Goal: Transaction & Acquisition: Purchase product/service

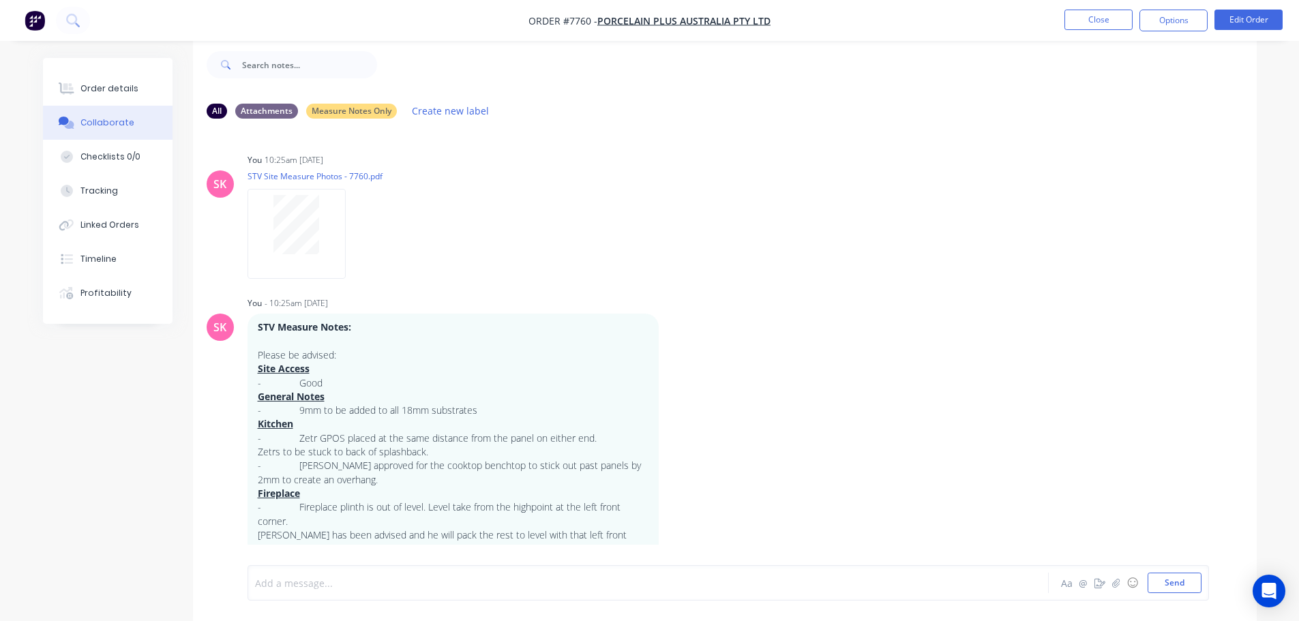
scroll to position [239, 0]
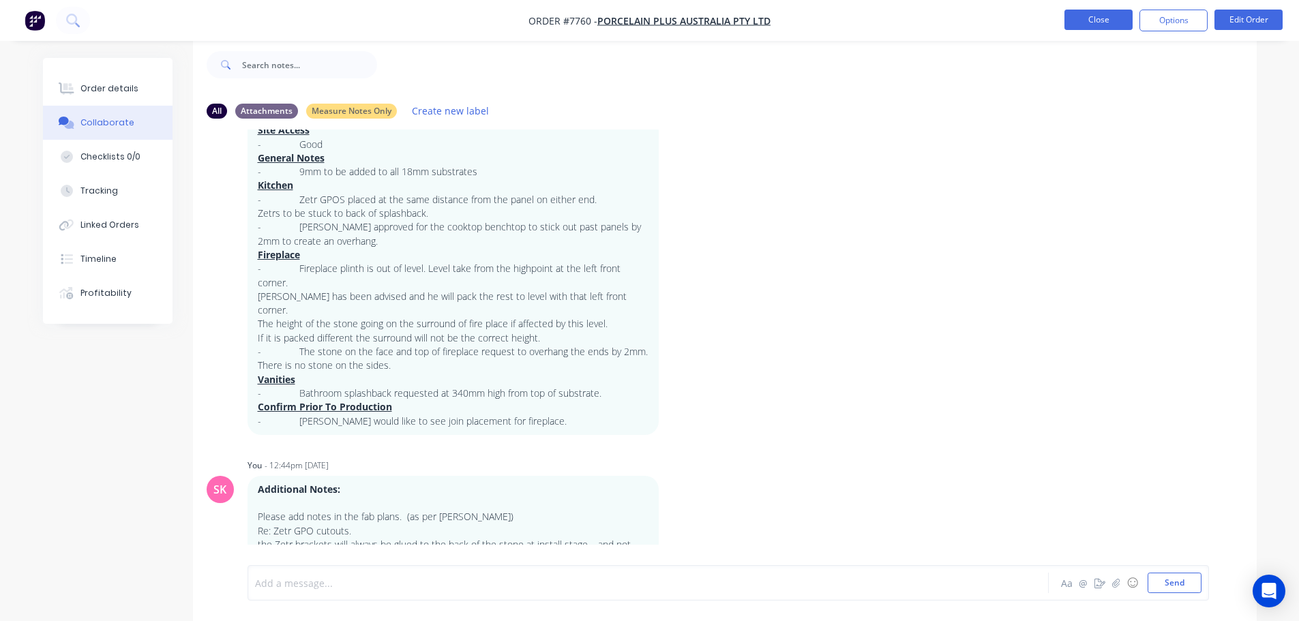
click at [1090, 22] on button "Close" at bounding box center [1099, 20] width 68 height 20
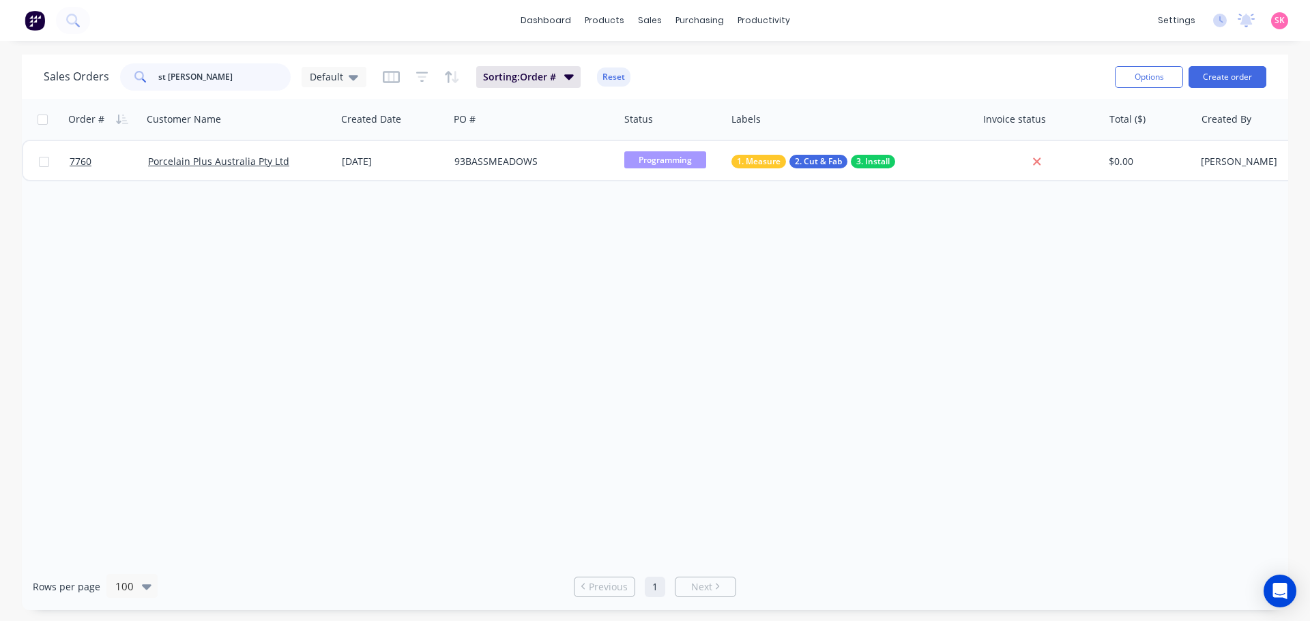
drag, startPoint x: 171, startPoint y: 85, endPoint x: 48, endPoint y: 94, distance: 123.8
click at [113, 84] on div "Sales Orders st andrews Default" at bounding box center [205, 76] width 323 height 27
click at [207, 83] on input "st andrews" at bounding box center [224, 76] width 133 height 27
click at [43, 75] on div "Sales Orders st andrews Default Sorting: Order # Reset Options Create order" at bounding box center [655, 77] width 1266 height 44
type input "7662"
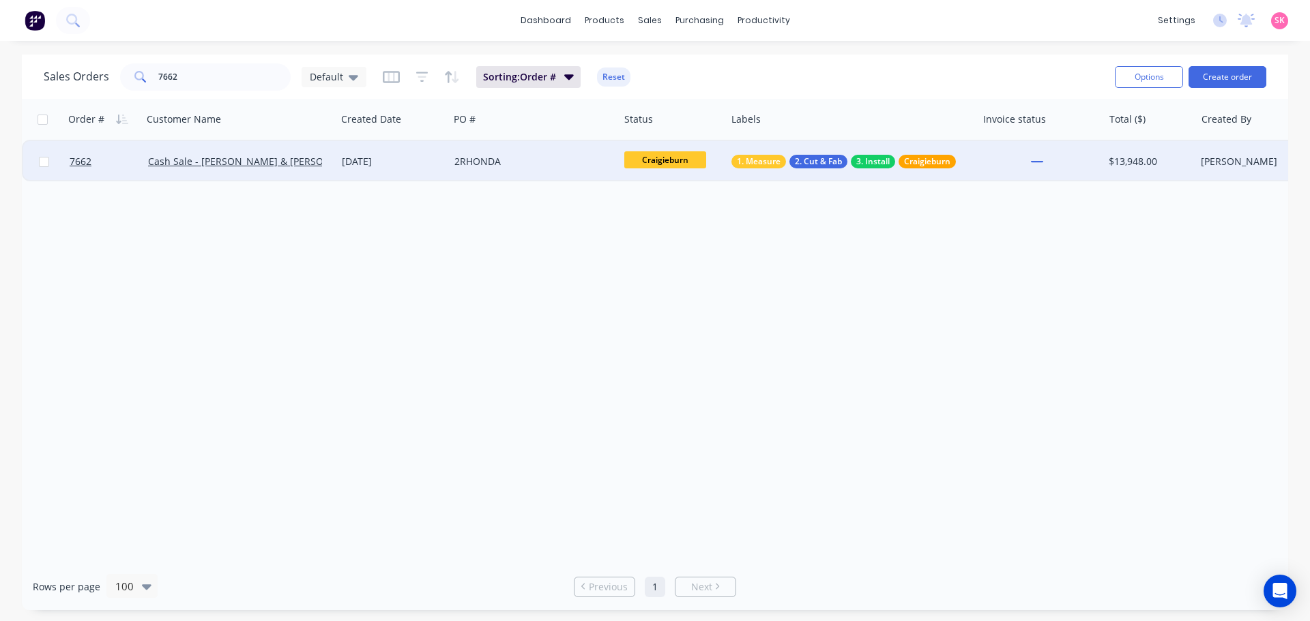
click at [458, 162] on div "2RHONDA" at bounding box center [529, 162] width 151 height 14
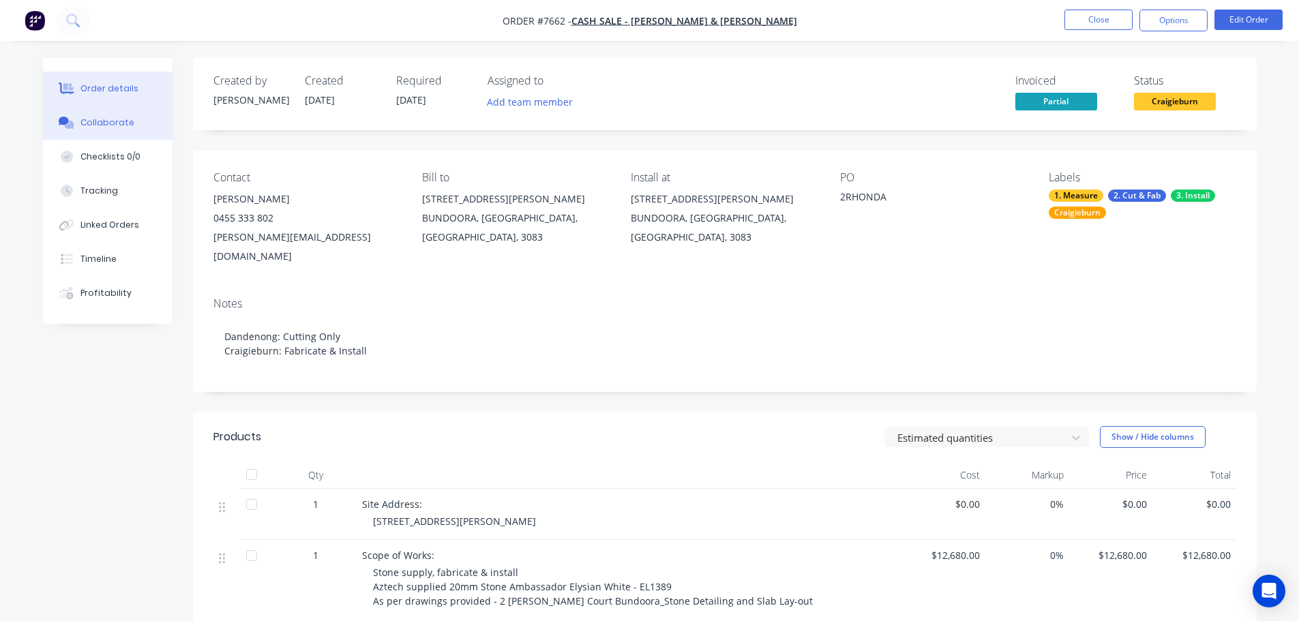
click at [91, 124] on div "Collaborate" at bounding box center [107, 123] width 54 height 12
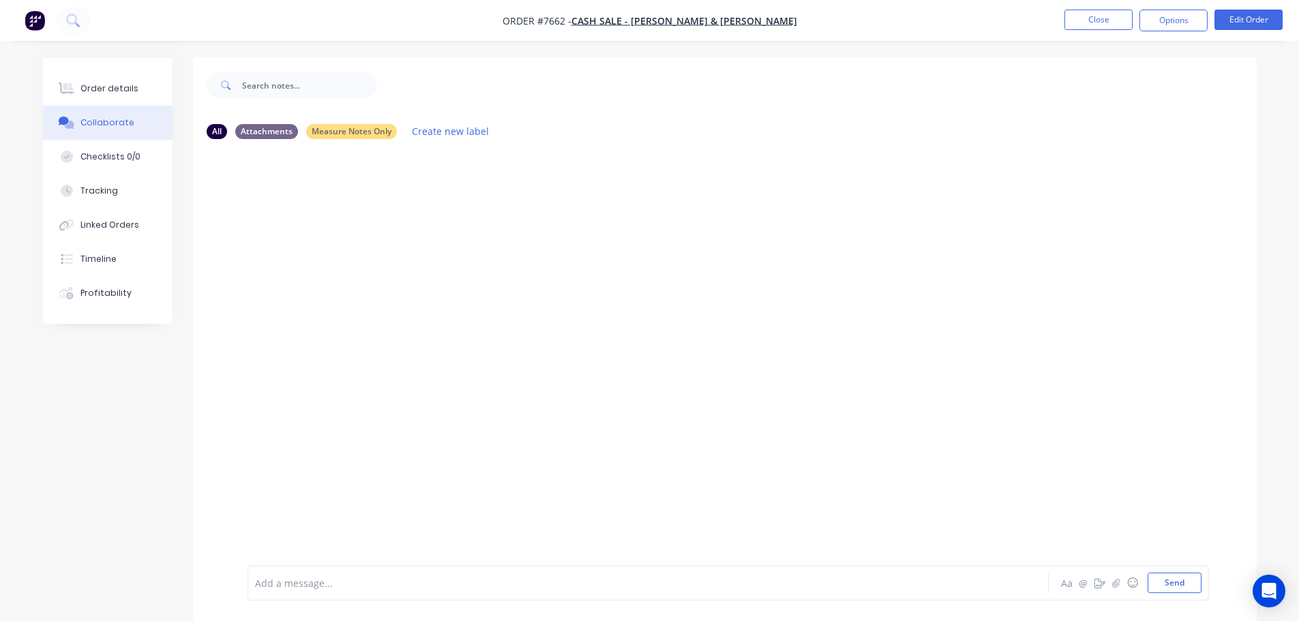
click at [364, 584] on div at bounding box center [610, 583] width 709 height 14
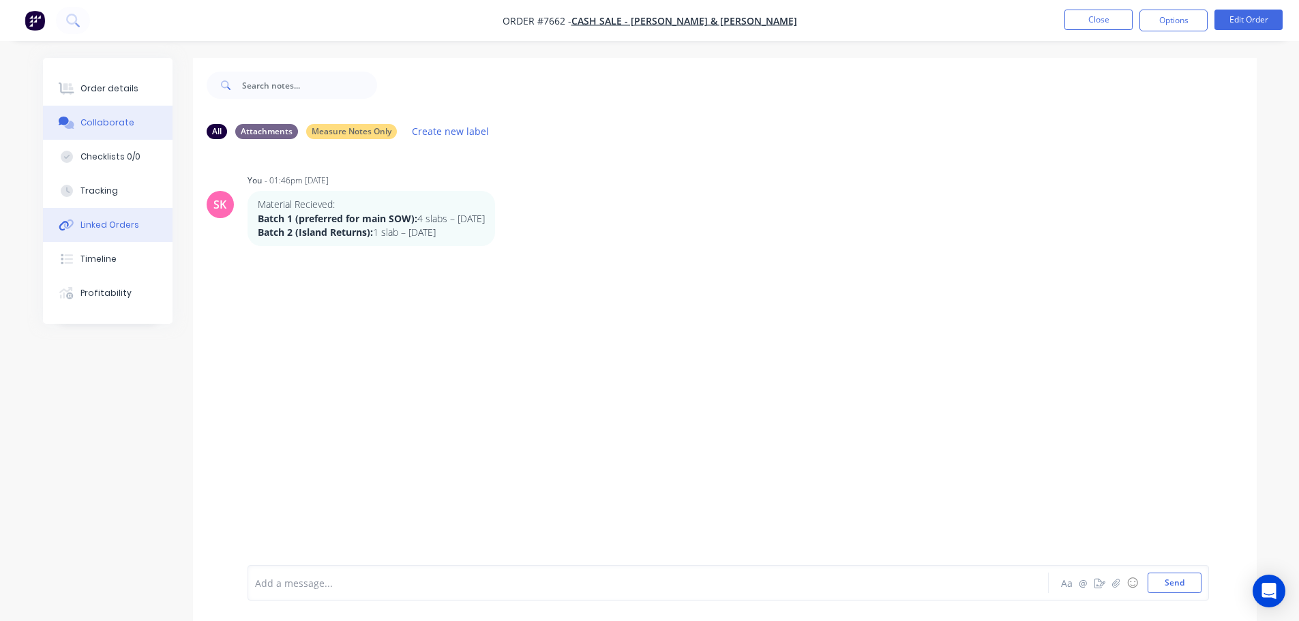
click at [108, 233] on button "Linked Orders" at bounding box center [108, 225] width 130 height 34
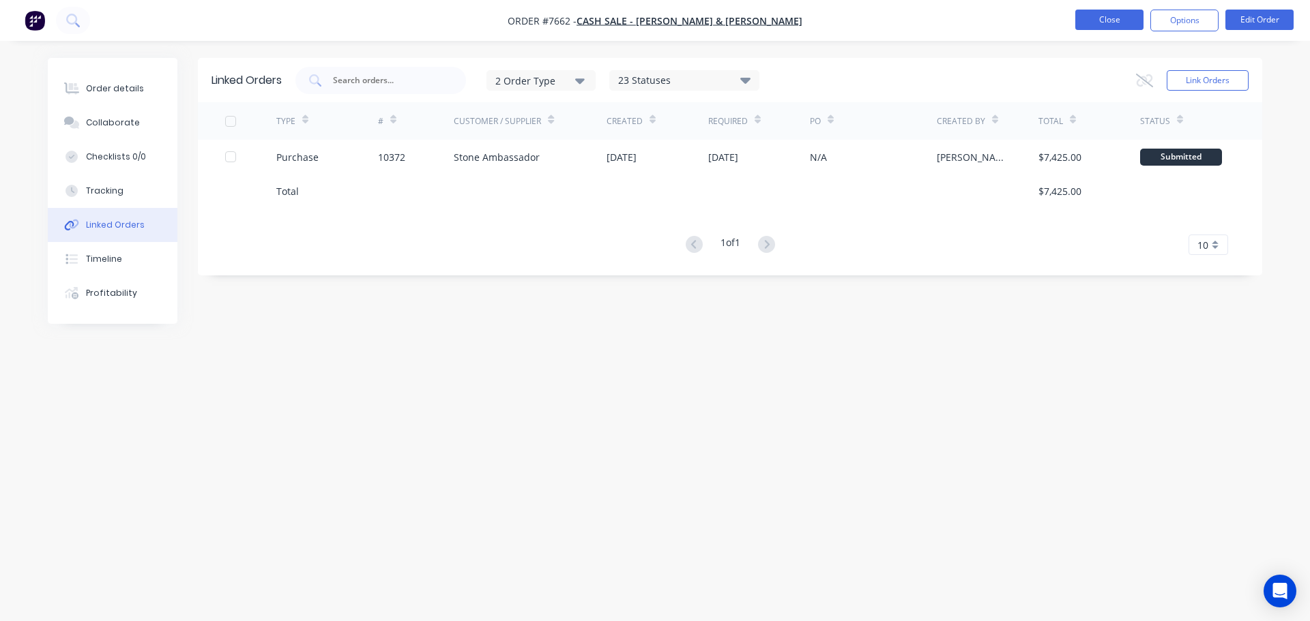
click at [1104, 24] on button "Close" at bounding box center [1109, 20] width 68 height 20
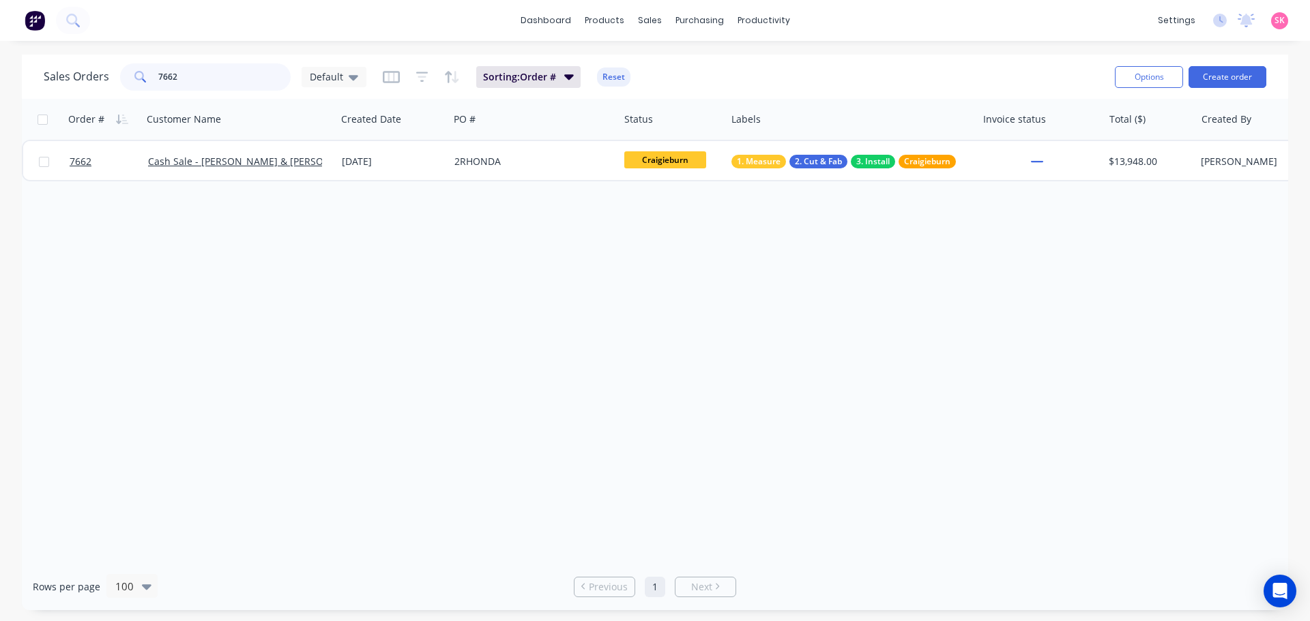
drag, startPoint x: 152, startPoint y: 78, endPoint x: 84, endPoint y: 78, distance: 68.2
click at [84, 78] on div "Sales Orders 7662 Default" at bounding box center [205, 76] width 323 height 27
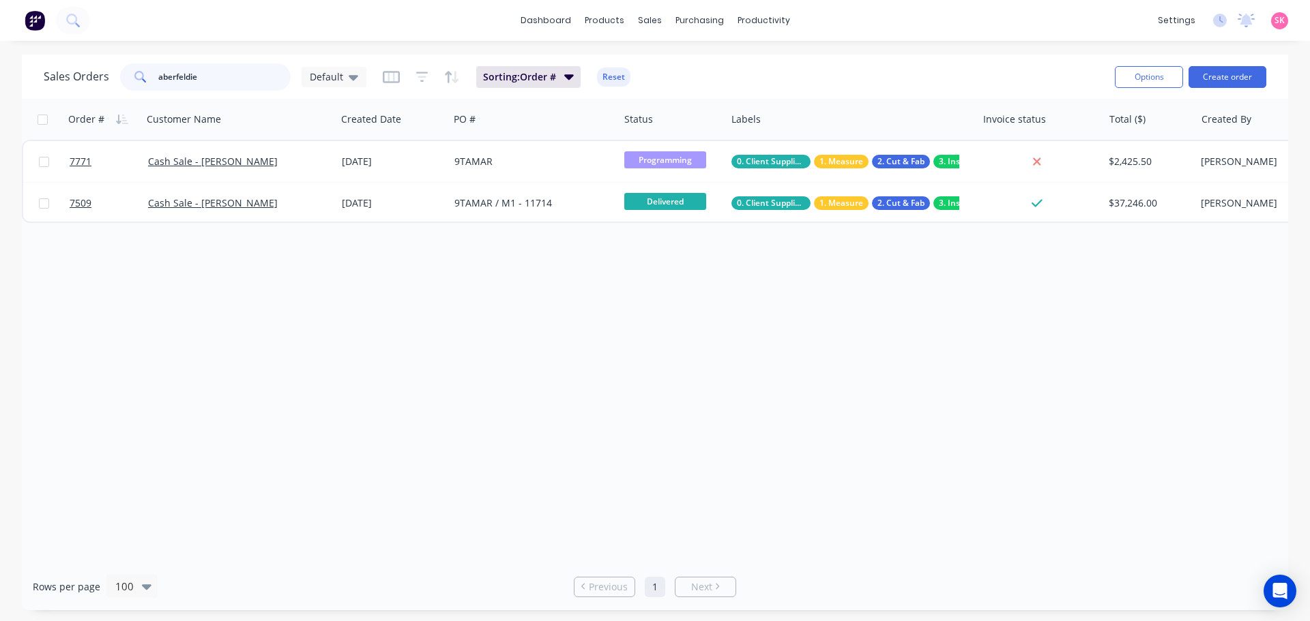
drag, startPoint x: 235, startPoint y: 78, endPoint x: 74, endPoint y: 73, distance: 161.0
click at [81, 74] on div "Sales Orders aberfeldie Default" at bounding box center [205, 76] width 323 height 27
type input "quadro"
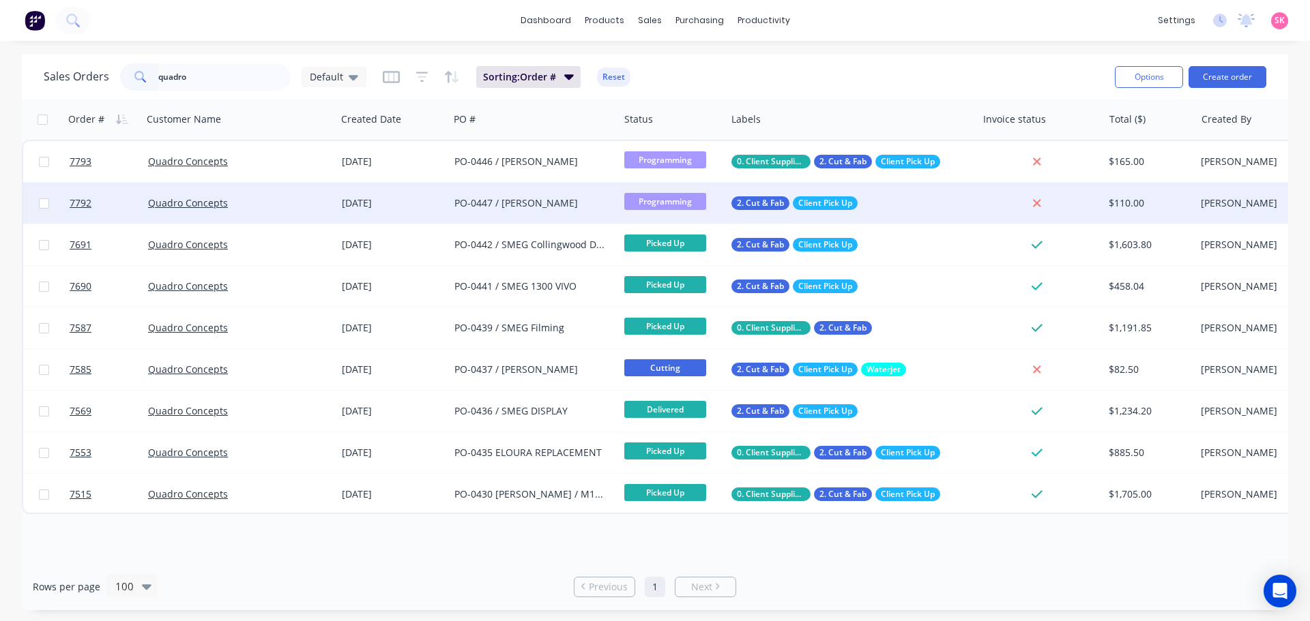
click at [492, 210] on div "PO-0447 / [PERSON_NAME]" at bounding box center [534, 203] width 170 height 41
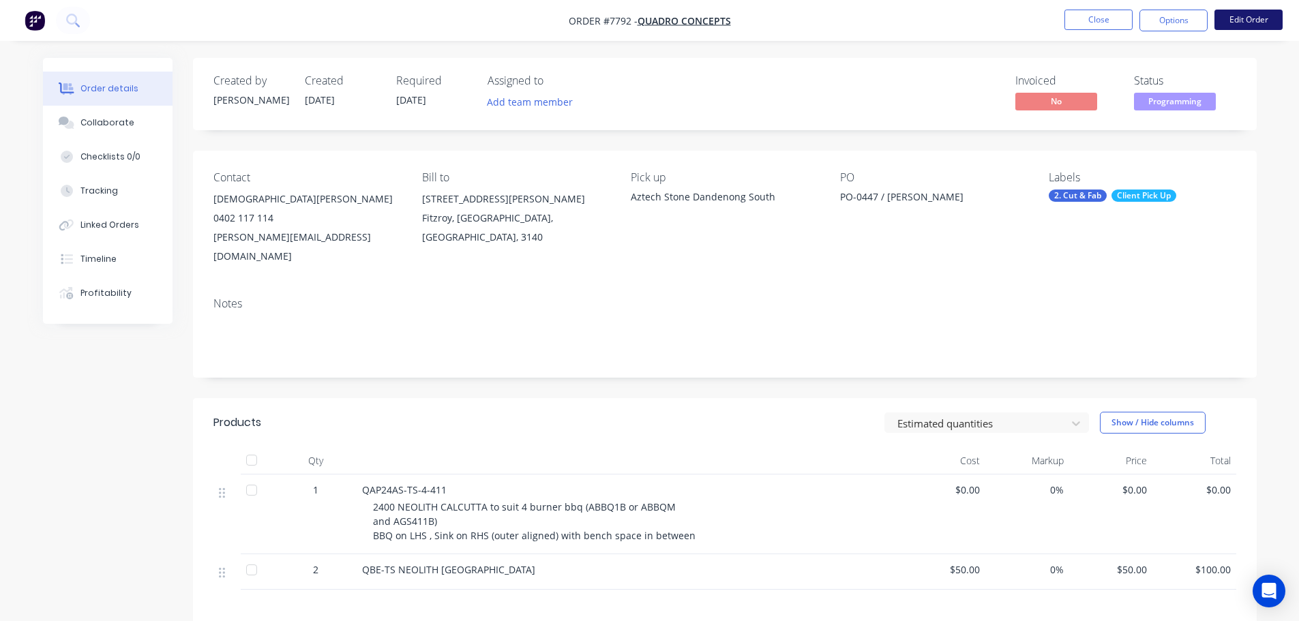
click at [1235, 22] on button "Edit Order" at bounding box center [1249, 20] width 68 height 20
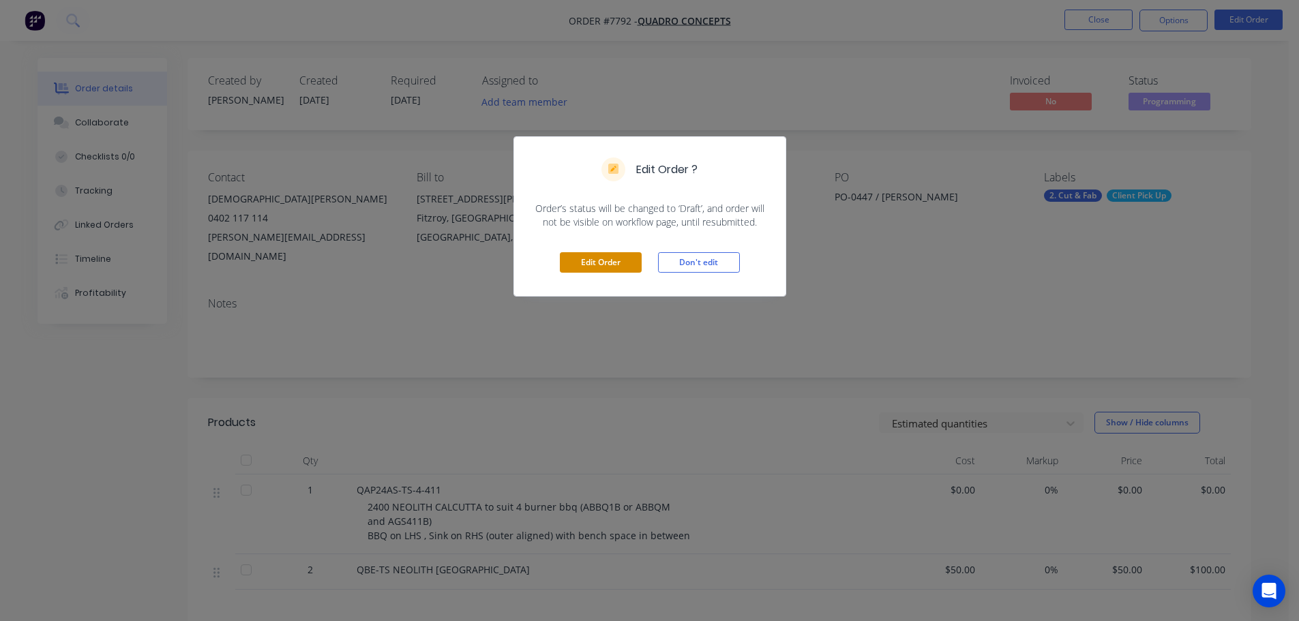
click at [597, 271] on button "Edit Order" at bounding box center [601, 262] width 82 height 20
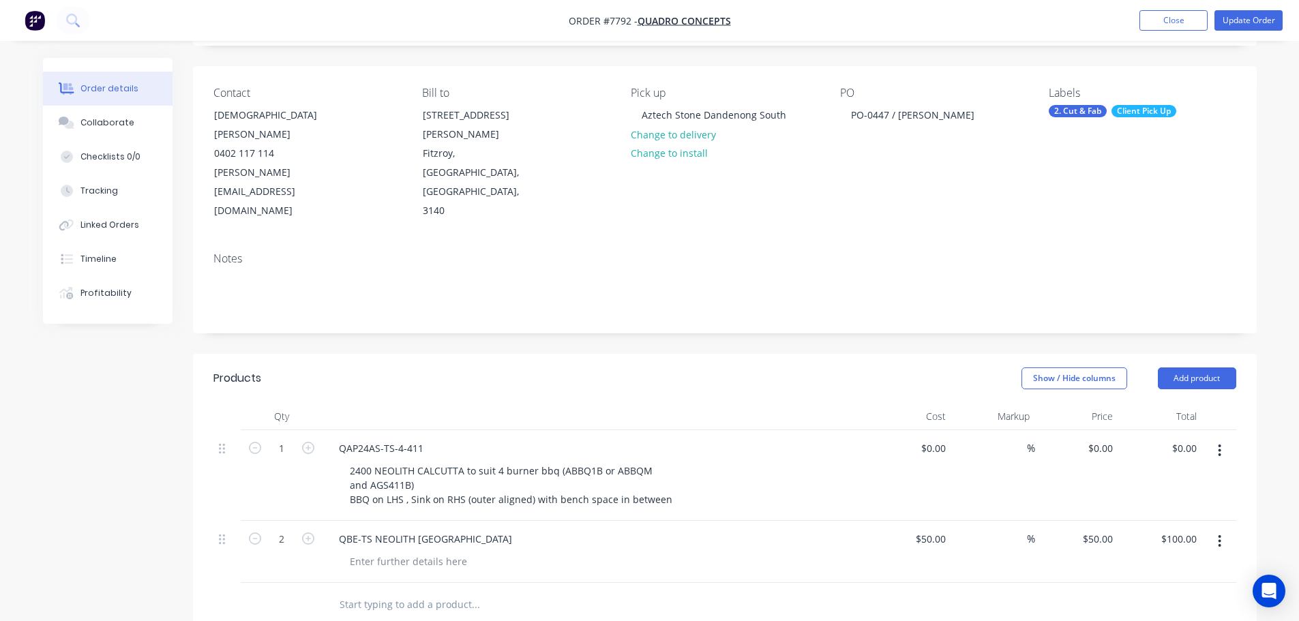
scroll to position [136, 0]
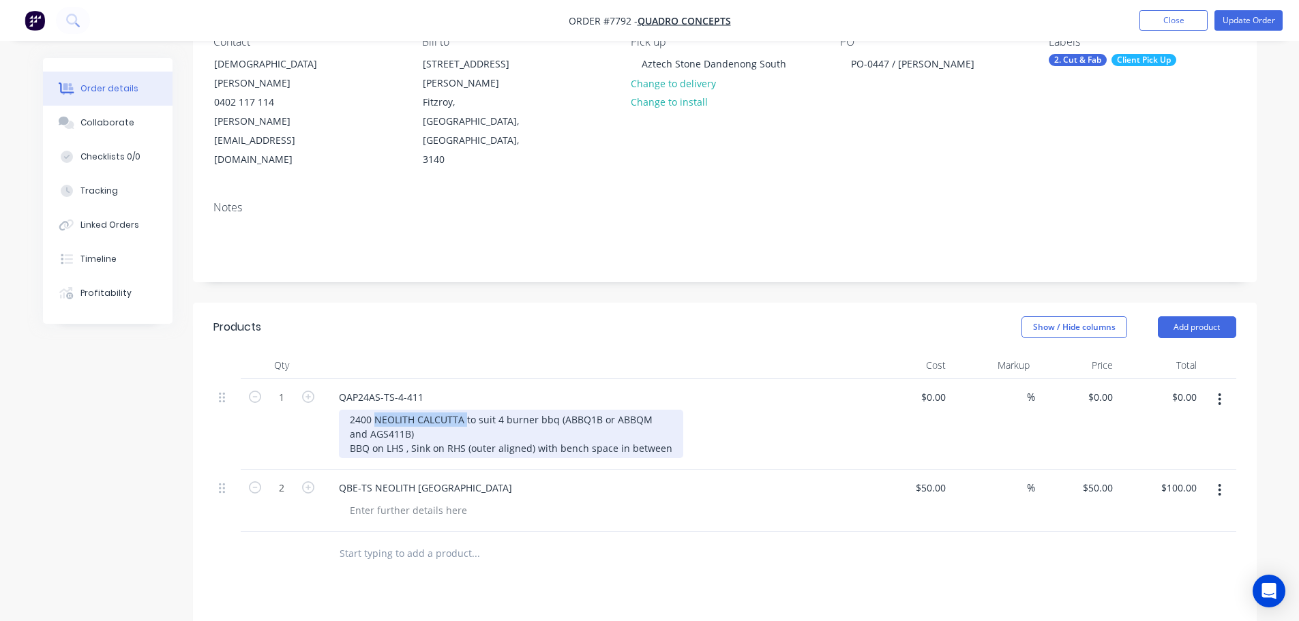
drag, startPoint x: 465, startPoint y: 361, endPoint x: 376, endPoint y: 357, distance: 89.4
click at [376, 410] on div "2400 NEOLITH CALCUTTA to suit 4 burner bbq (ABBQ1B or ABBQM and AGS411B) BBQ on…" at bounding box center [511, 434] width 344 height 48
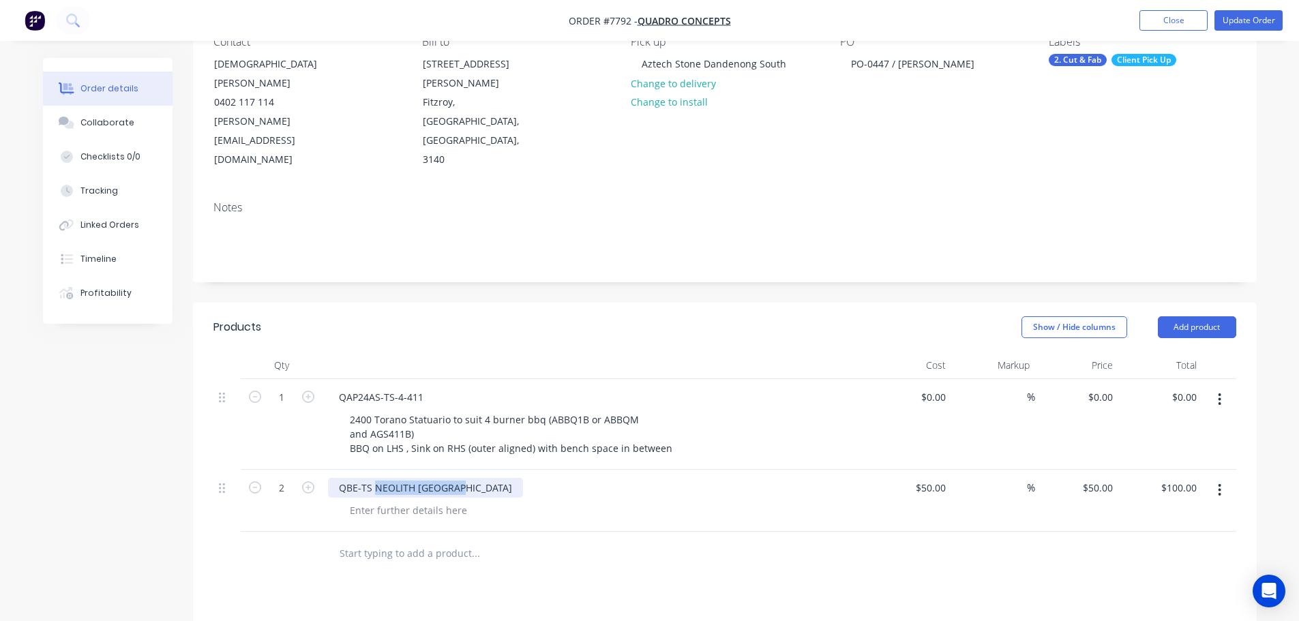
drag, startPoint x: 462, startPoint y: 429, endPoint x: 372, endPoint y: 430, distance: 90.0
click at [372, 478] on div "QBE-TS NEOLITH [GEOGRAPHIC_DATA]" at bounding box center [425, 488] width 195 height 20
click at [669, 352] on div at bounding box center [596, 365] width 546 height 27
click at [1235, 16] on button "Update Order" at bounding box center [1249, 20] width 68 height 20
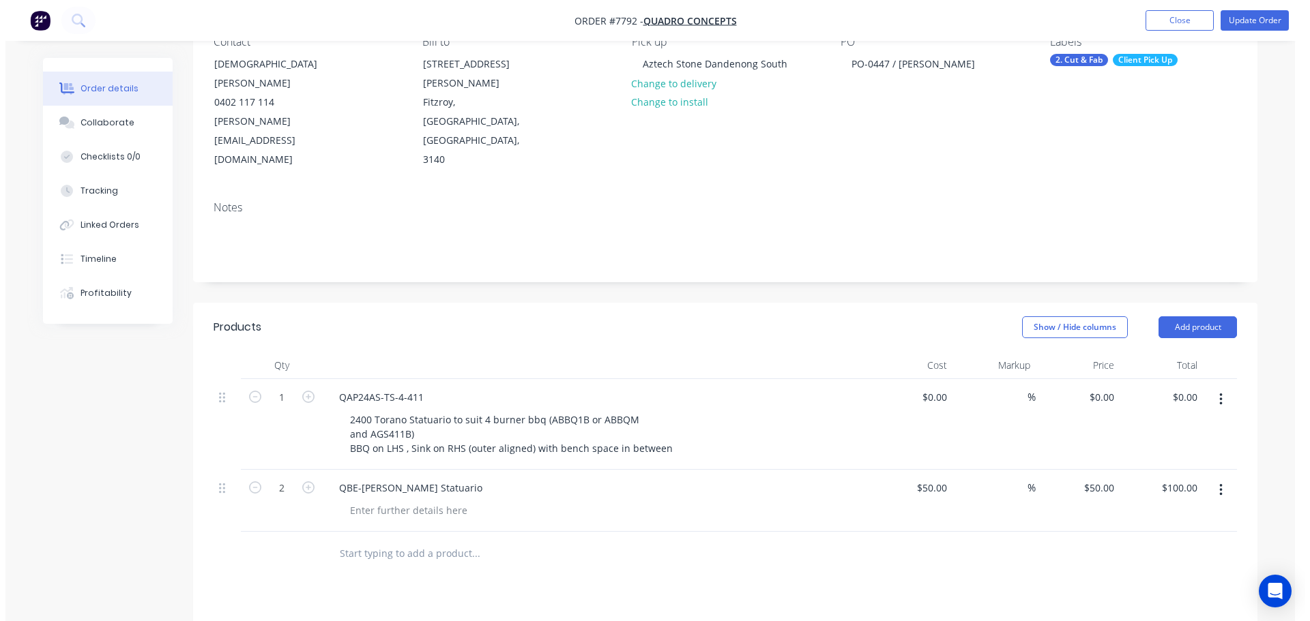
scroll to position [0, 0]
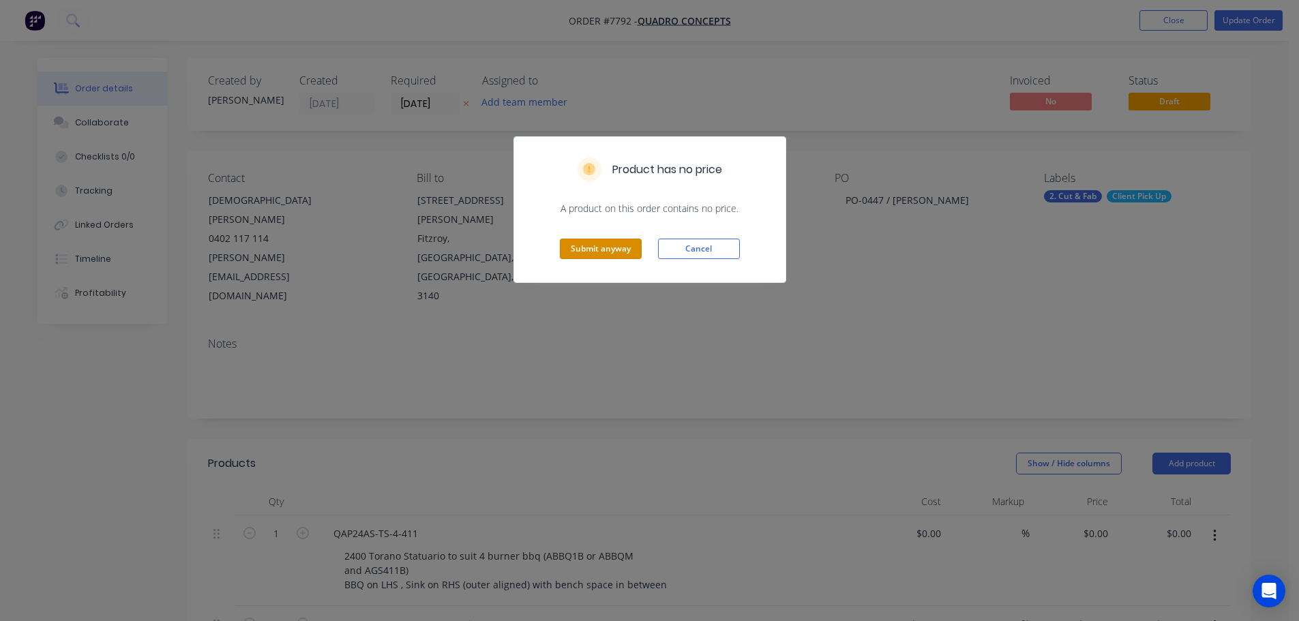
drag, startPoint x: 608, startPoint y: 239, endPoint x: 623, endPoint y: 250, distance: 18.6
click at [608, 239] on button "Submit anyway" at bounding box center [601, 249] width 82 height 20
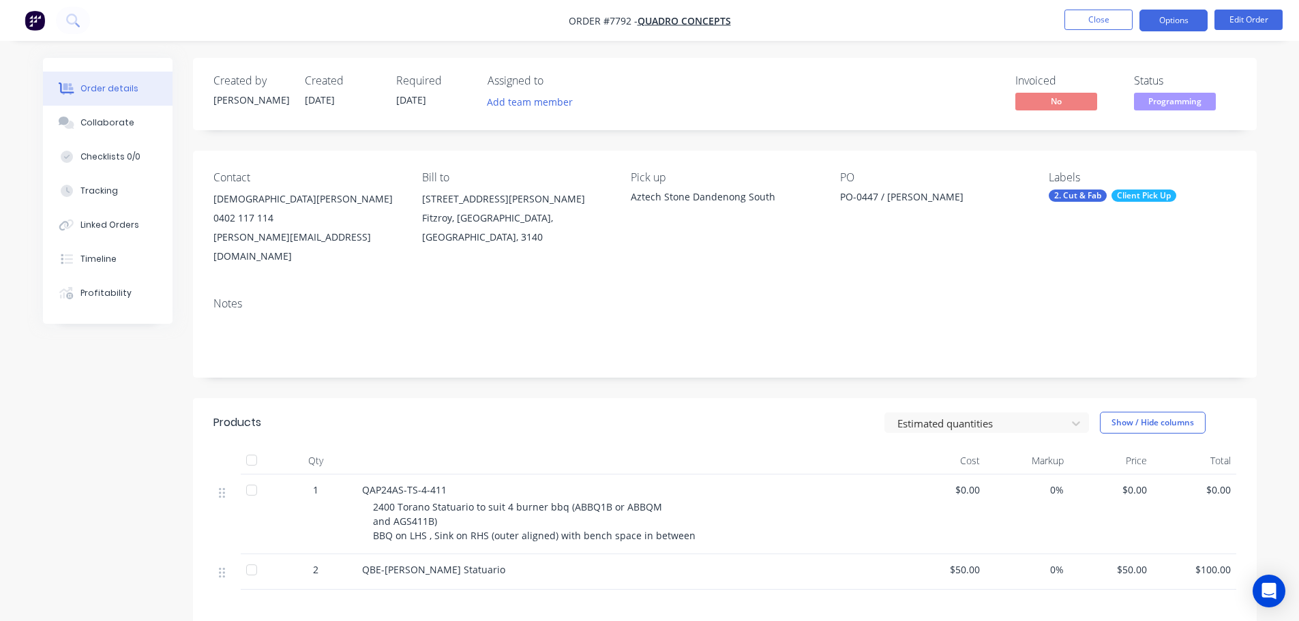
click at [1173, 23] on button "Options" at bounding box center [1174, 21] width 68 height 22
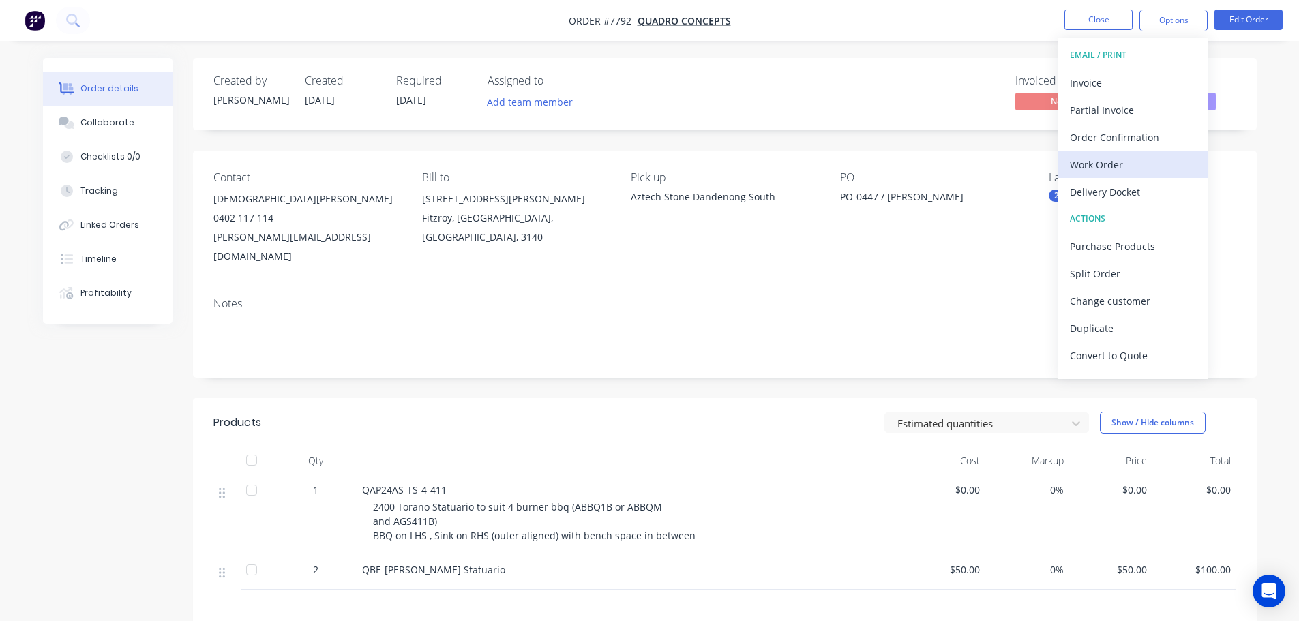
click at [1140, 155] on div "Work Order" at bounding box center [1133, 165] width 126 height 20
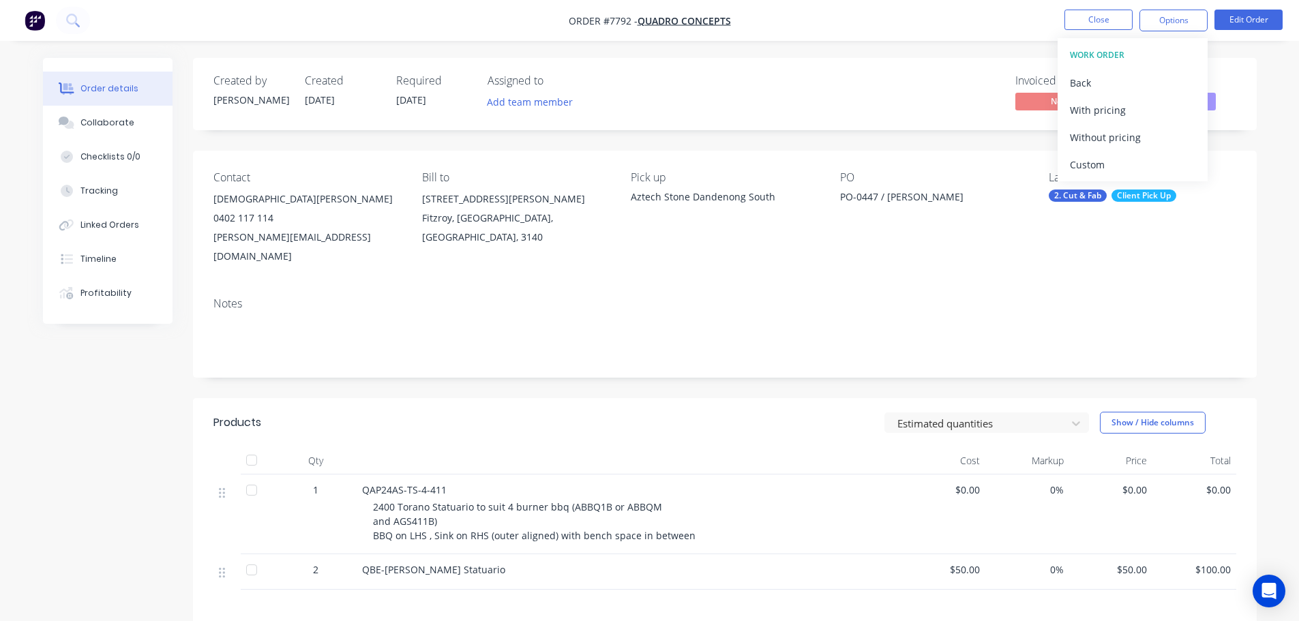
click at [1140, 155] on div "Custom" at bounding box center [1133, 165] width 126 height 20
click at [1136, 136] on div "Without pricing" at bounding box center [1133, 138] width 126 height 20
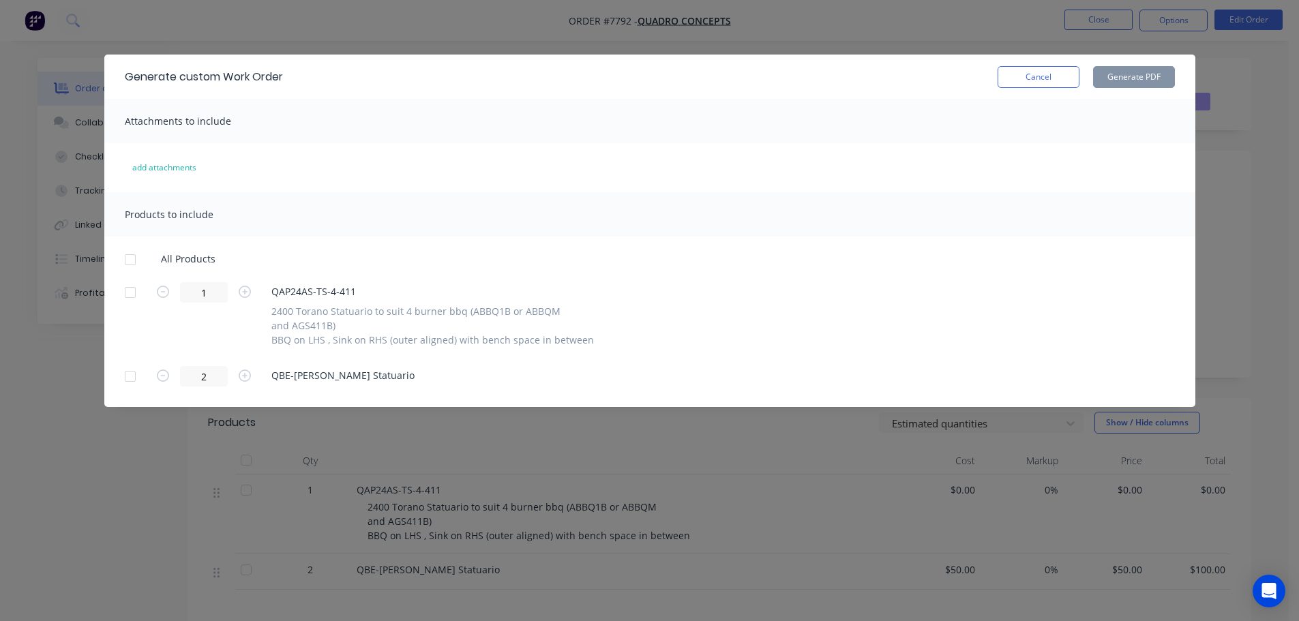
click at [118, 259] on div at bounding box center [130, 259] width 27 height 27
click at [1147, 71] on button "Generate PDF" at bounding box center [1134, 77] width 82 height 22
click at [1035, 64] on div "Generate custom Work Order Cancel Generate PDF" at bounding box center [649, 77] width 1091 height 44
click at [1030, 89] on div "Generate custom Work Order Cancel Generate PDF" at bounding box center [649, 77] width 1091 height 44
click at [1063, 79] on button "Cancel" at bounding box center [1039, 77] width 82 height 22
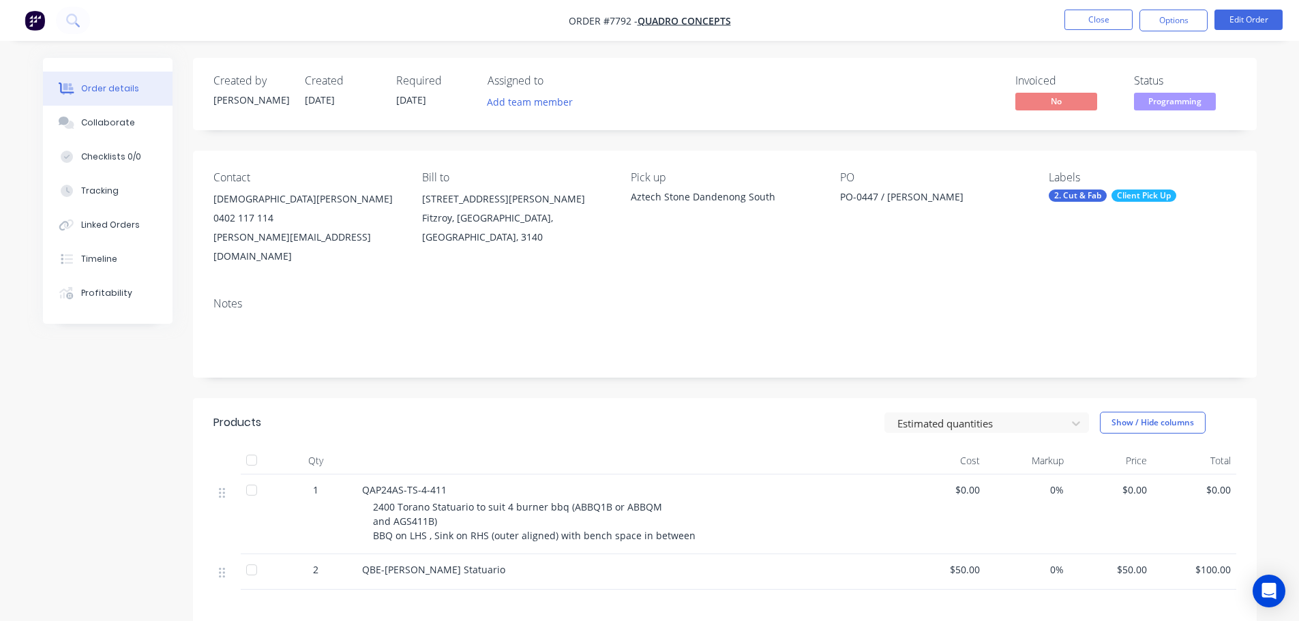
click at [1095, 8] on nav "Order #7792 - Quadro Concepts Close Options Edit Order" at bounding box center [649, 20] width 1299 height 41
click at [1091, 9] on nav "Order #7792 - Quadro Concepts Close Options Edit Order" at bounding box center [649, 20] width 1299 height 41
click at [1089, 25] on button "Close" at bounding box center [1099, 20] width 68 height 20
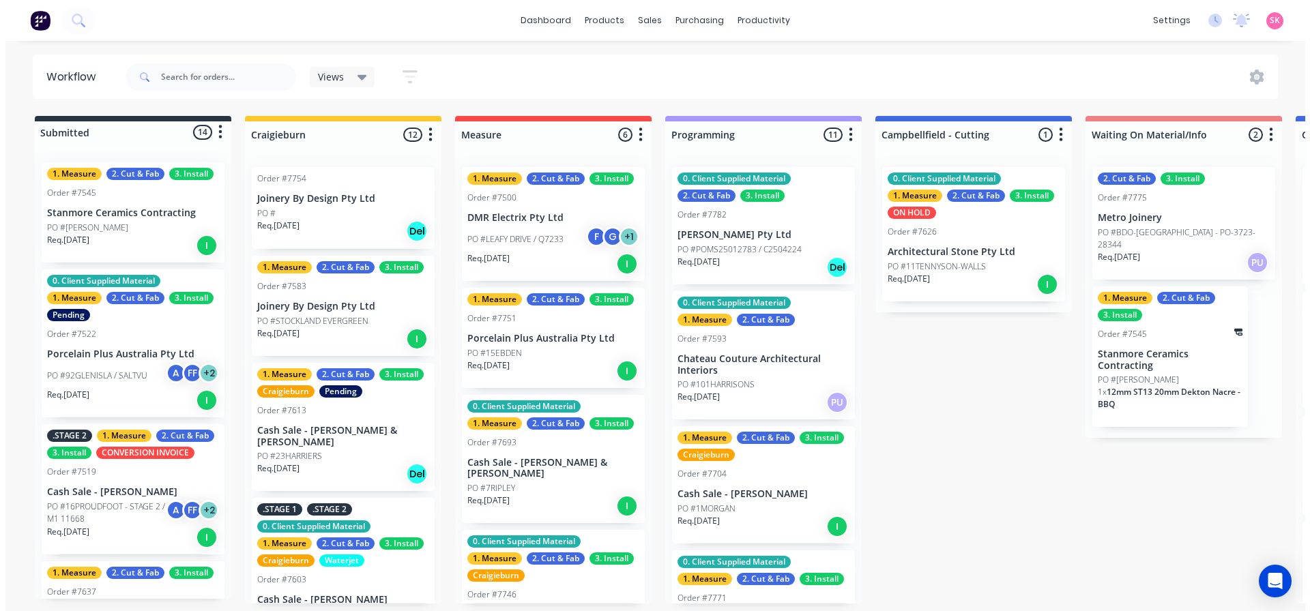
scroll to position [1089, 0]
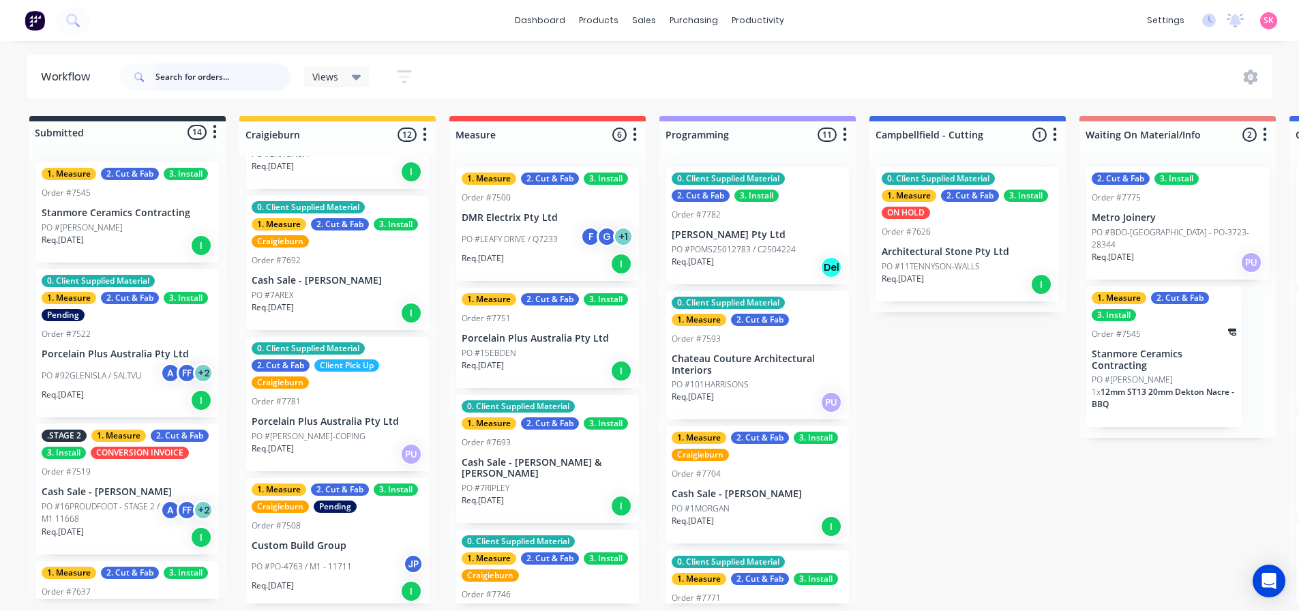
click at [253, 70] on input "text" at bounding box center [223, 76] width 135 height 27
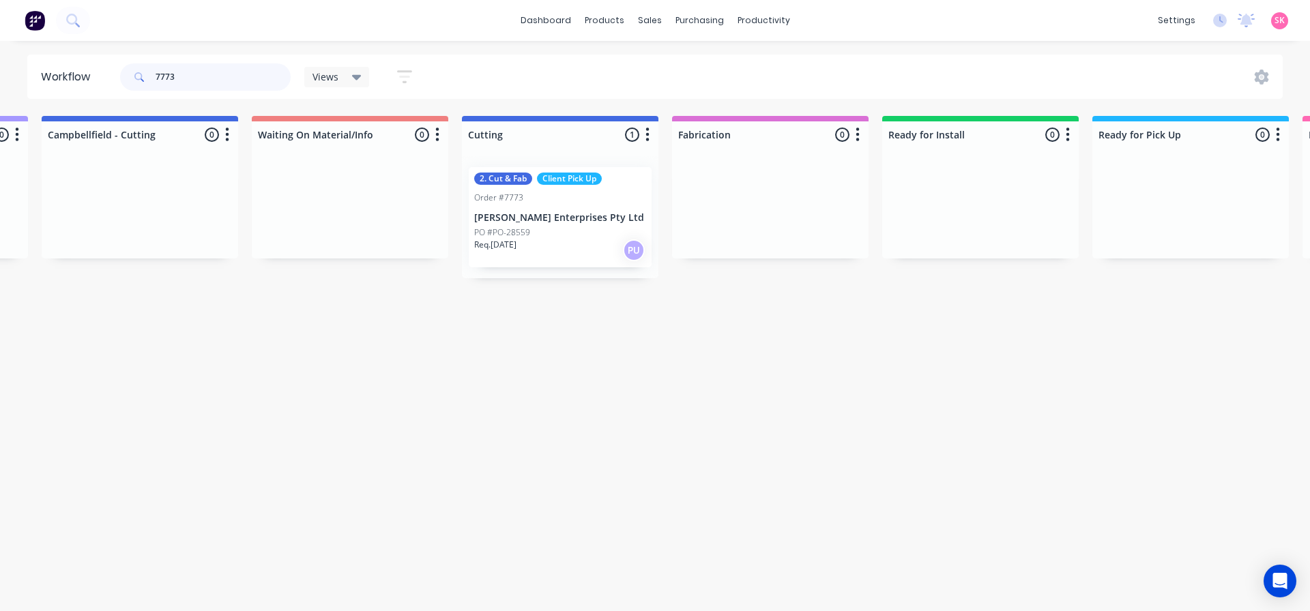
scroll to position [0, 827]
type input "7773"
click at [572, 207] on div "2. Cut & Fab Client Pick Up Order #7773 [PERSON_NAME] Enterprises Pty Ltd PO #P…" at bounding box center [561, 217] width 183 height 100
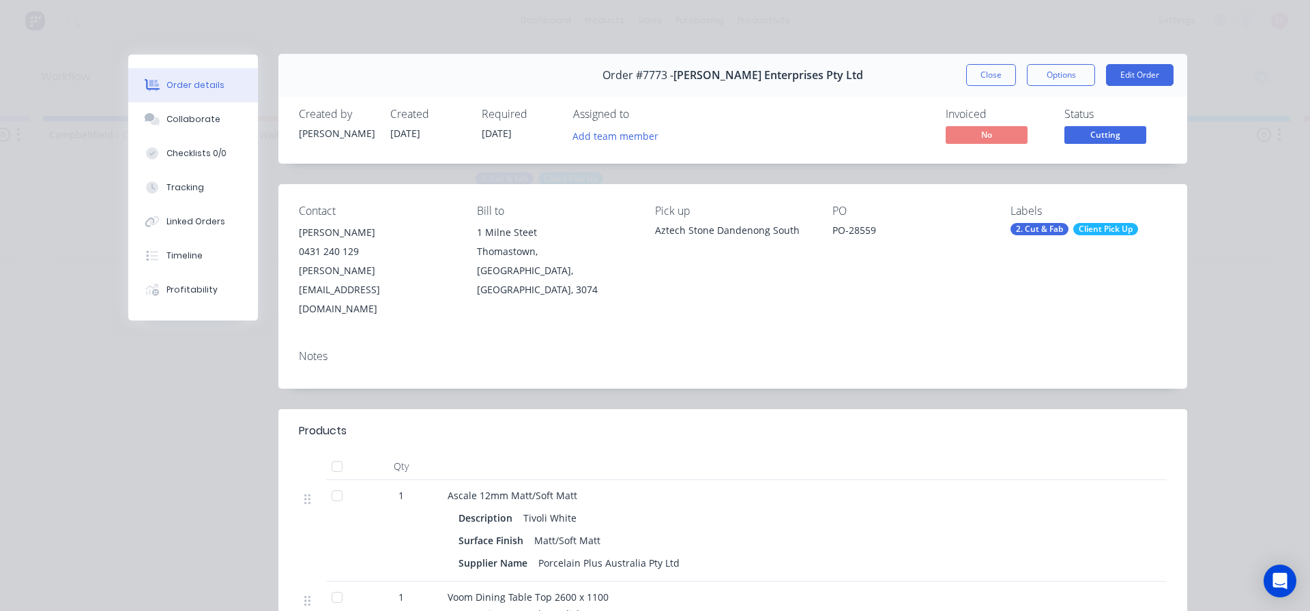
scroll to position [0, 0]
drag, startPoint x: 999, startPoint y: 70, endPoint x: 281, endPoint y: 142, distance: 721.8
click at [999, 70] on button "Close" at bounding box center [991, 76] width 50 height 22
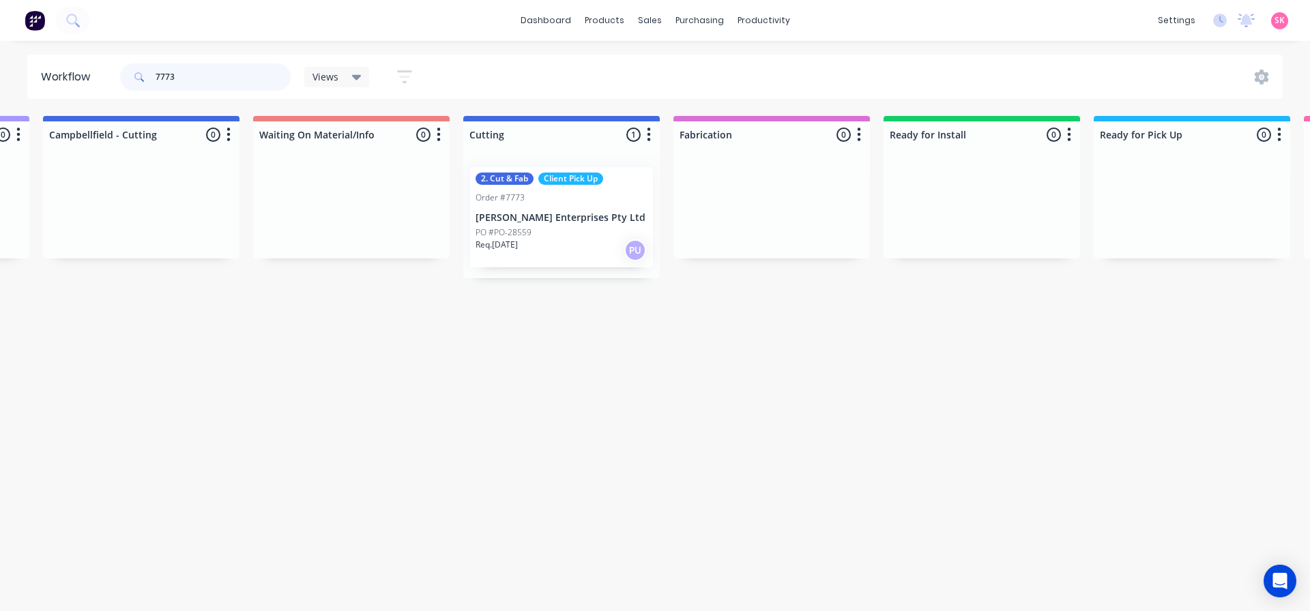
drag, startPoint x: 153, startPoint y: 78, endPoint x: -8, endPoint y: 82, distance: 161.7
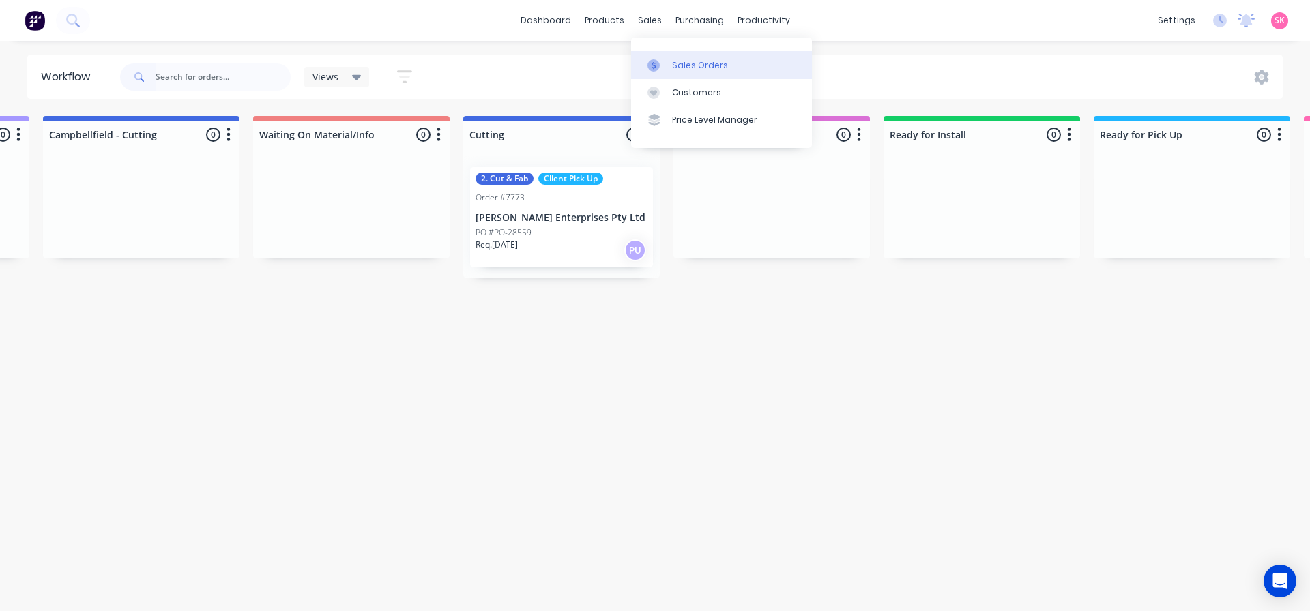
click at [651, 55] on link "Sales Orders" at bounding box center [721, 64] width 181 height 27
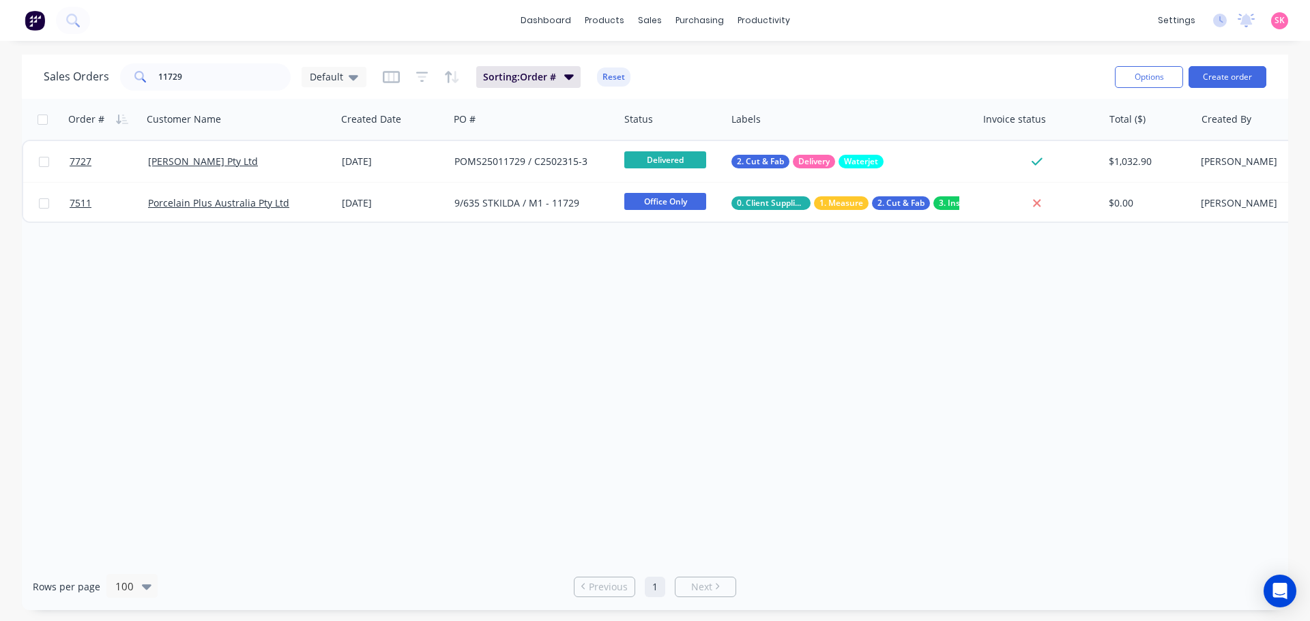
click at [1238, 88] on div "Options Create order" at bounding box center [1187, 76] width 157 height 33
click at [1239, 78] on button "Create order" at bounding box center [1227, 77] width 78 height 22
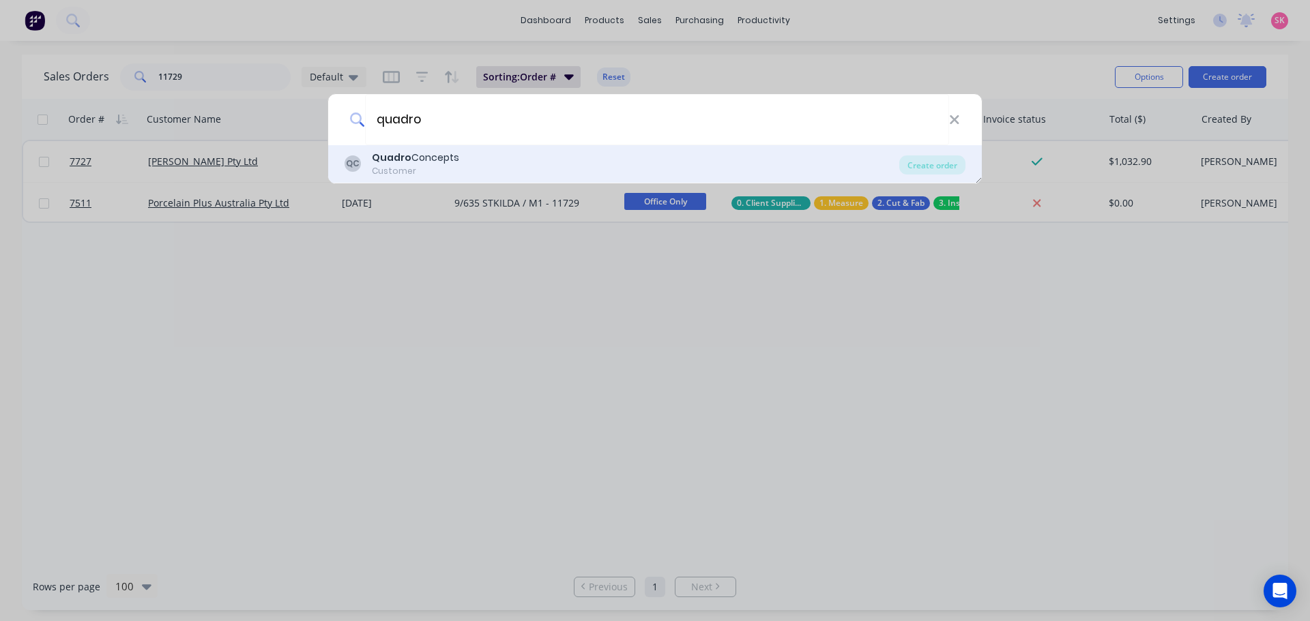
type input "quadro"
click at [546, 170] on div "QC Quadro Concepts Customer" at bounding box center [621, 164] width 555 height 27
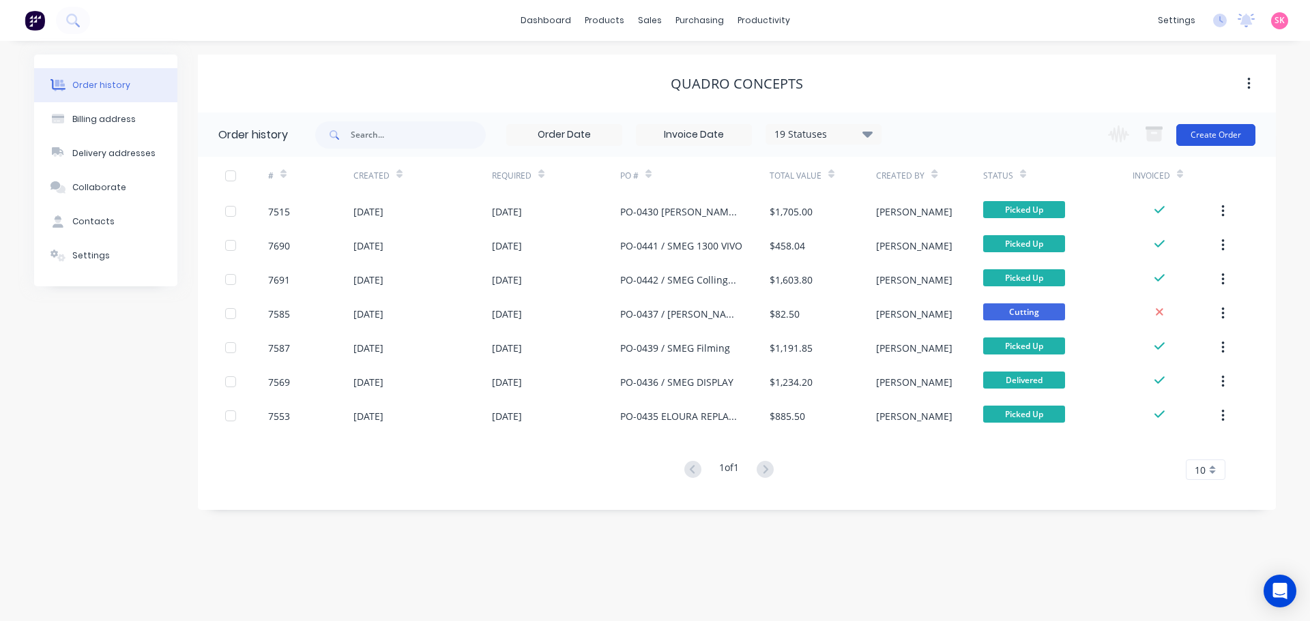
click at [1203, 127] on button "Create Order" at bounding box center [1215, 135] width 79 height 22
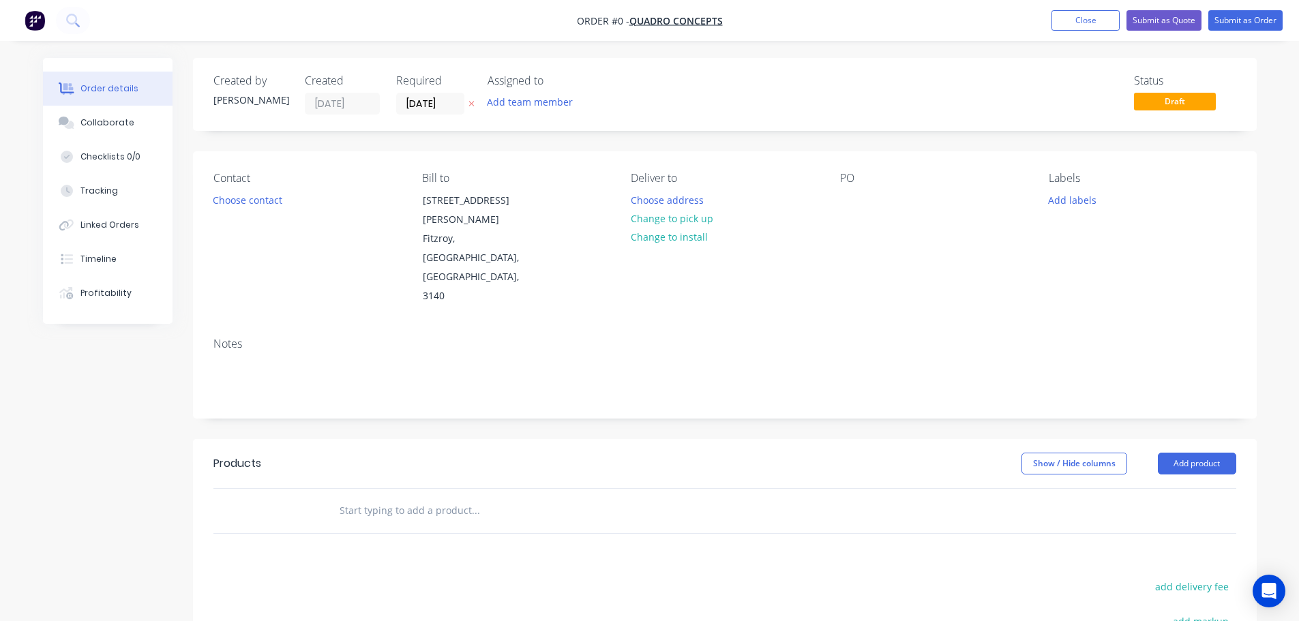
click at [266, 189] on div "Contact Choose contact" at bounding box center [306, 239] width 187 height 134
click at [263, 205] on button "Choose contact" at bounding box center [247, 199] width 84 height 18
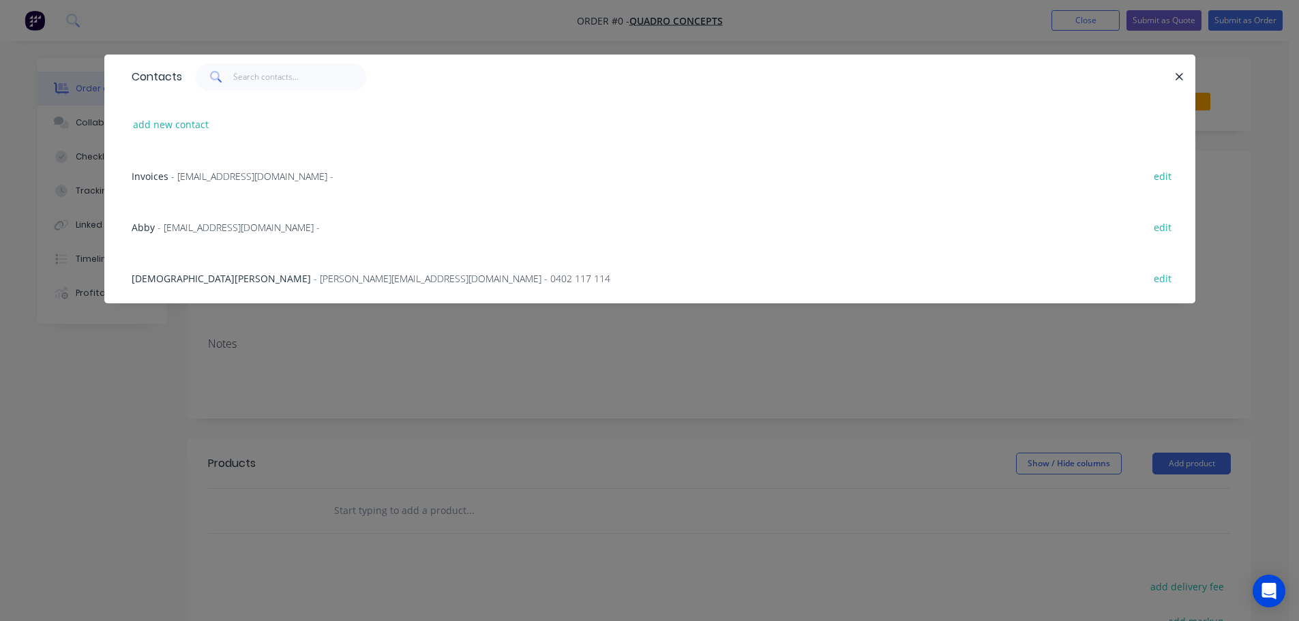
click at [285, 287] on div "[DEMOGRAPHIC_DATA][PERSON_NAME] - [PERSON_NAME][EMAIL_ADDRESS][DOMAIN_NAME] - 0…" at bounding box center [650, 277] width 1050 height 51
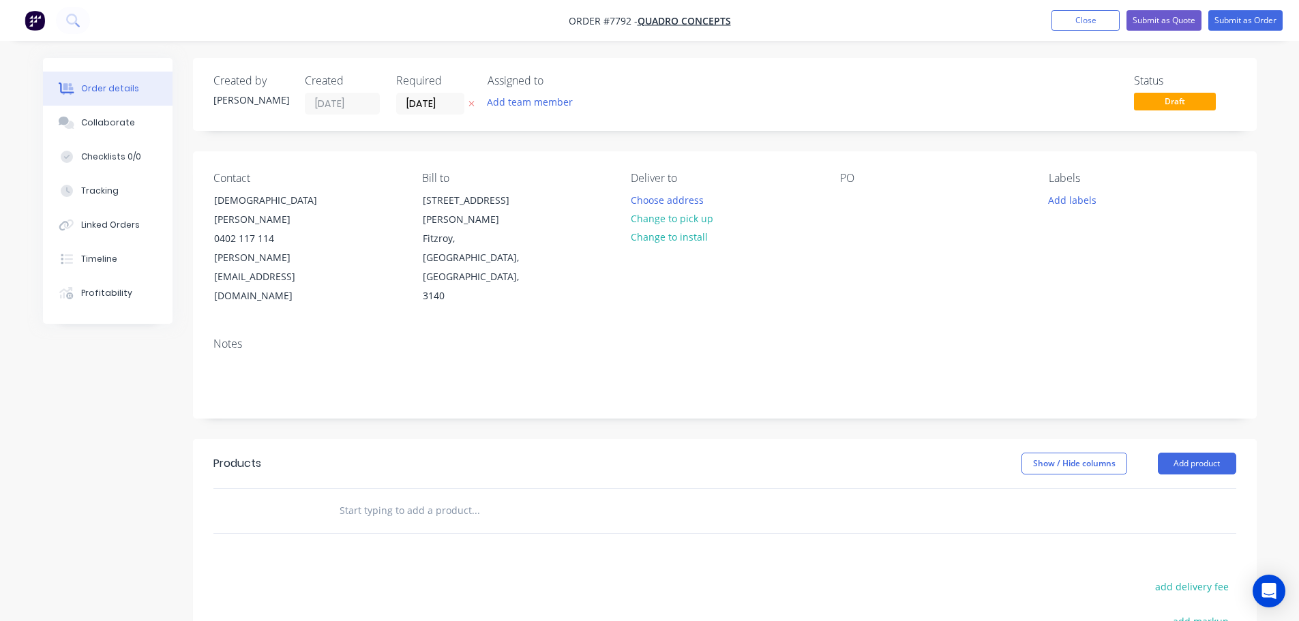
click at [835, 194] on div "Contact [PERSON_NAME] 0402 117 114 [PERSON_NAME][EMAIL_ADDRESS][DOMAIN_NAME] Bi…" at bounding box center [725, 238] width 1064 height 175
click at [858, 209] on div at bounding box center [851, 200] width 22 height 20
click at [1063, 201] on button "Add labels" at bounding box center [1073, 199] width 63 height 18
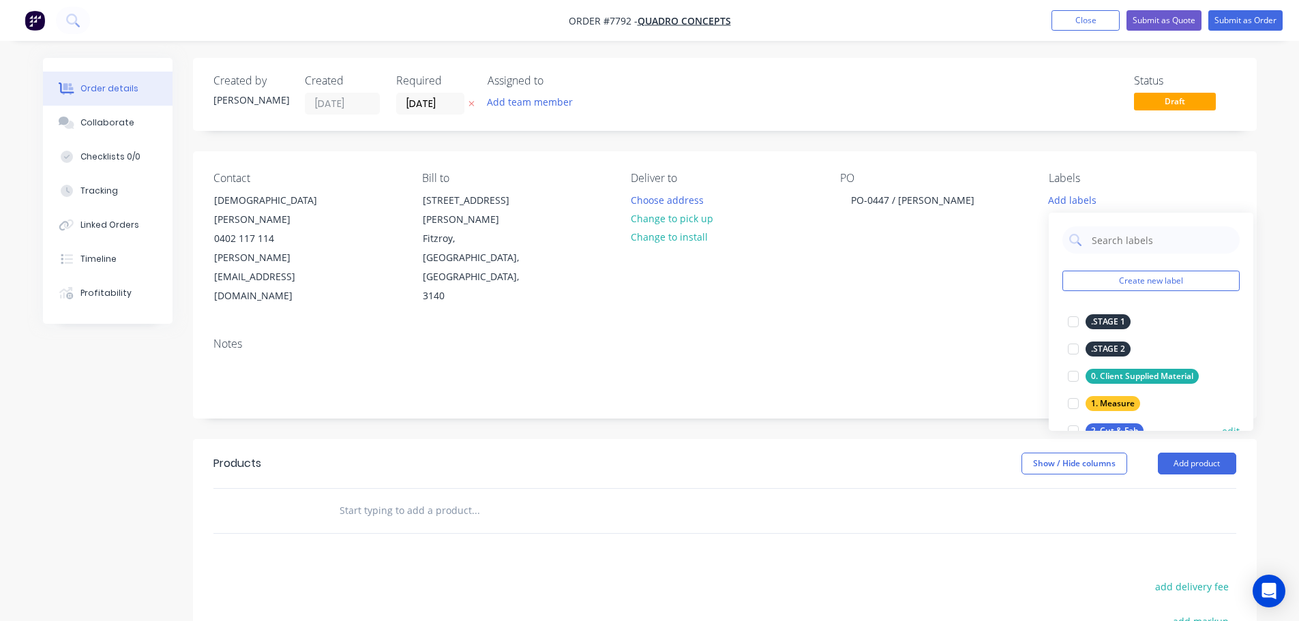
click at [1073, 428] on div at bounding box center [1073, 430] width 27 height 27
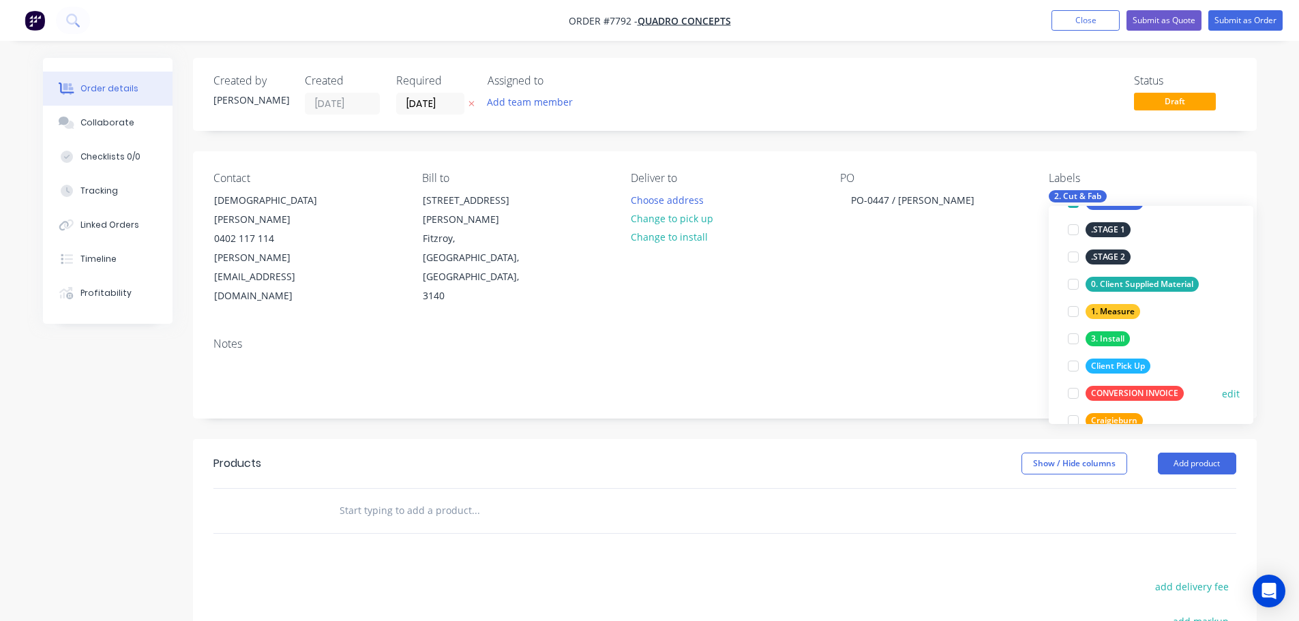
scroll to position [136, 0]
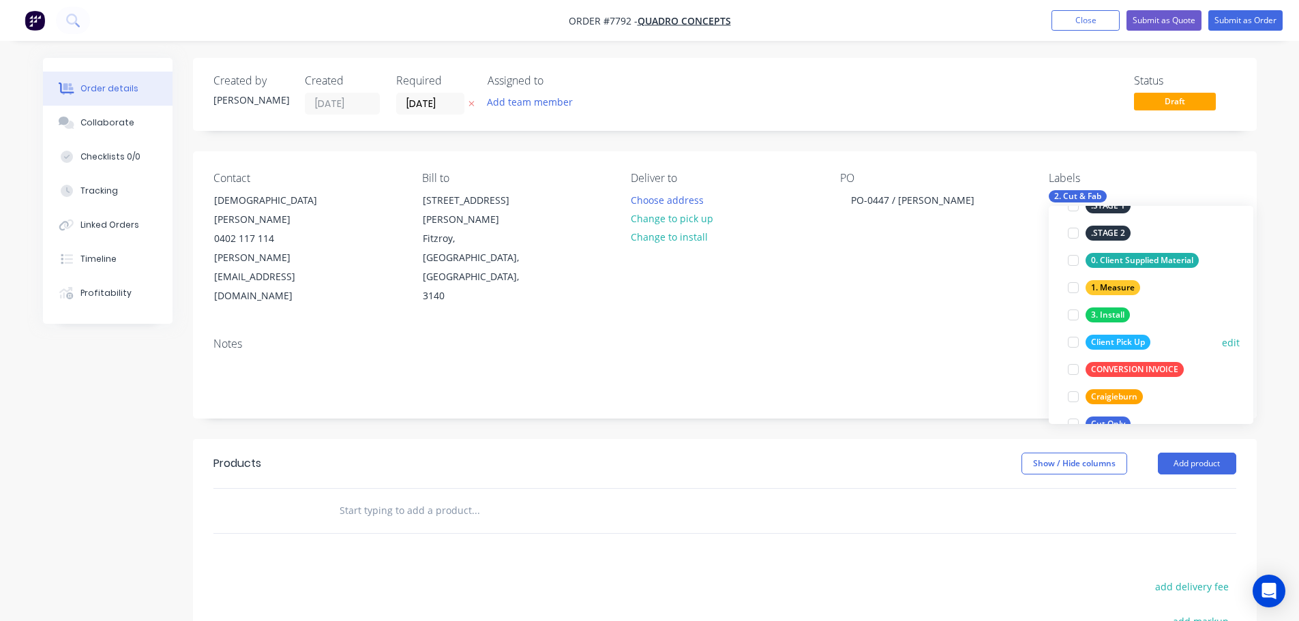
click at [1071, 347] on div at bounding box center [1073, 342] width 27 height 27
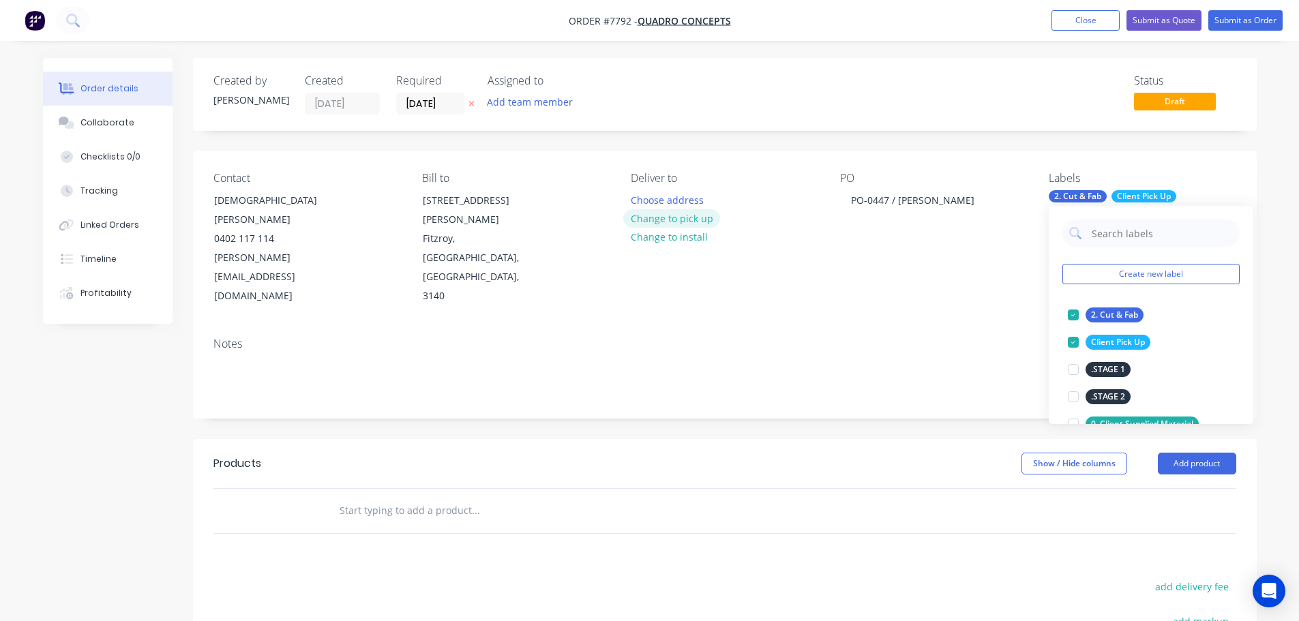
click at [674, 221] on button "Change to pick up" at bounding box center [671, 218] width 97 height 18
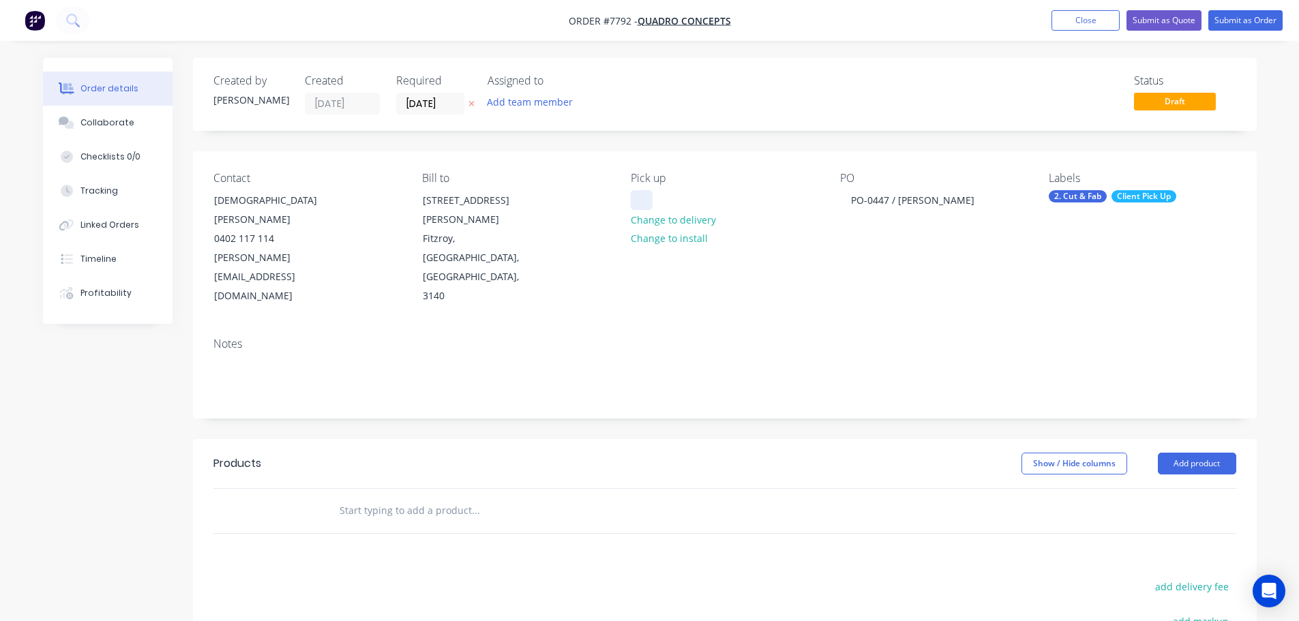
click at [643, 200] on div at bounding box center [642, 200] width 22 height 20
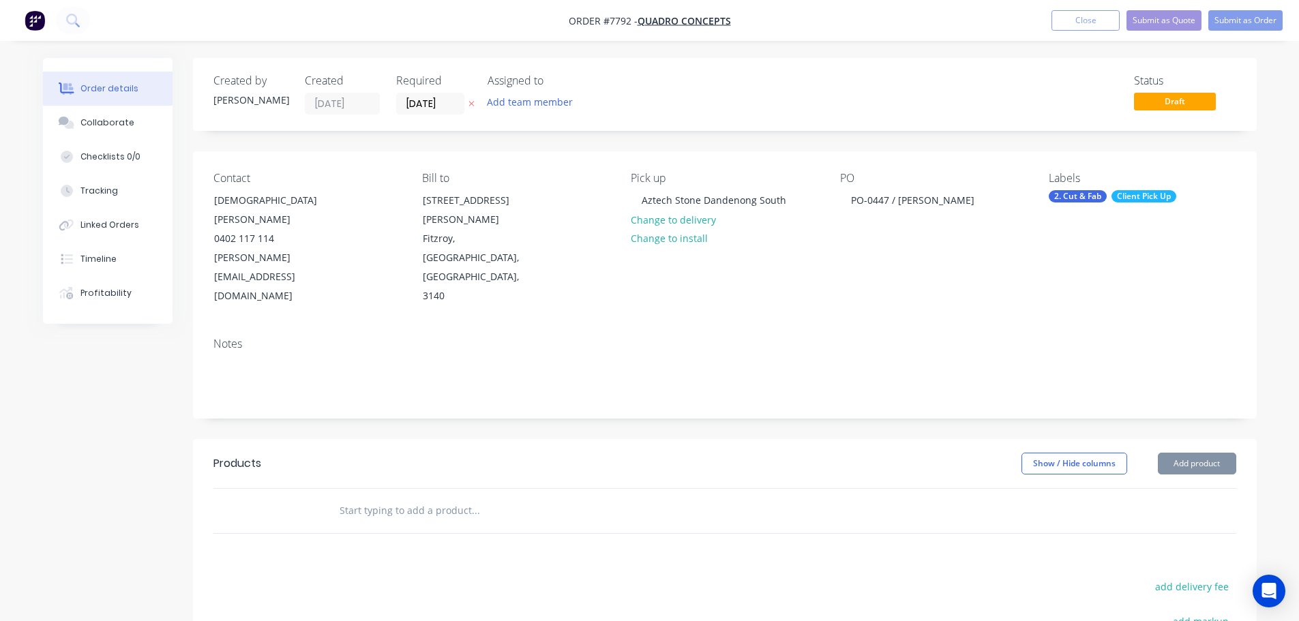
click at [423, 497] on input "text" at bounding box center [475, 510] width 273 height 27
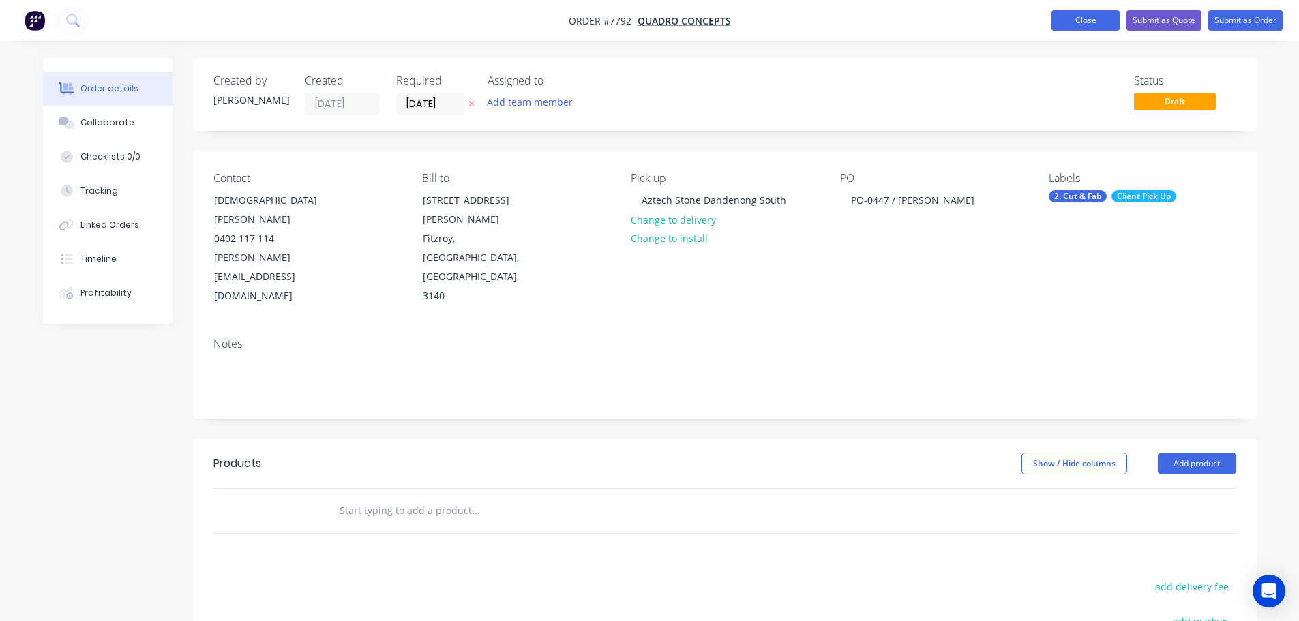
click at [1091, 17] on button "Close" at bounding box center [1086, 20] width 68 height 20
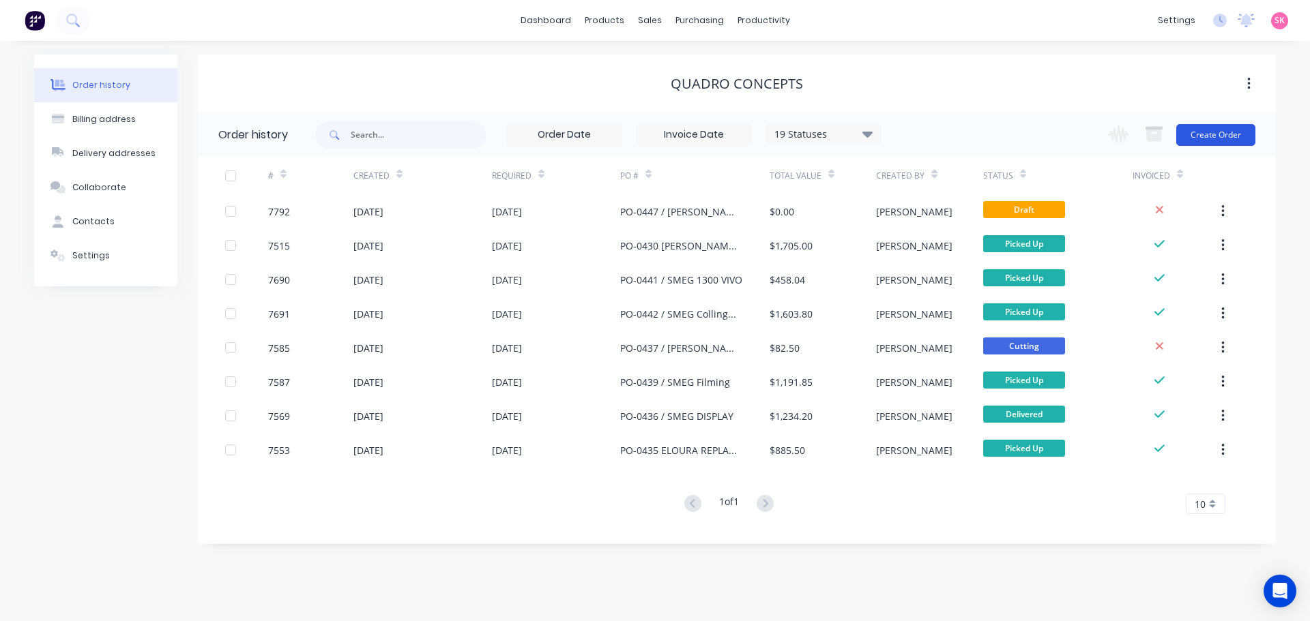
click at [1222, 136] on button "Create Order" at bounding box center [1215, 135] width 79 height 22
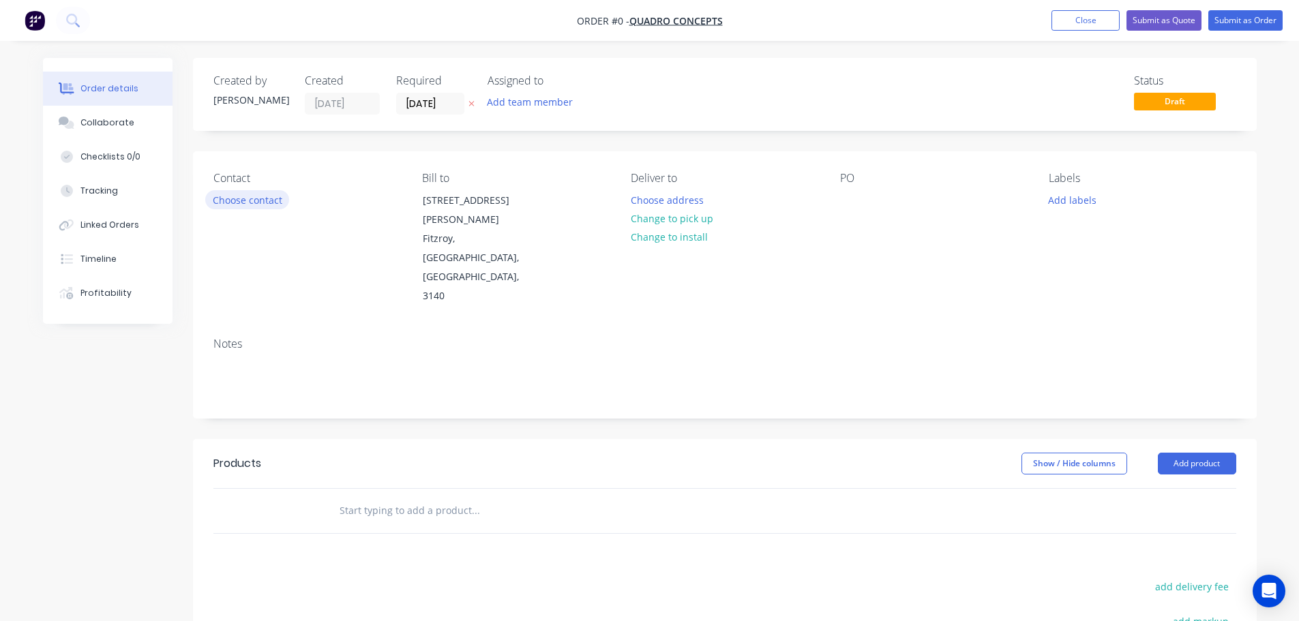
click at [250, 199] on button "Choose contact" at bounding box center [247, 199] width 84 height 18
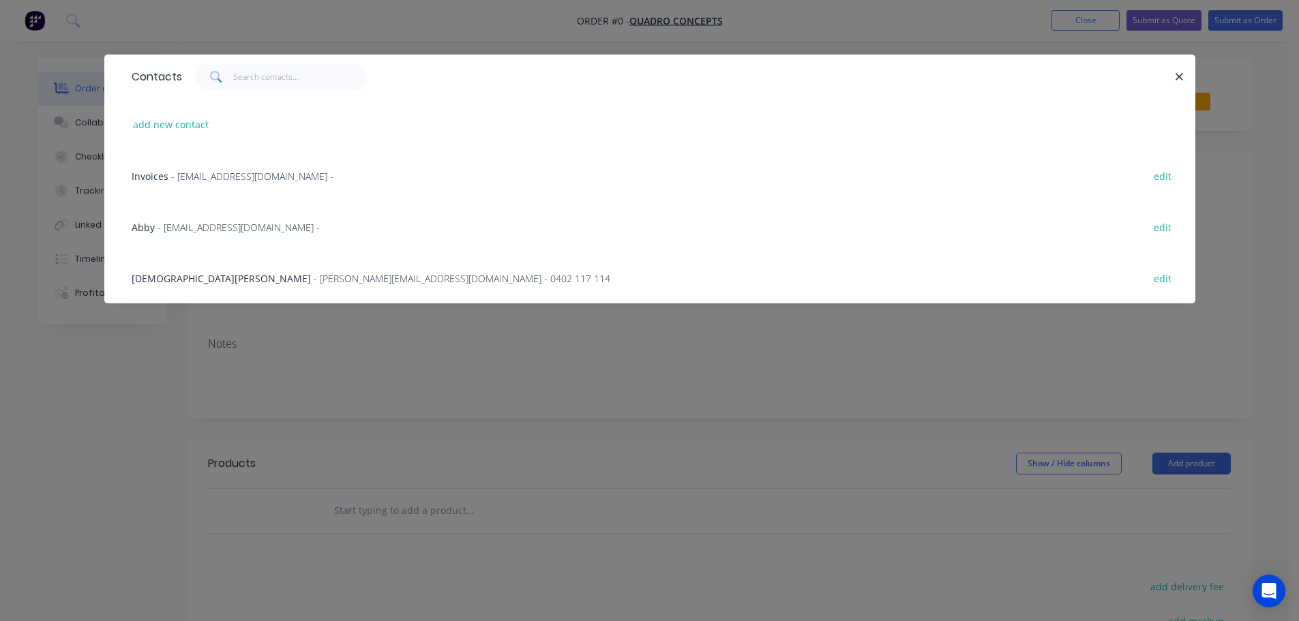
click at [321, 284] on span "- [PERSON_NAME][EMAIL_ADDRESS][DOMAIN_NAME] - 0402 117 114" at bounding box center [462, 278] width 297 height 13
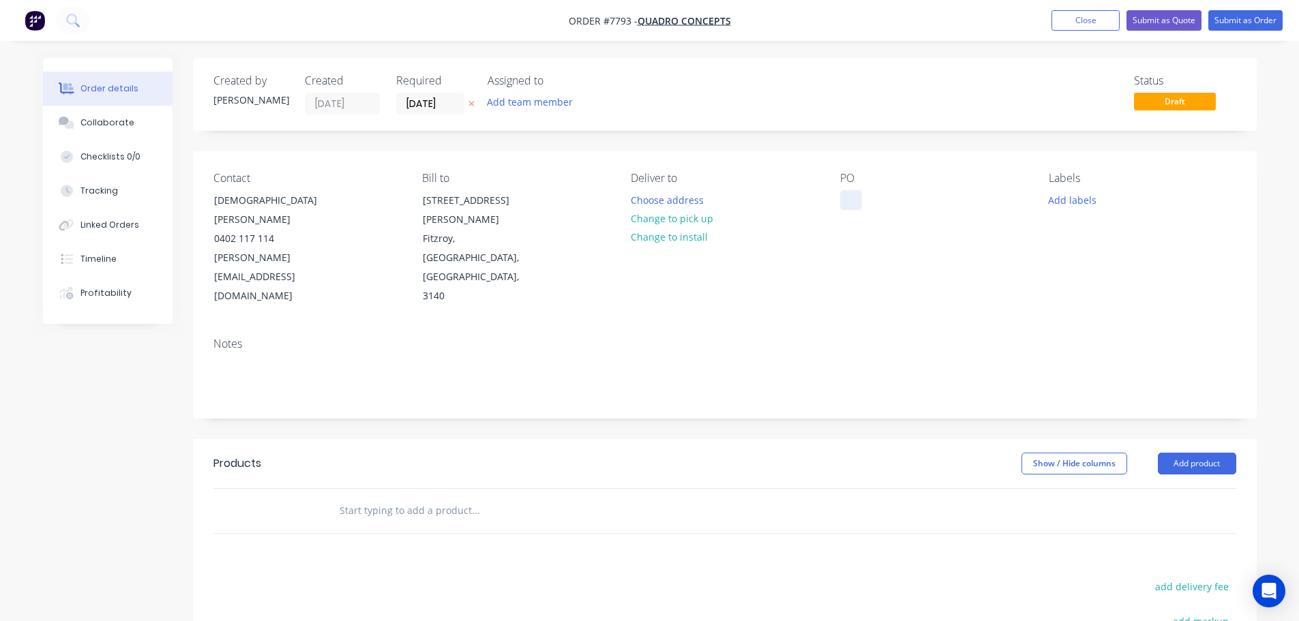
click at [845, 205] on div at bounding box center [851, 200] width 22 height 20
click at [1070, 14] on button "Close" at bounding box center [1086, 20] width 68 height 20
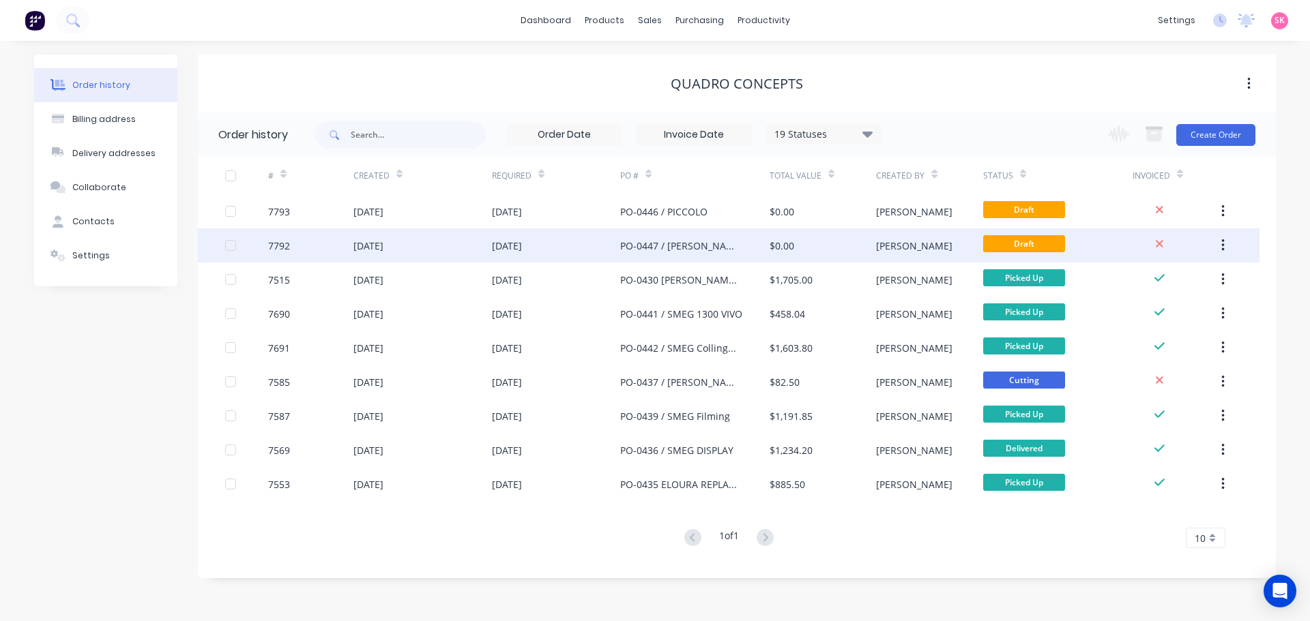
click at [657, 257] on div "PO-0447 / [PERSON_NAME]" at bounding box center [694, 246] width 149 height 34
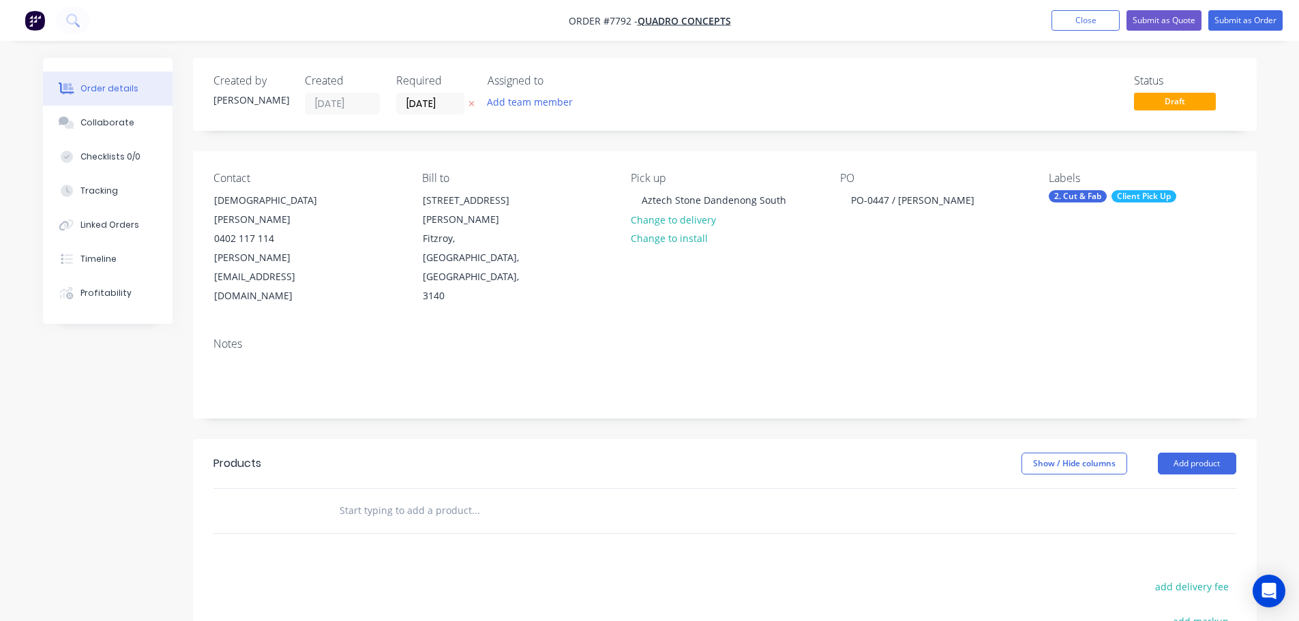
click at [370, 497] on input "text" at bounding box center [475, 510] width 273 height 27
click at [383, 497] on input "text" at bounding box center [475, 510] width 273 height 27
type input "q"
paste input "QAP24AS-TS-4-411"
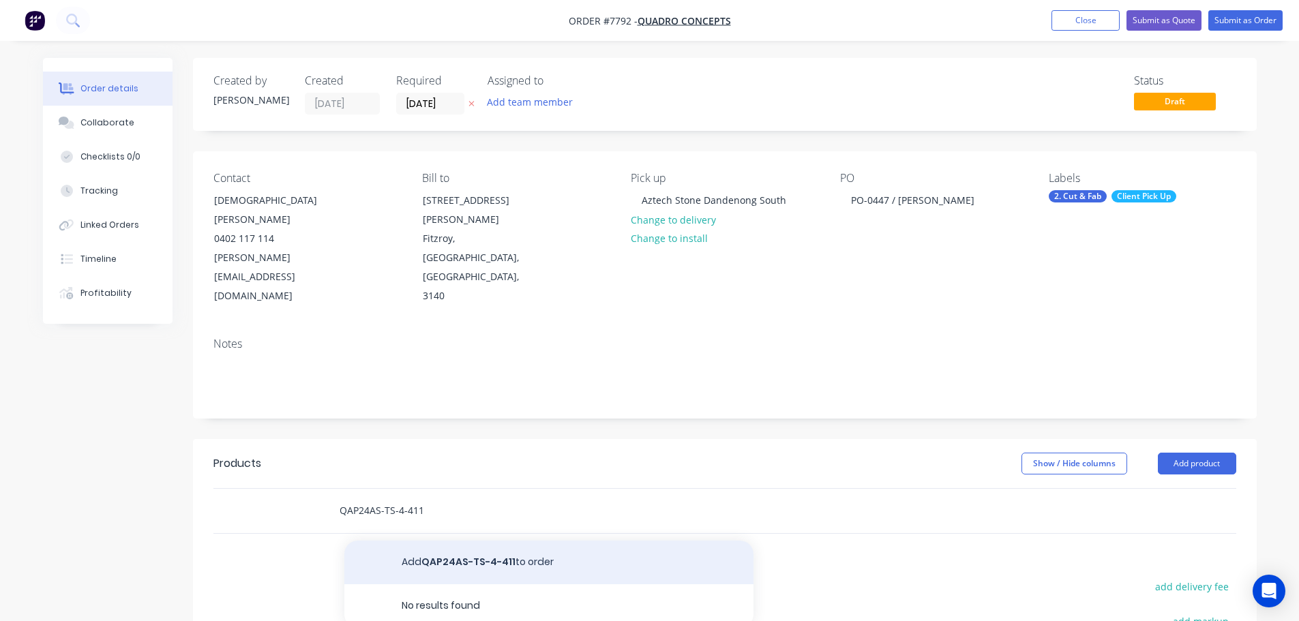
type input "QAP24AS-TS-4-411"
click at [484, 541] on button "Add QAP24AS-TS-4-411 to order" at bounding box center [548, 563] width 409 height 44
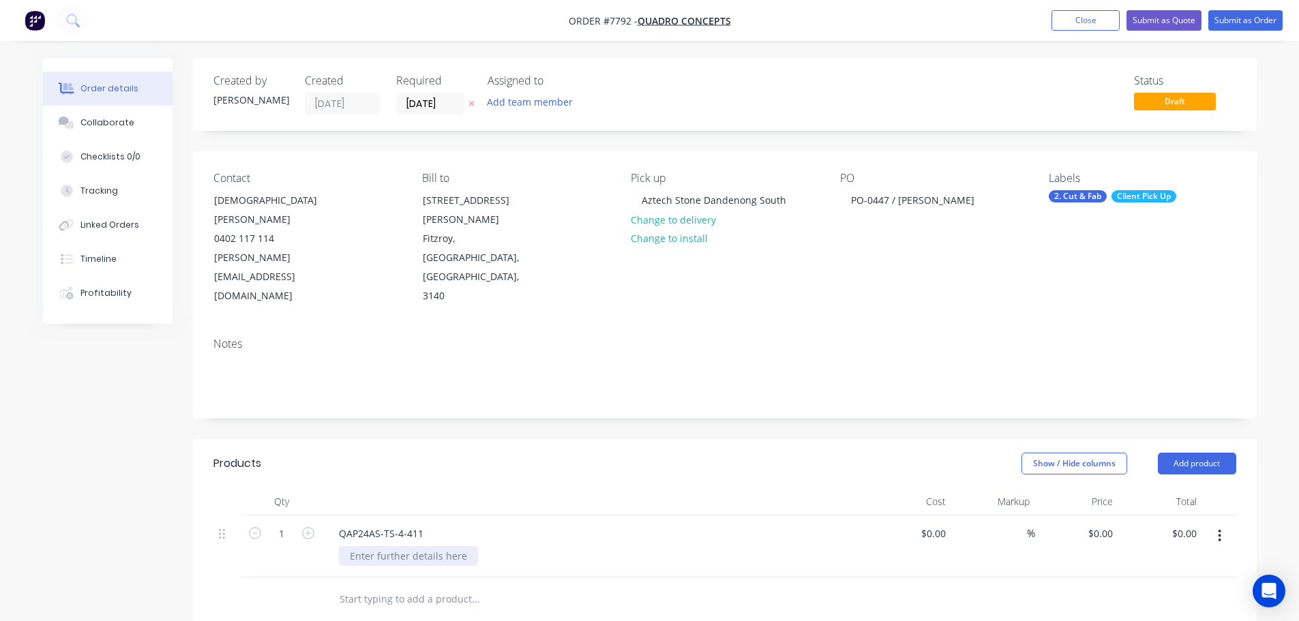
click at [409, 546] on div at bounding box center [408, 556] width 139 height 20
paste div
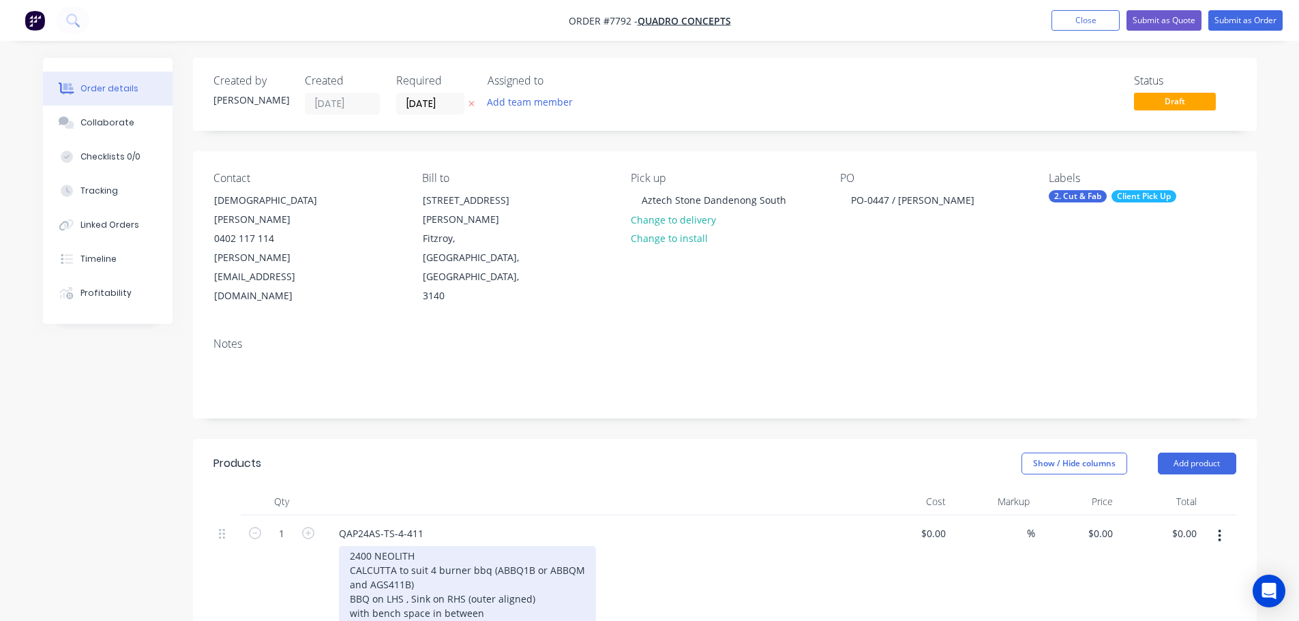
click at [351, 546] on div "2400 NEOLITH CALCUTTA to suit 4 burner bbq (ABBQ1B or ABBQM and AGS411B) BBQ on…" at bounding box center [467, 584] width 257 height 77
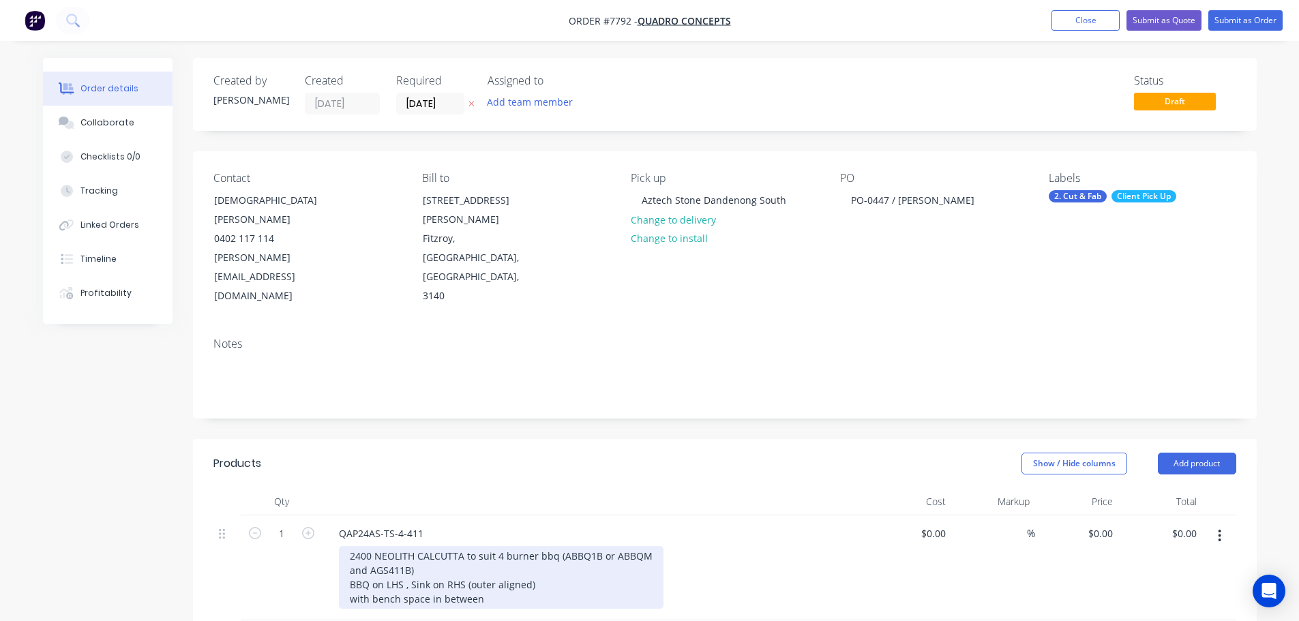
click at [347, 546] on div "2400 NEOLITH CALCUTTA to suit 4 burner bbq (ABBQ1B or ABBQM and AGS411B) BBQ on…" at bounding box center [501, 577] width 325 height 63
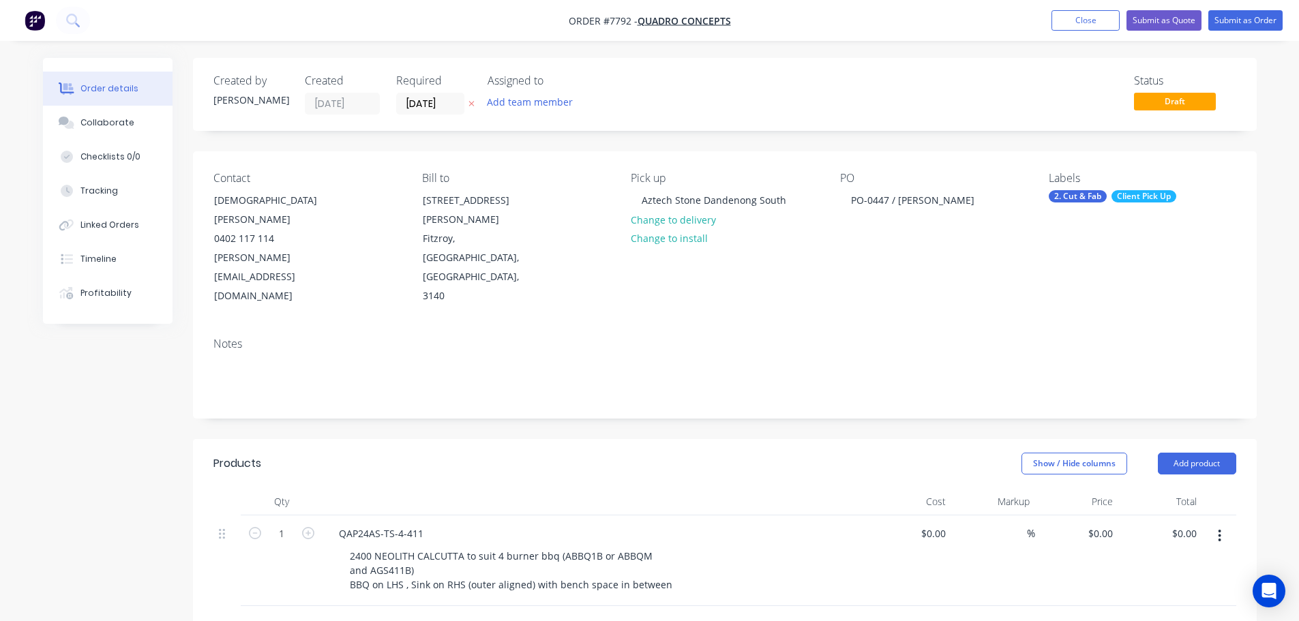
click at [542, 488] on div at bounding box center [596, 501] width 546 height 27
click at [396, 610] on input "text" at bounding box center [475, 628] width 273 height 27
paste input "QBE-TS NEOLITH [GEOGRAPHIC_DATA]"
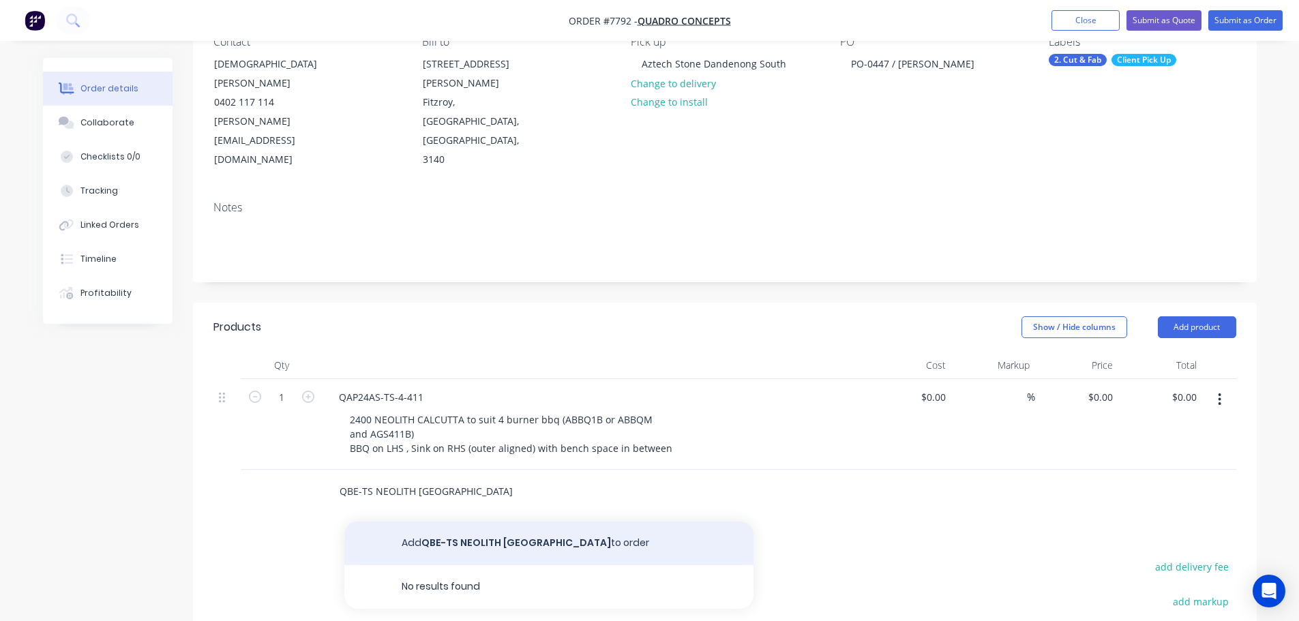
type input "QBE-TS NEOLITH [GEOGRAPHIC_DATA]"
click at [488, 522] on button "Add QBE-TS NEOLITH CALCUTTA to order" at bounding box center [548, 544] width 409 height 44
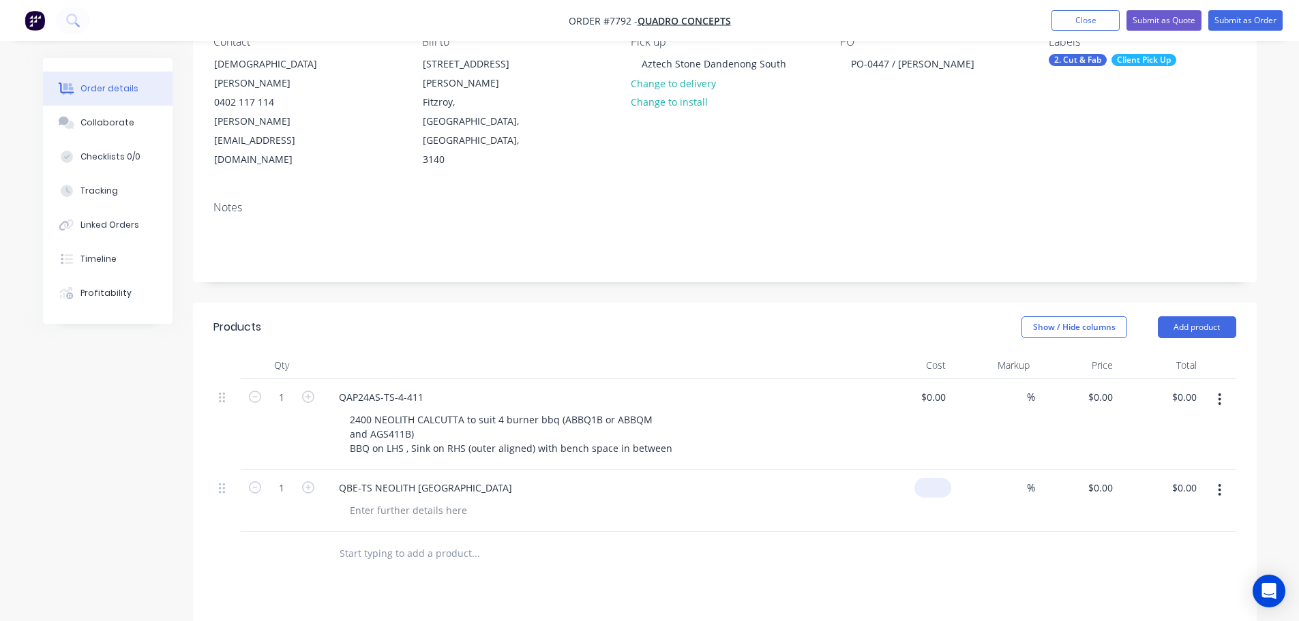
click at [935, 478] on div "$0.00" at bounding box center [933, 488] width 37 height 20
type input "$50.00"
type input "2"
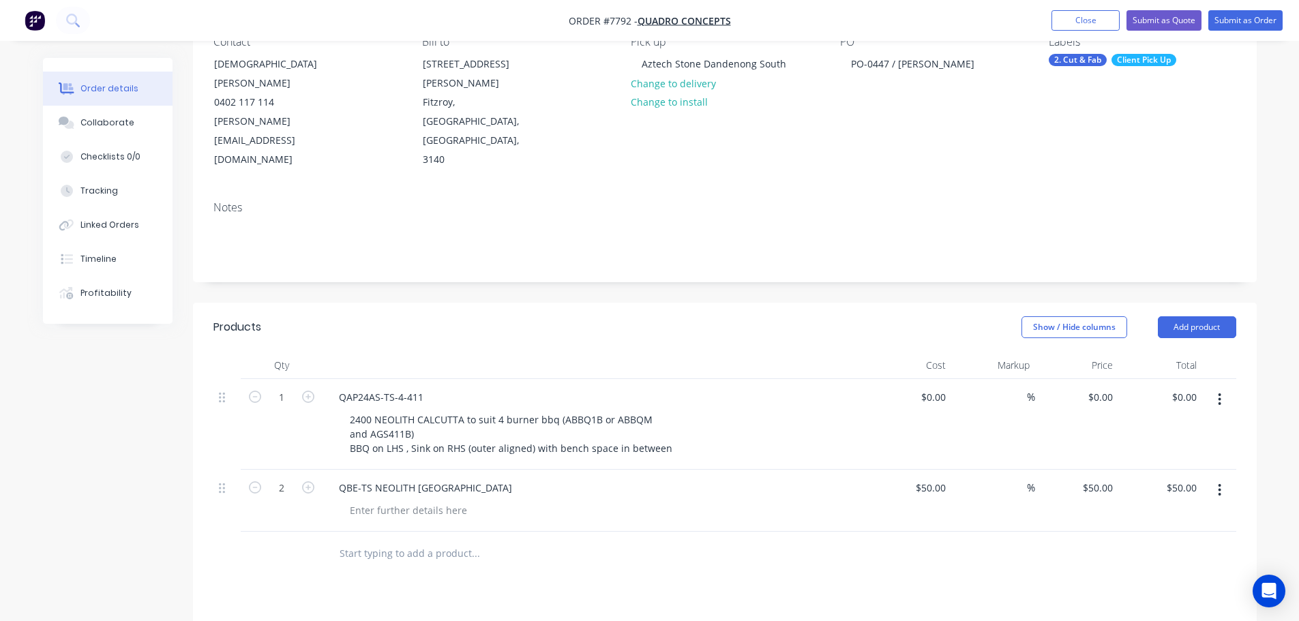
type input "$100.00"
click at [170, 424] on div "Created by [PERSON_NAME] Created [DATE] Required [DATE] Assigned to Add team me…" at bounding box center [650, 423] width 1214 height 1003
click at [540, 316] on div "Show / Hide columns Add product" at bounding box center [833, 327] width 806 height 22
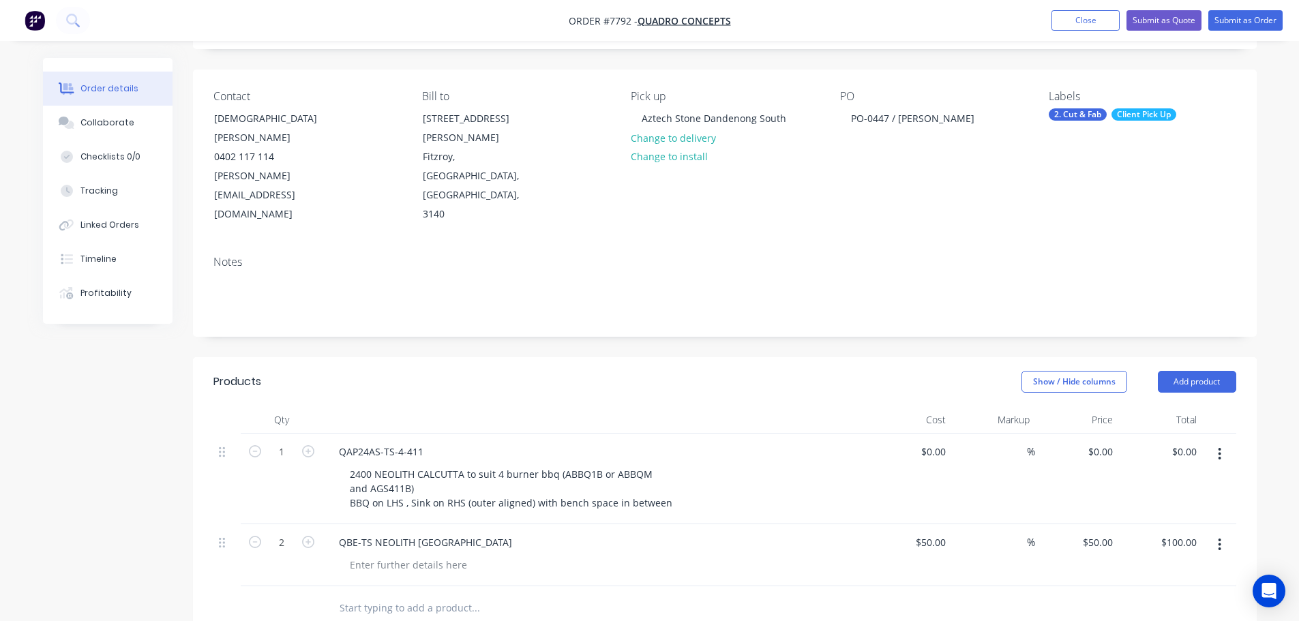
scroll to position [0, 0]
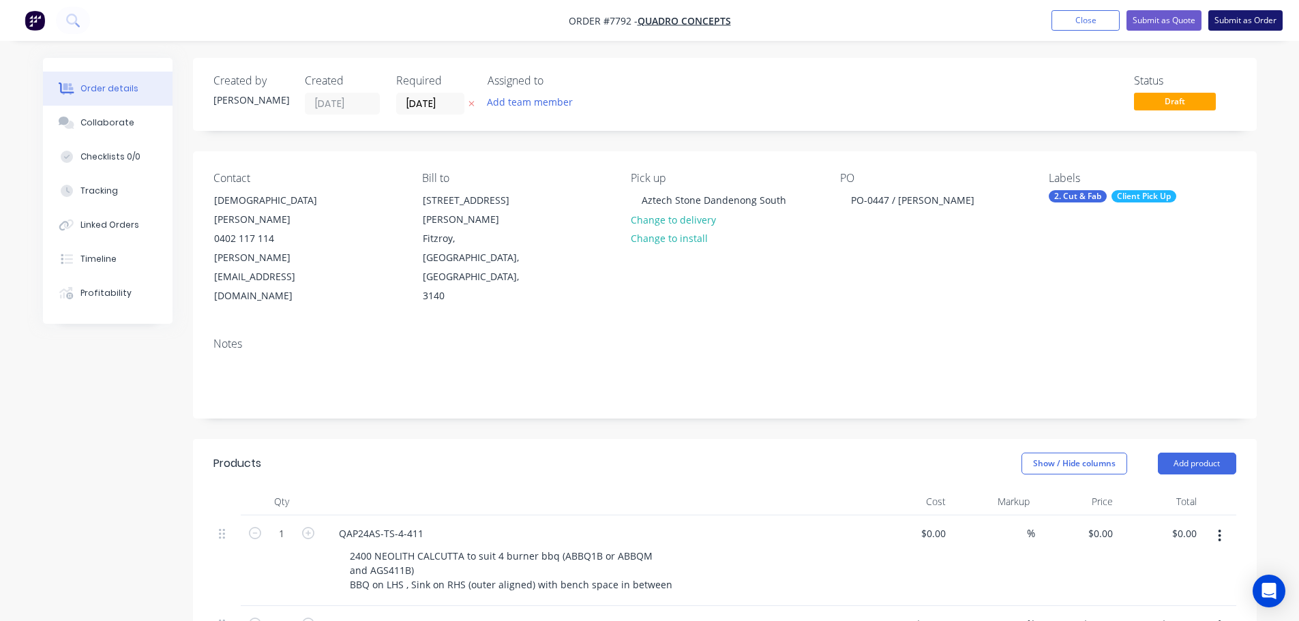
click at [1255, 14] on button "Submit as Order" at bounding box center [1246, 20] width 74 height 20
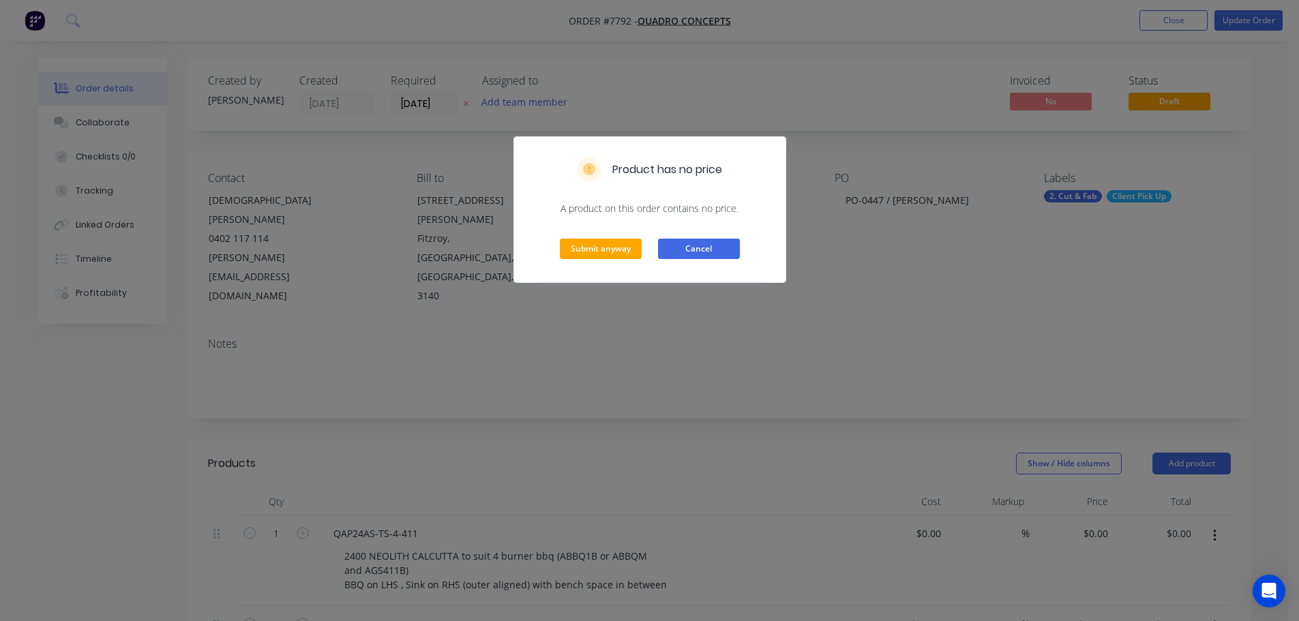
click at [671, 250] on button "Cancel" at bounding box center [699, 249] width 82 height 20
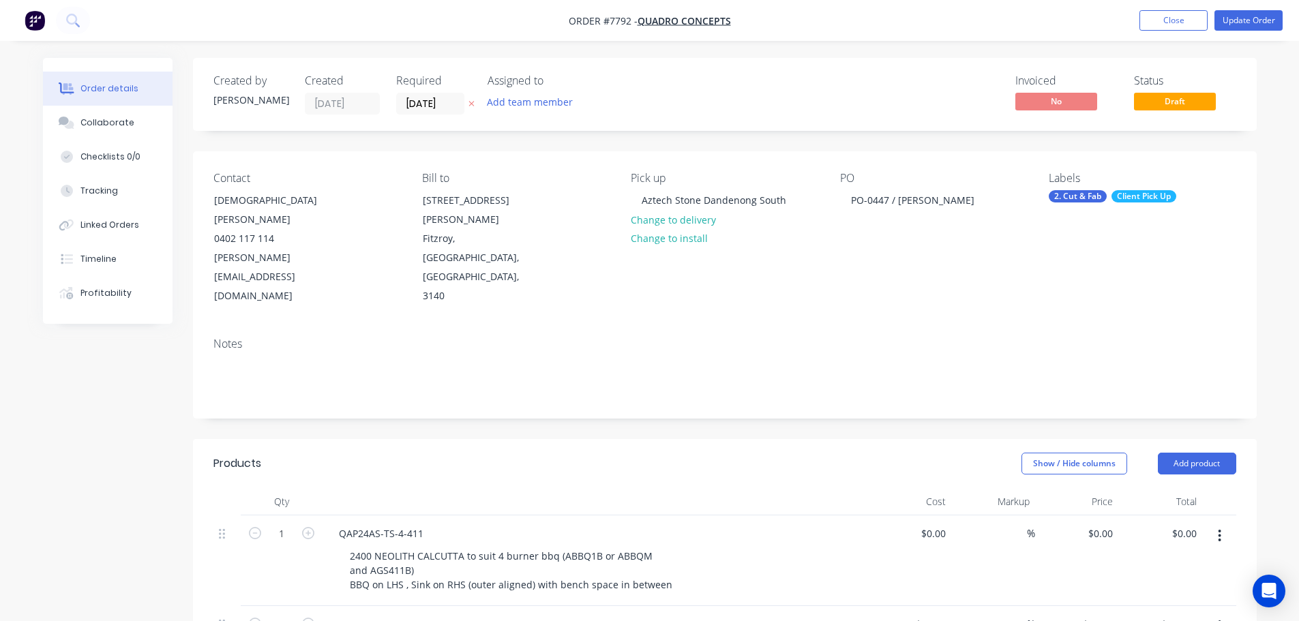
click at [422, 94] on label "[DATE]" at bounding box center [430, 104] width 68 height 22
click at [422, 94] on input "[DATE]" at bounding box center [430, 103] width 67 height 20
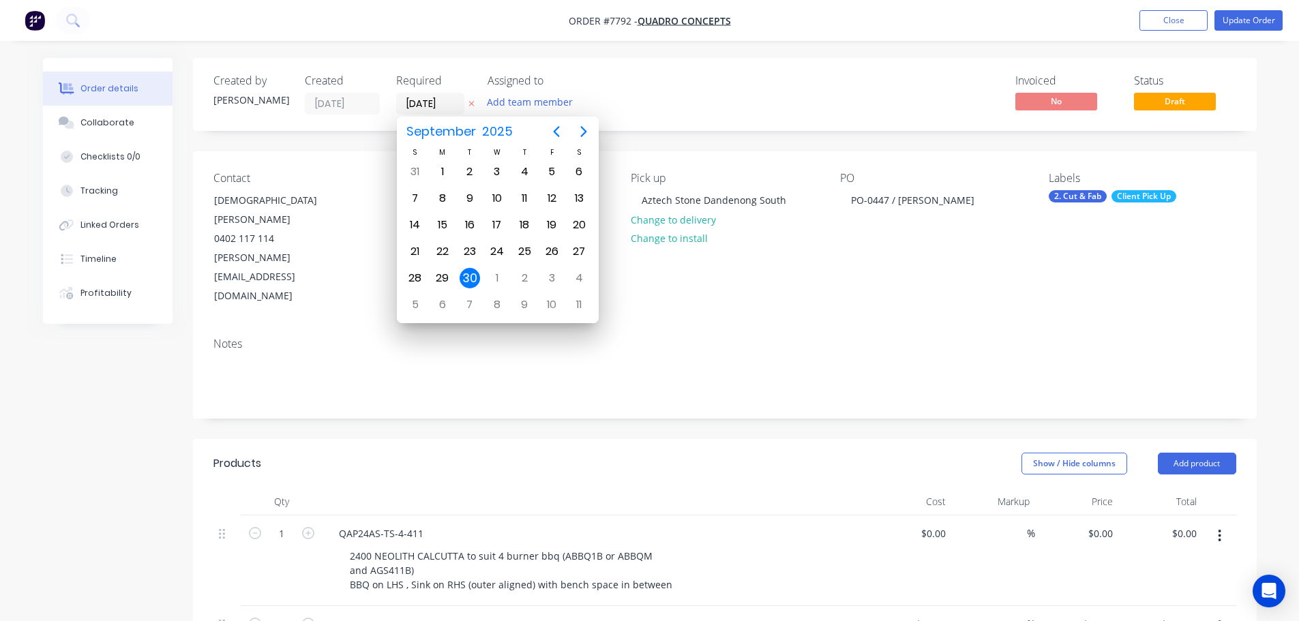
click at [471, 282] on div "30" at bounding box center [470, 278] width 20 height 20
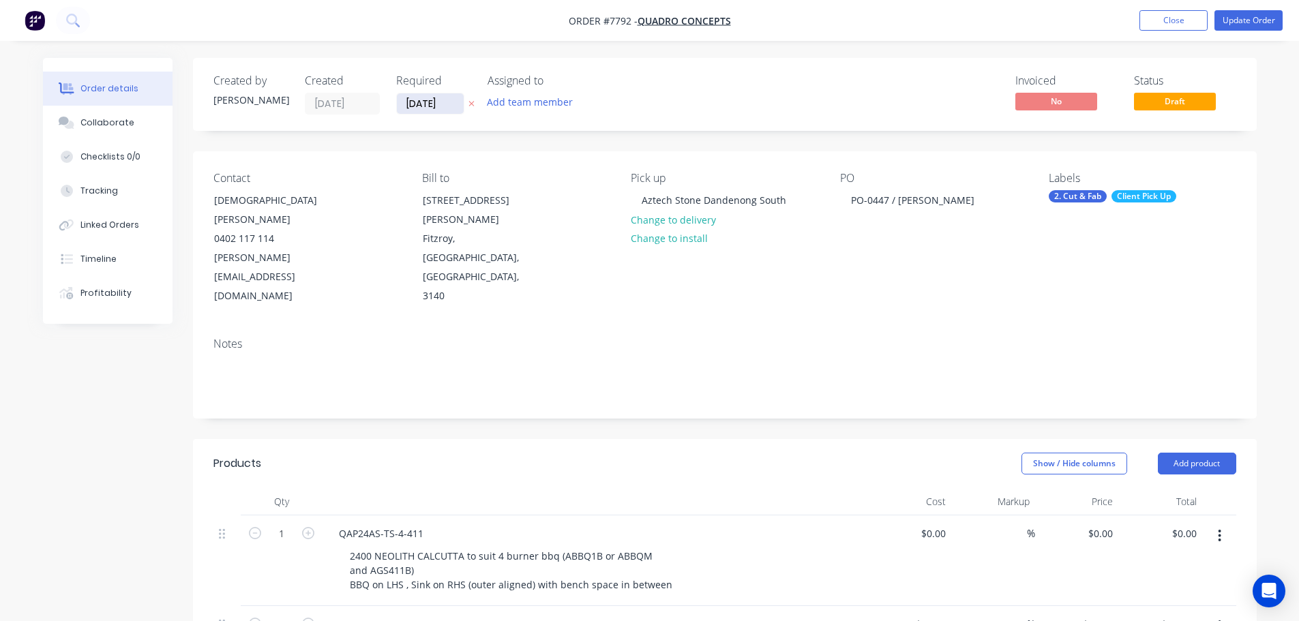
click at [417, 98] on input "[DATE]" at bounding box center [430, 103] width 67 height 20
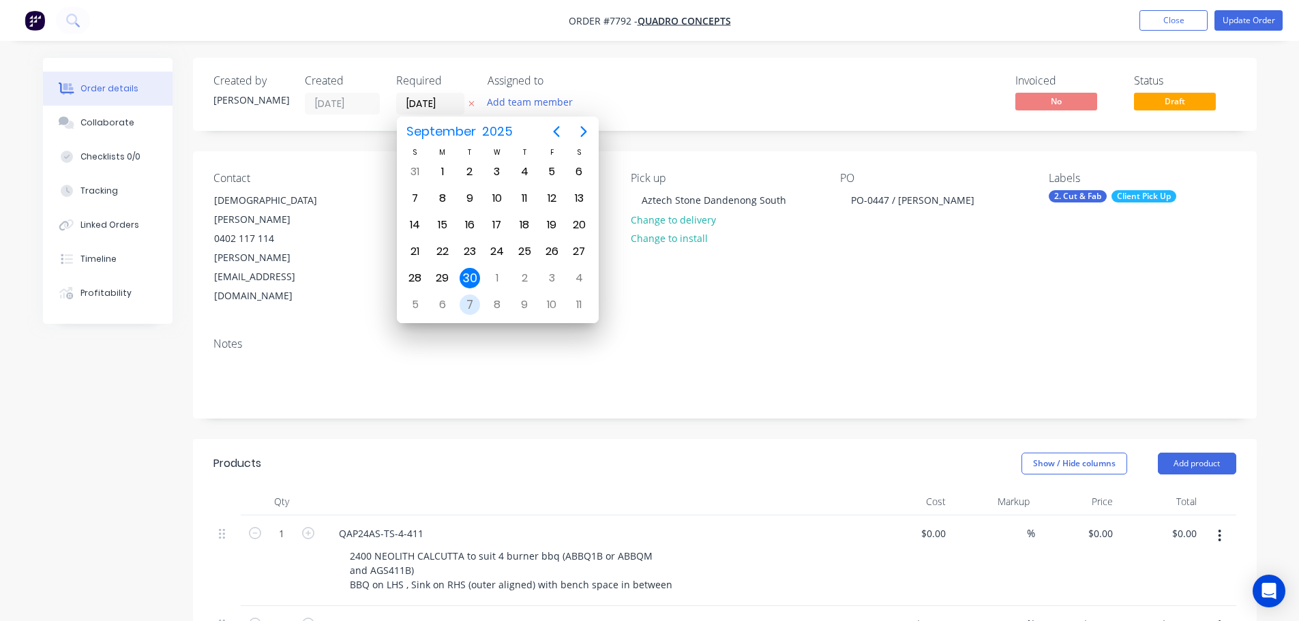
drag, startPoint x: 469, startPoint y: 298, endPoint x: 455, endPoint y: 264, distance: 36.7
click at [469, 297] on div "7" at bounding box center [470, 305] width 20 height 20
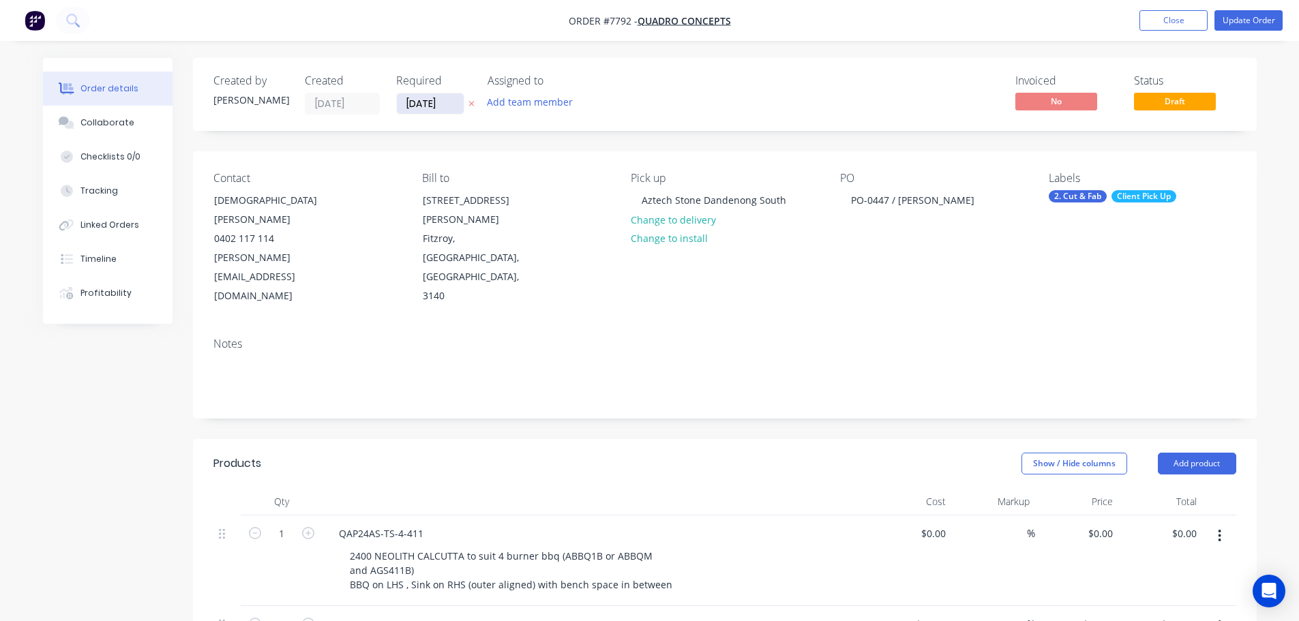
click at [431, 107] on input "[DATE]" at bounding box center [430, 103] width 67 height 20
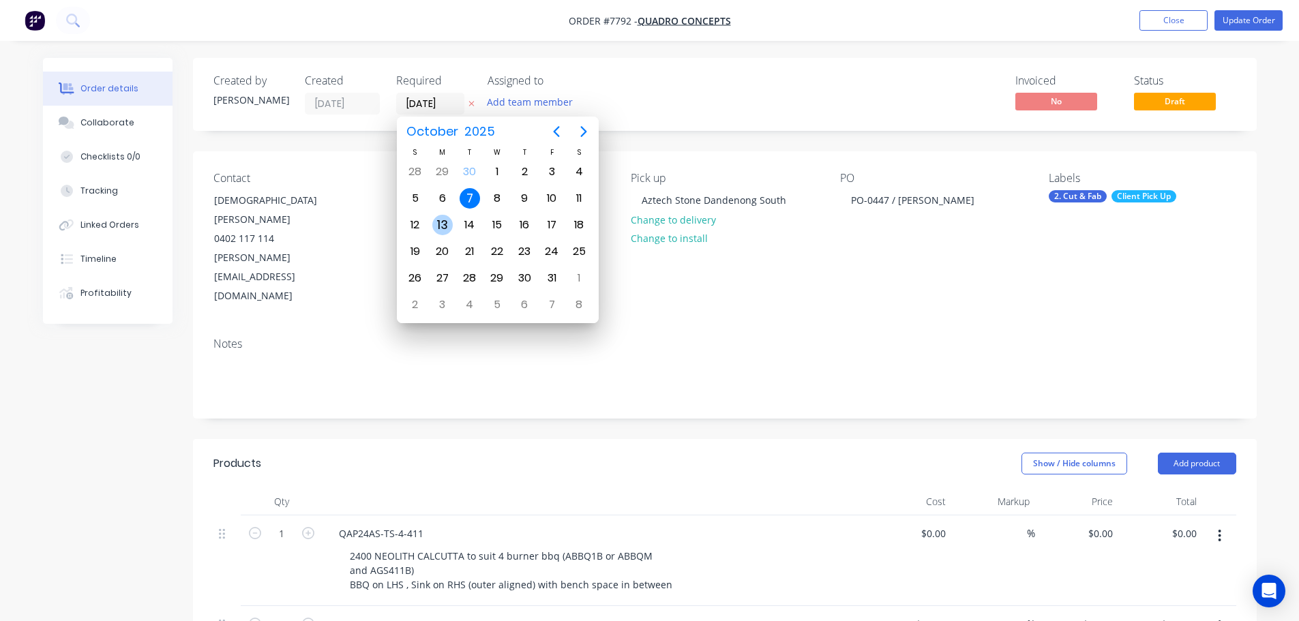
drag, startPoint x: 469, startPoint y: 228, endPoint x: 460, endPoint y: 213, distance: 17.2
click at [468, 227] on div "14" at bounding box center [470, 225] width 20 height 20
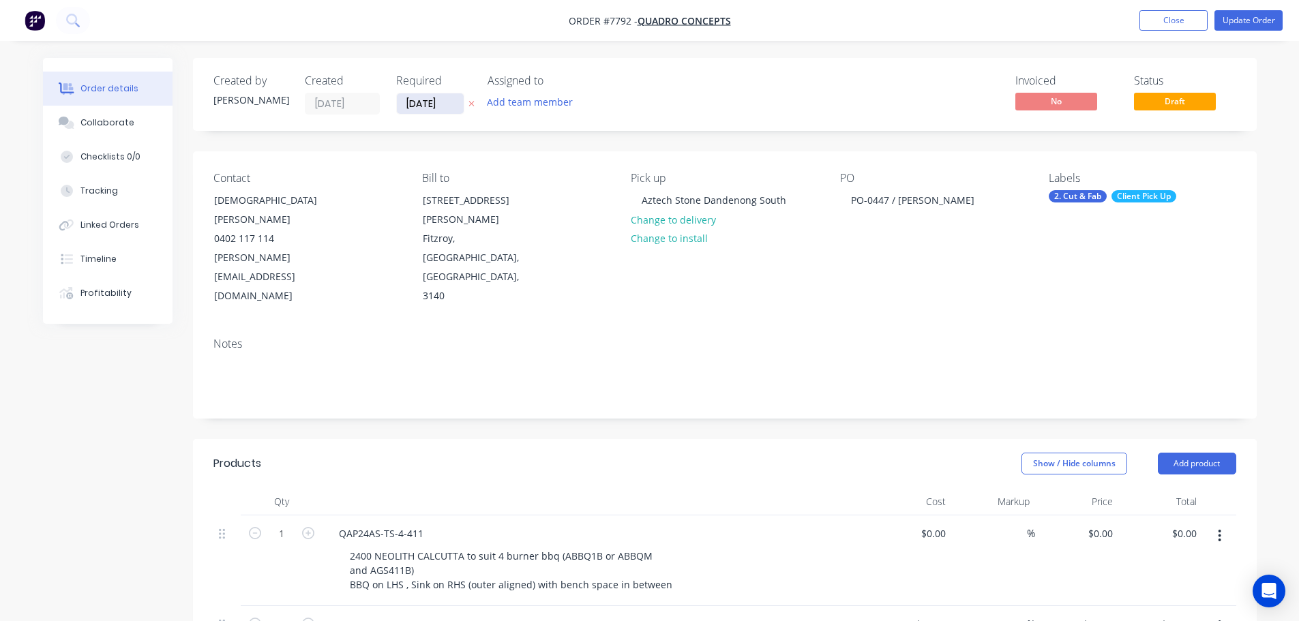
click at [435, 107] on input "[DATE]" at bounding box center [430, 103] width 67 height 20
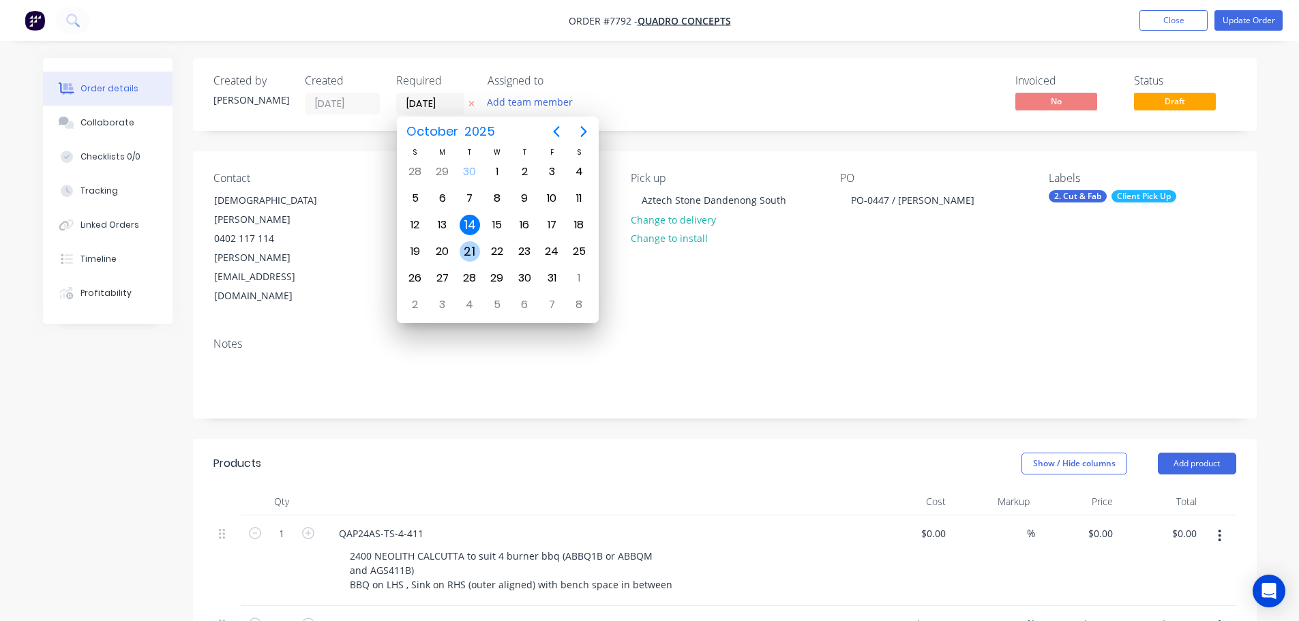
drag, startPoint x: 465, startPoint y: 256, endPoint x: 439, endPoint y: 156, distance: 104.2
click at [465, 254] on div "21" at bounding box center [470, 251] width 20 height 20
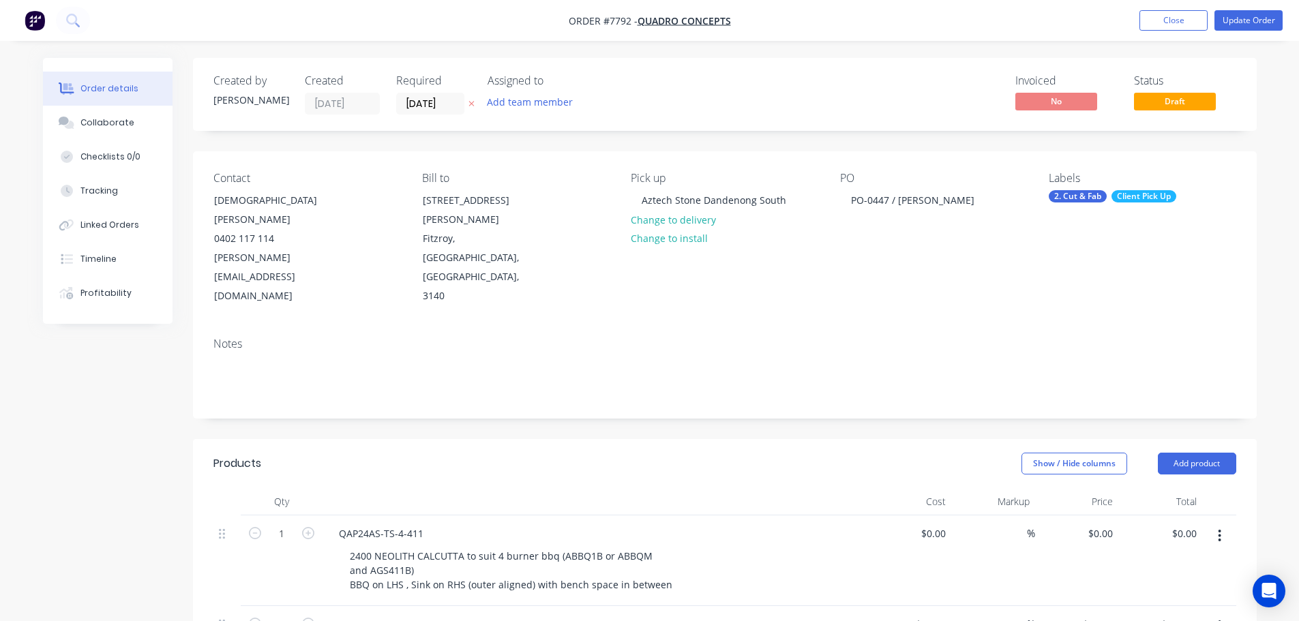
click at [438, 118] on div "Created by [PERSON_NAME] Created [DATE] Required [DATE] Assigned to Add team me…" at bounding box center [725, 94] width 1064 height 73
click at [439, 105] on input "[DATE]" at bounding box center [430, 103] width 67 height 20
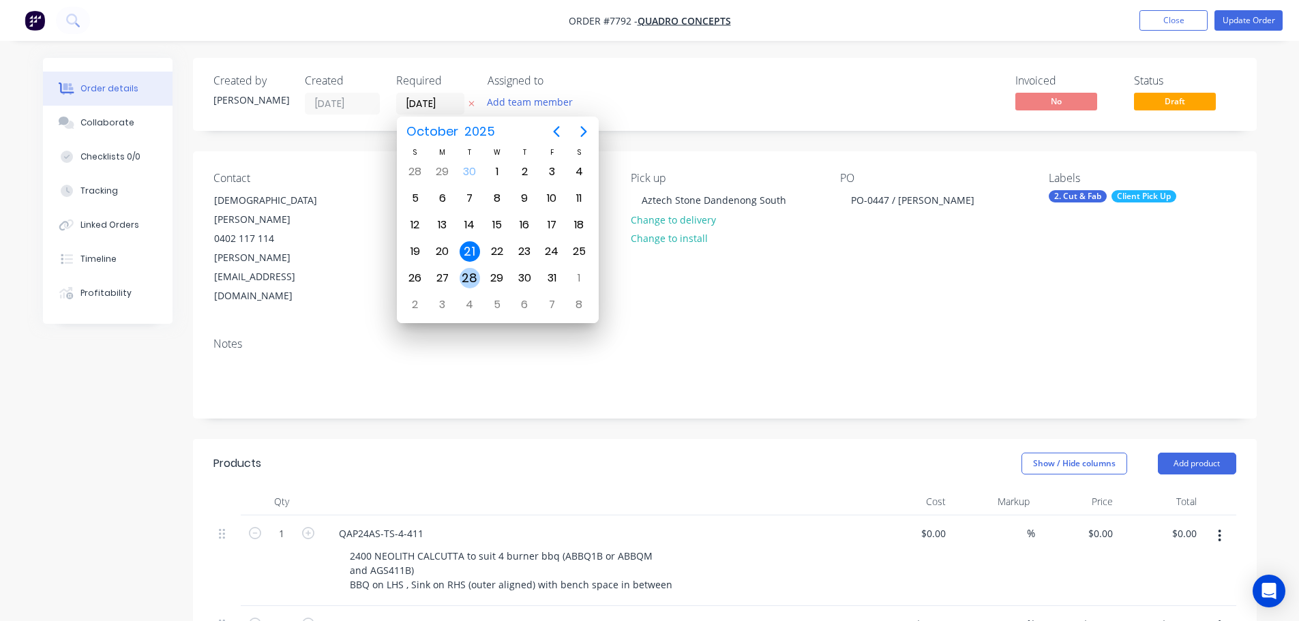
click at [467, 278] on div "28" at bounding box center [470, 278] width 20 height 20
type input "[DATE]"
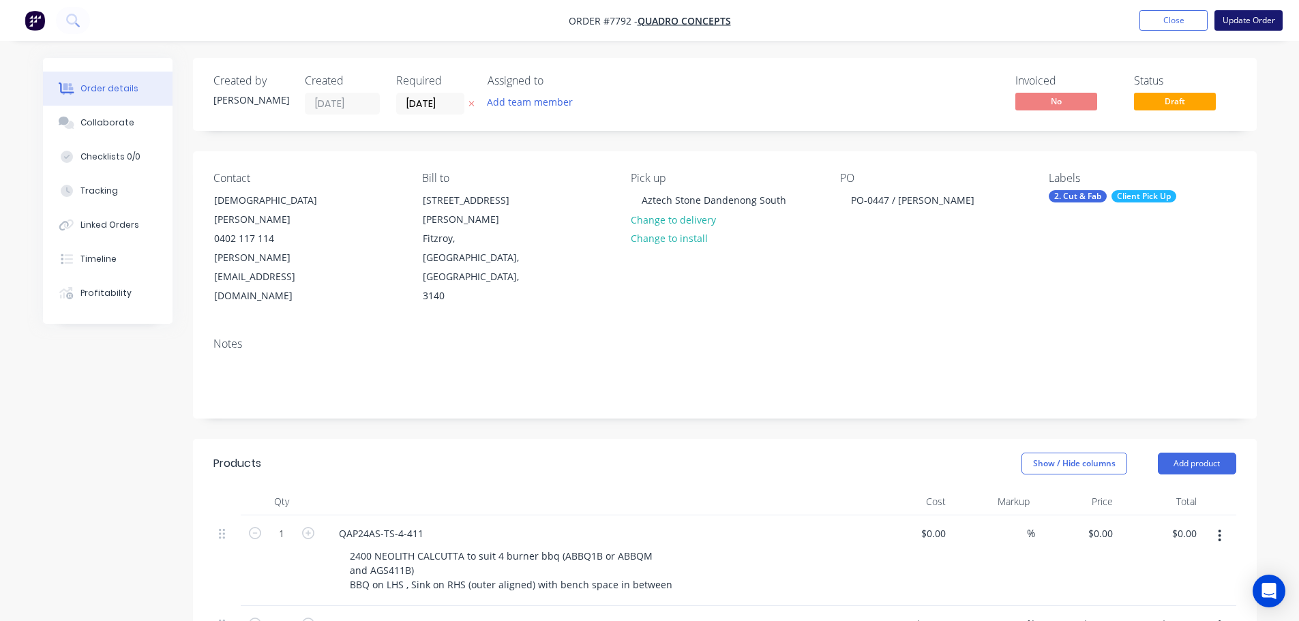
click at [1261, 27] on button "Update Order" at bounding box center [1249, 20] width 68 height 20
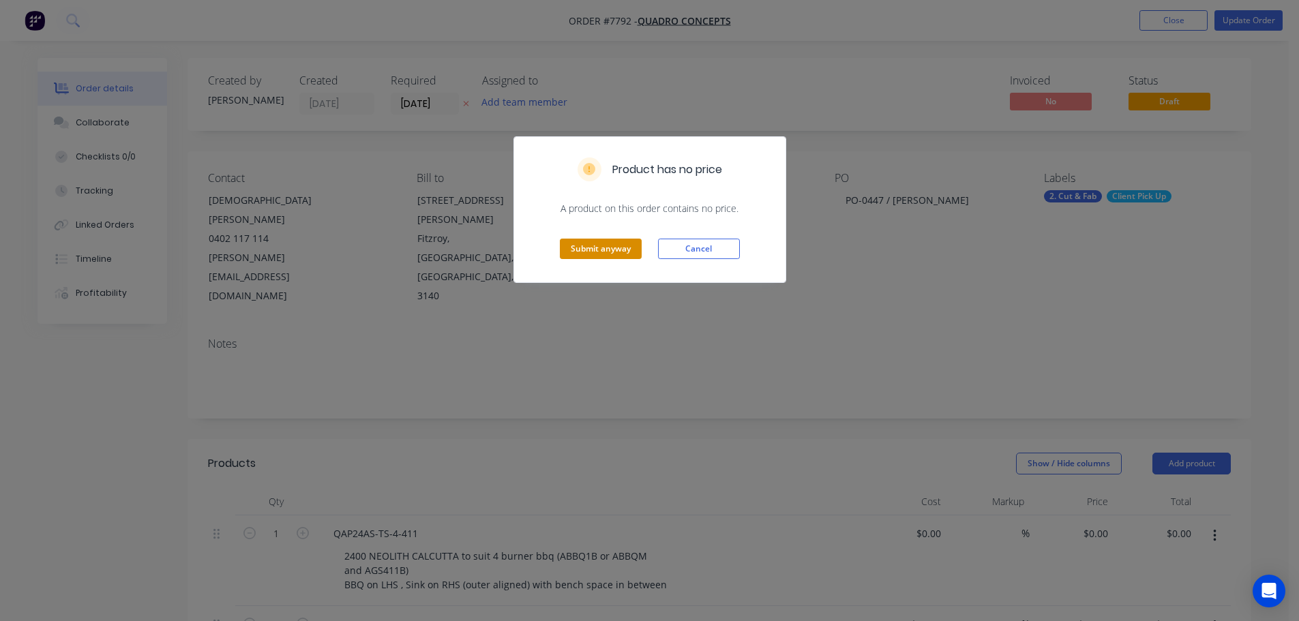
click at [611, 246] on button "Submit anyway" at bounding box center [601, 249] width 82 height 20
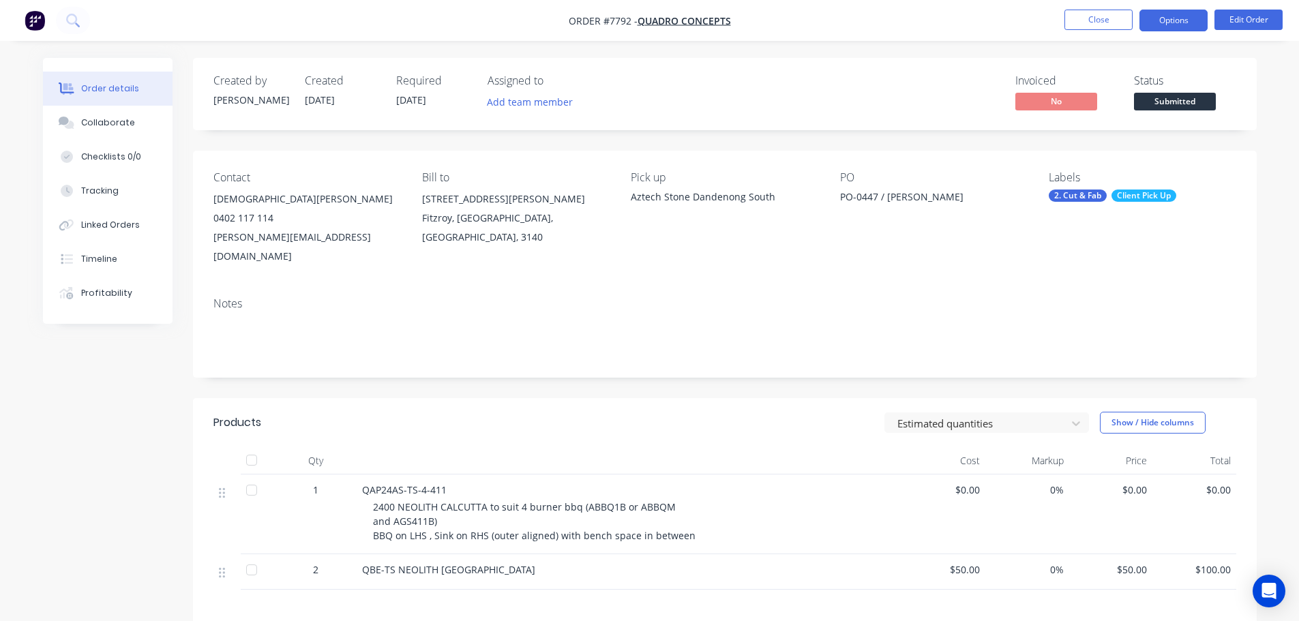
click at [1170, 19] on button "Options" at bounding box center [1174, 21] width 68 height 22
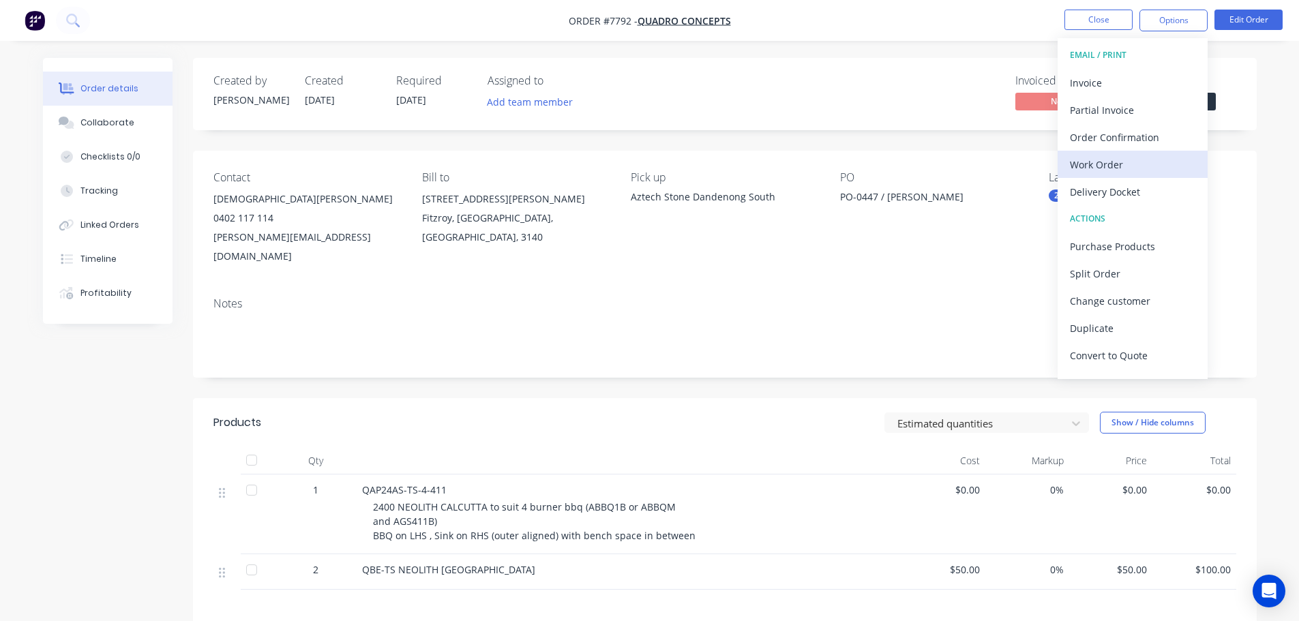
click at [1136, 156] on div "Work Order" at bounding box center [1133, 165] width 126 height 20
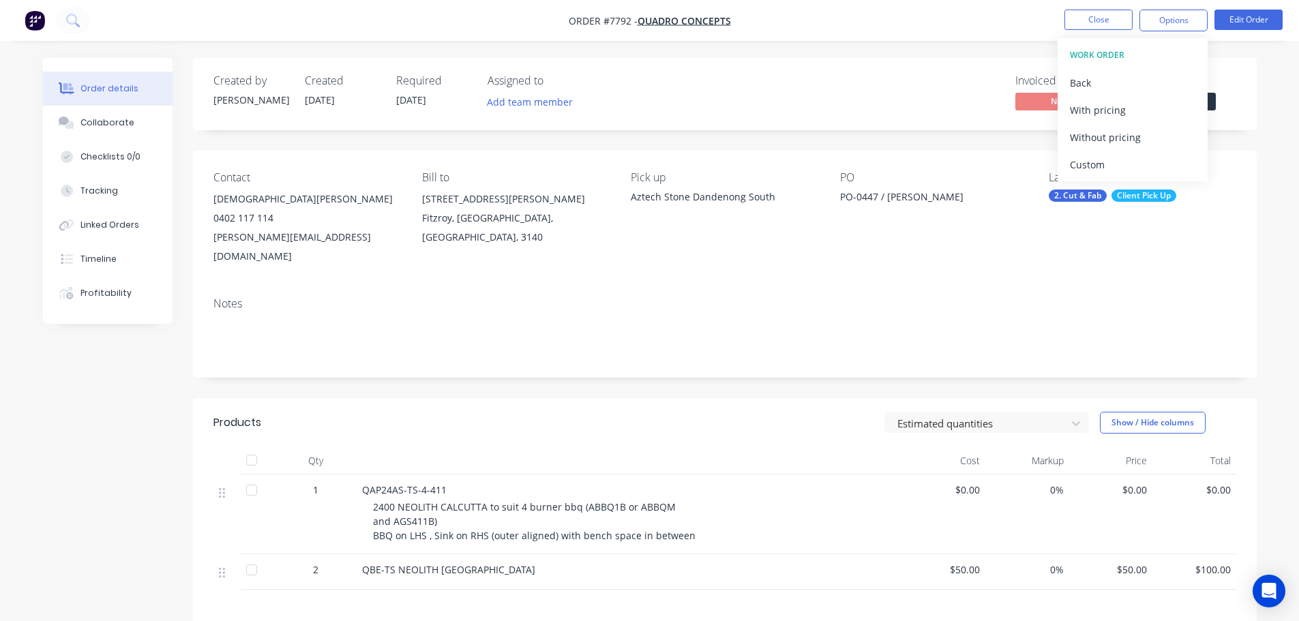
click at [1136, 156] on div "Custom" at bounding box center [1133, 165] width 126 height 20
click at [1139, 132] on div "Without pricing" at bounding box center [1133, 138] width 126 height 20
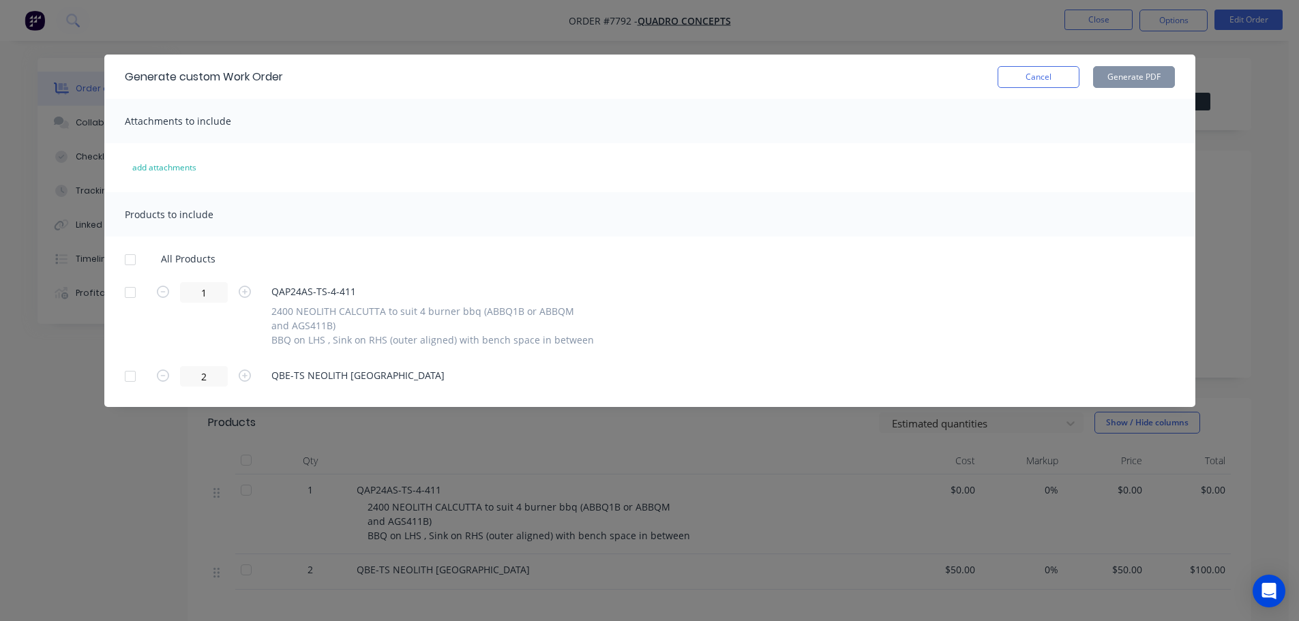
click at [136, 259] on div at bounding box center [130, 259] width 27 height 27
click at [1125, 74] on button "Generate PDF" at bounding box center [1134, 77] width 82 height 22
click at [1057, 80] on button "Cancel" at bounding box center [1039, 77] width 82 height 22
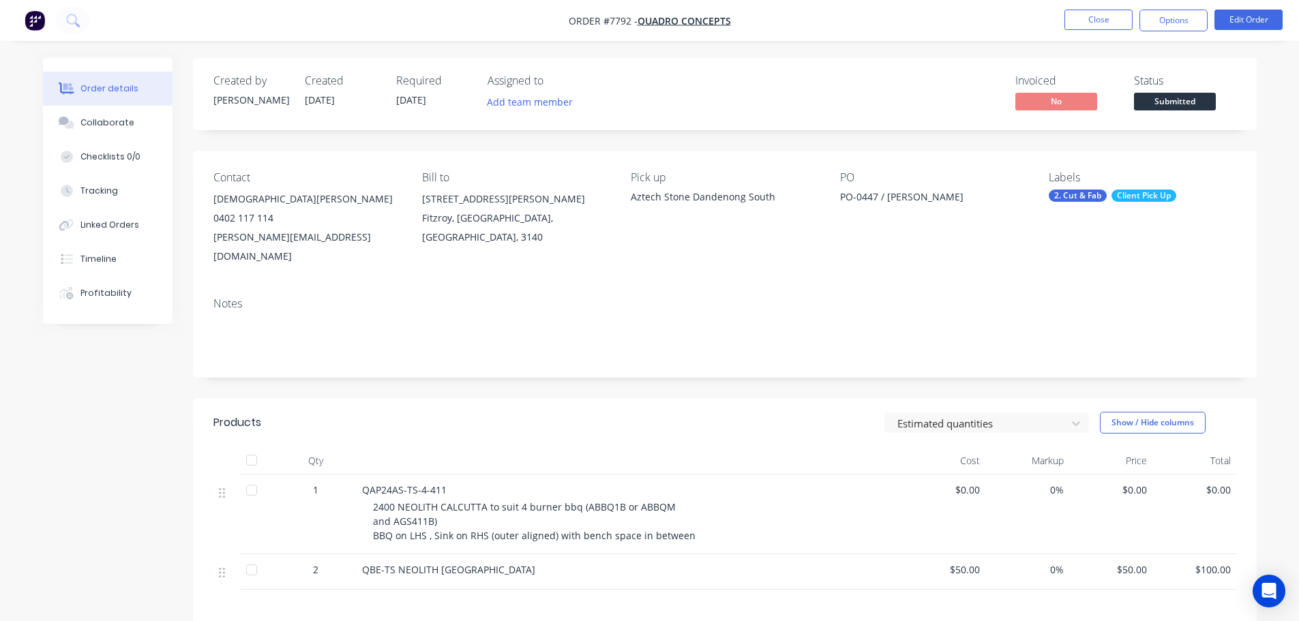
click at [1179, 100] on span "Submitted" at bounding box center [1175, 101] width 82 height 17
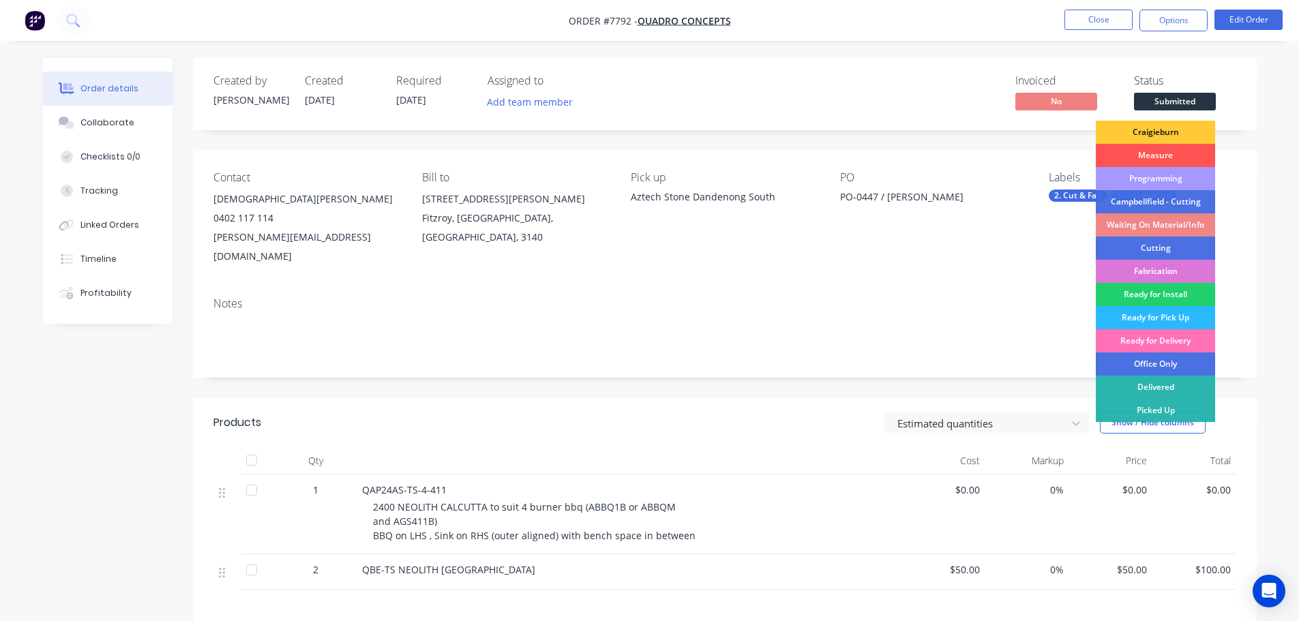
click at [1178, 175] on div "Programming" at bounding box center [1155, 178] width 119 height 23
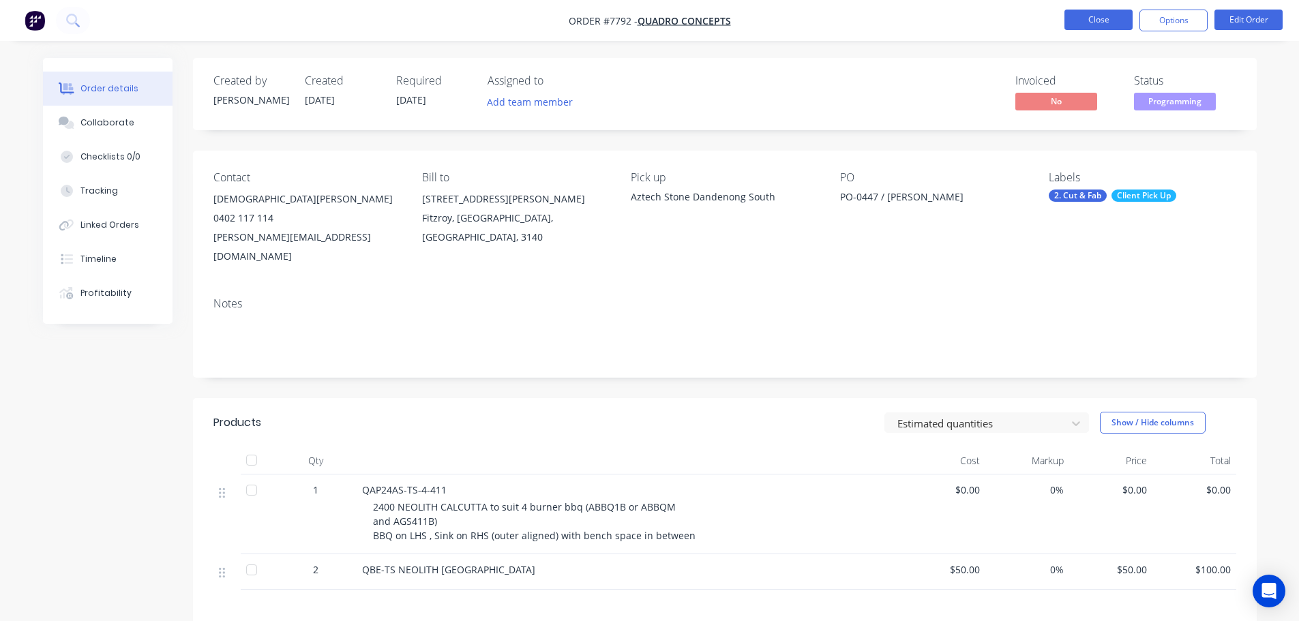
click at [1089, 22] on button "Close" at bounding box center [1099, 20] width 68 height 20
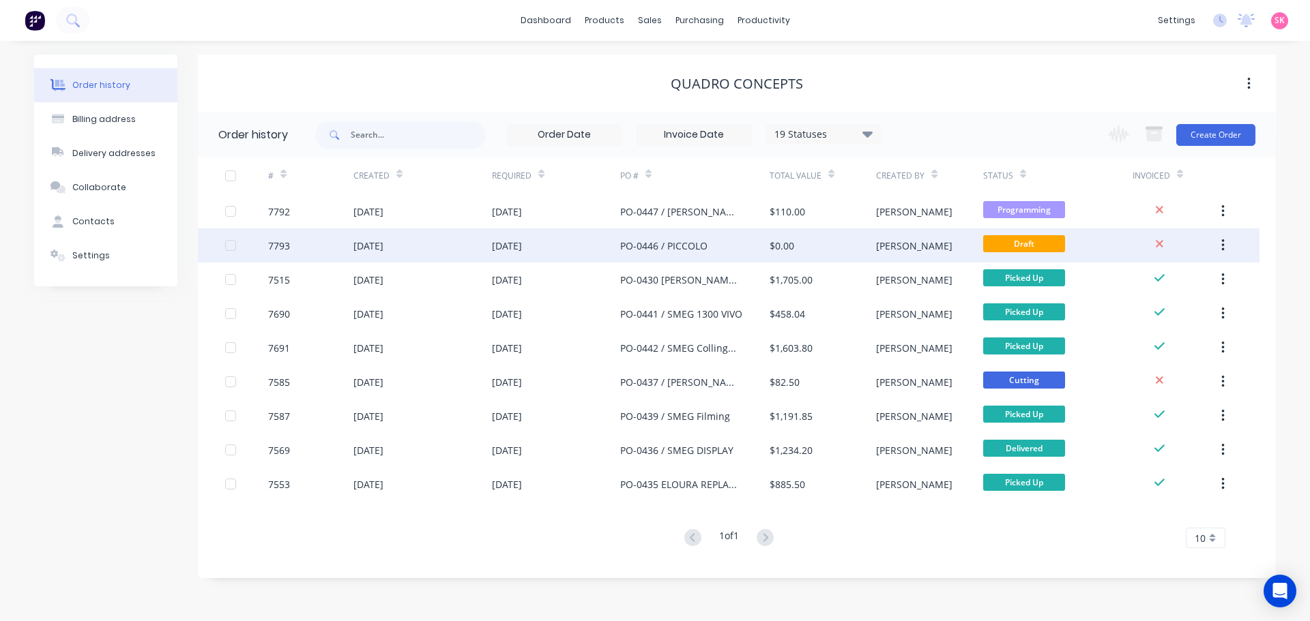
click at [639, 252] on div "PO-0446 / PICCOLO" at bounding box center [663, 246] width 87 height 14
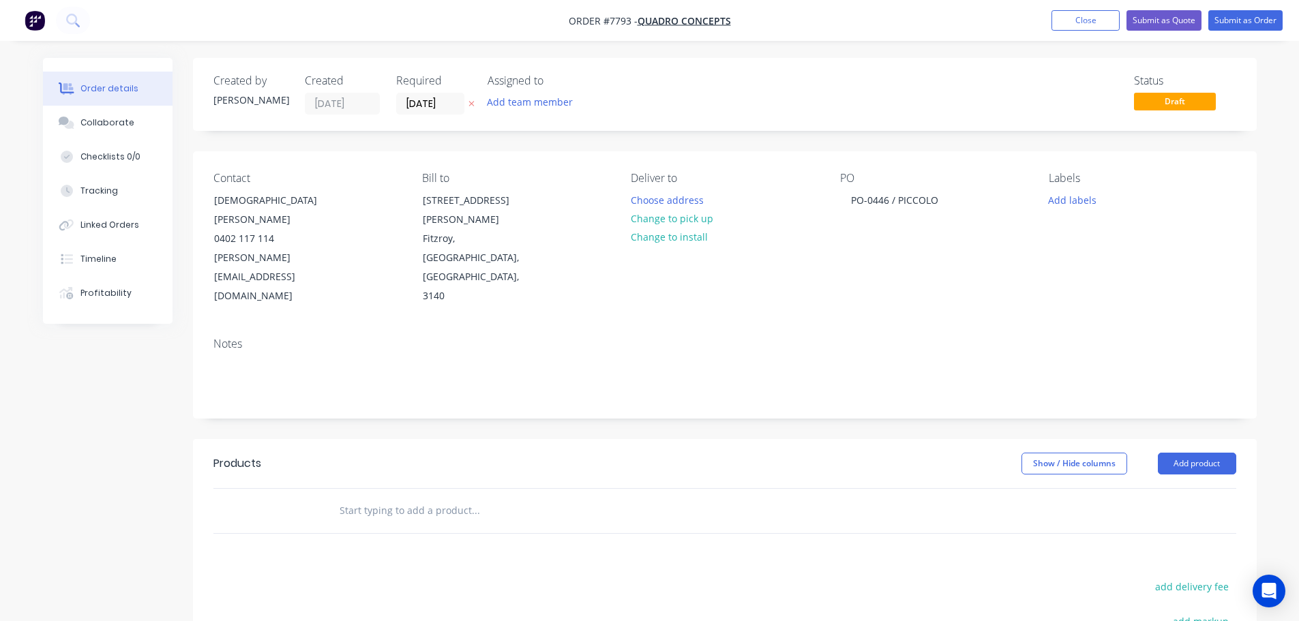
click at [388, 497] on input "text" at bounding box center [475, 510] width 273 height 27
paste input "QBE-IB BASALT BLACK"
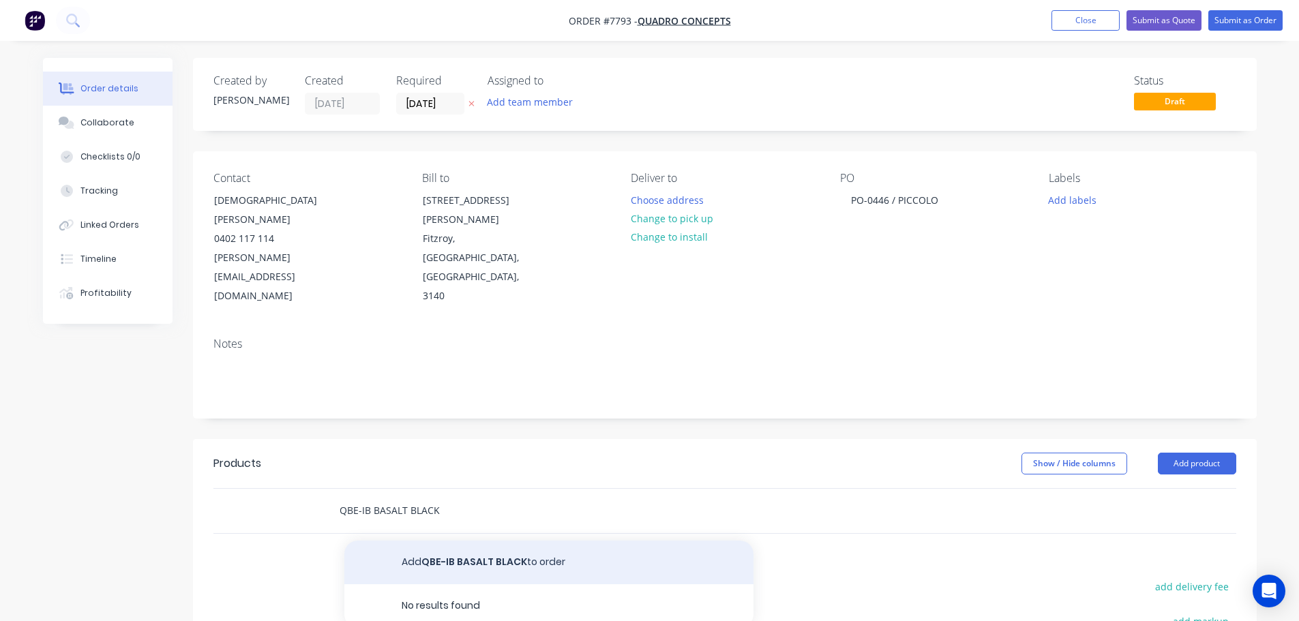
type input "QBE-IB BASALT BLACK"
click at [490, 541] on button "Add QBE-IB BASALT BLACK to order" at bounding box center [548, 563] width 409 height 44
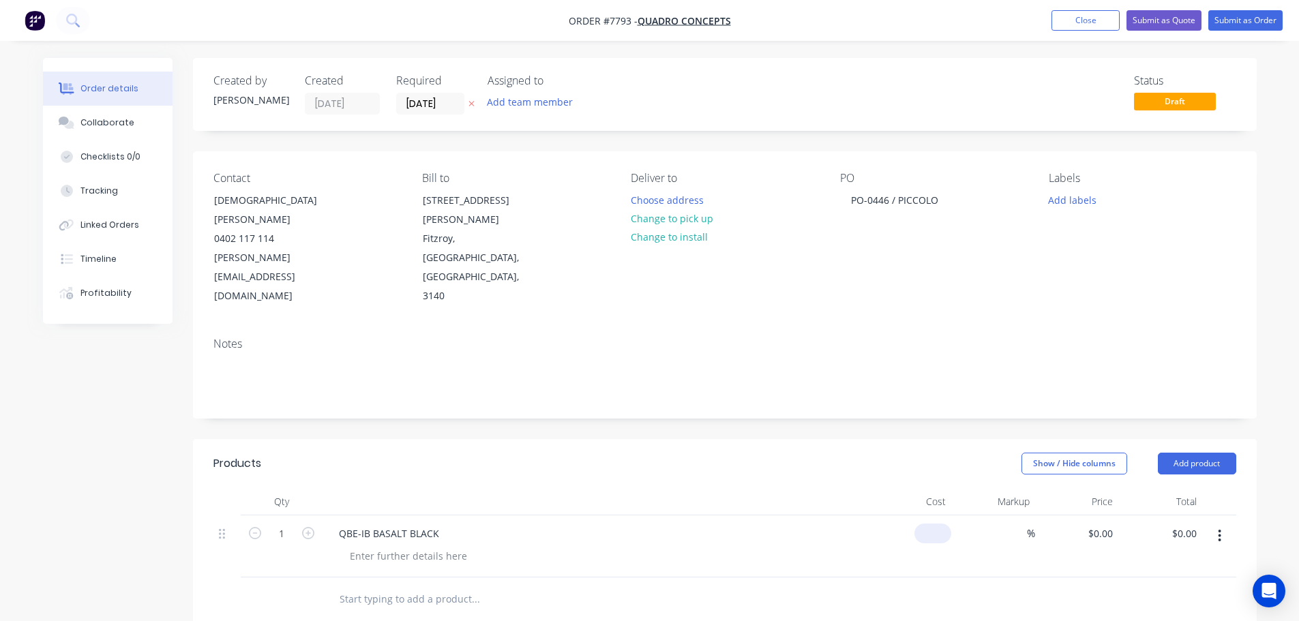
click at [937, 524] on input at bounding box center [935, 534] width 31 height 20
type input "$50.00"
click at [288, 524] on input "1" at bounding box center [281, 534] width 35 height 20
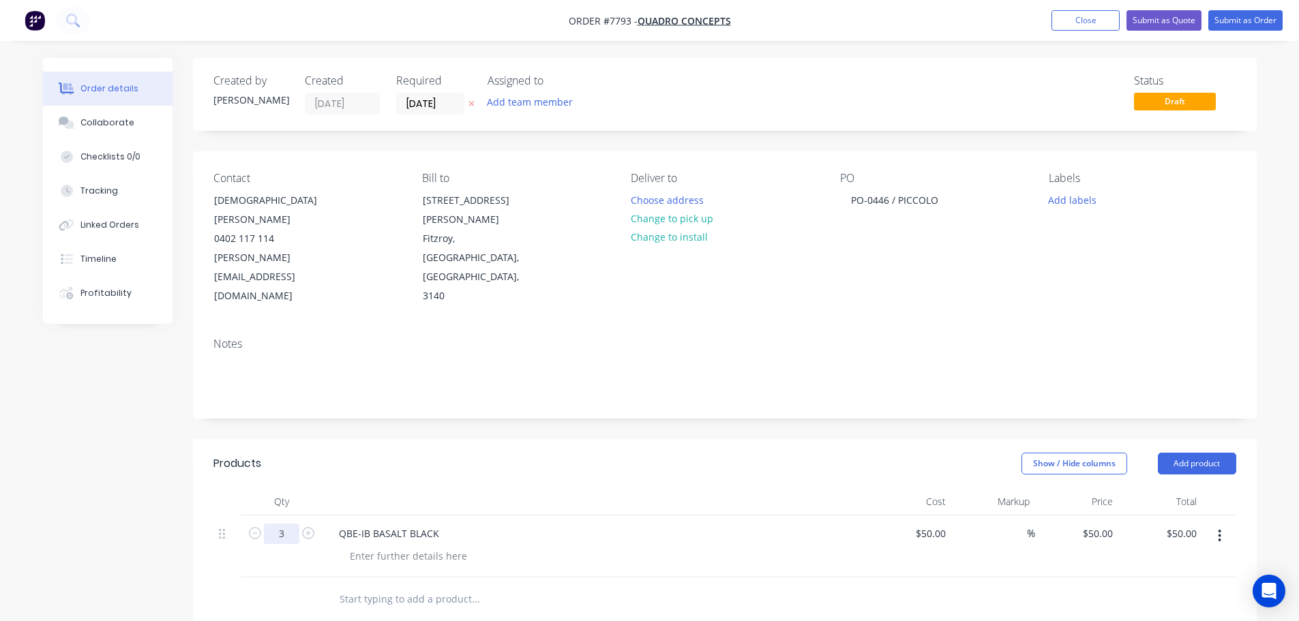
type input "3"
type input "$150.00"
click at [645, 453] on div "Show / Hide columns Add product" at bounding box center [833, 464] width 806 height 22
click at [679, 213] on button "Change to pick up" at bounding box center [671, 218] width 97 height 18
click at [642, 198] on div at bounding box center [642, 200] width 22 height 20
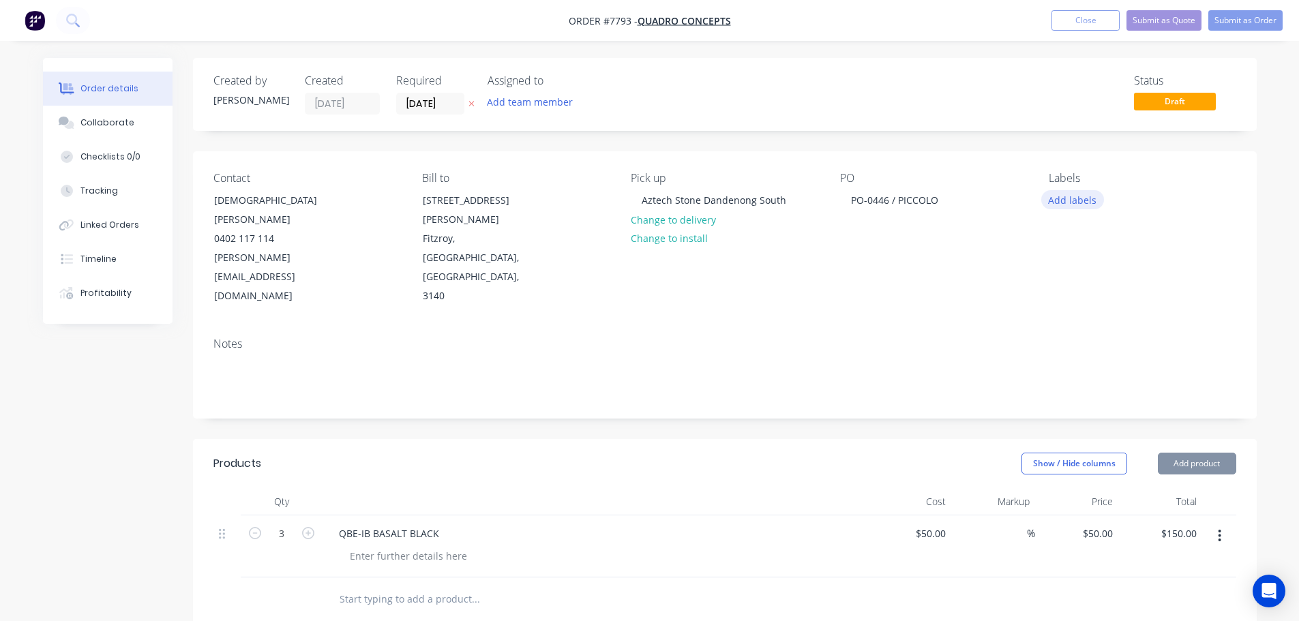
click at [1096, 197] on button "Add labels" at bounding box center [1073, 199] width 63 height 18
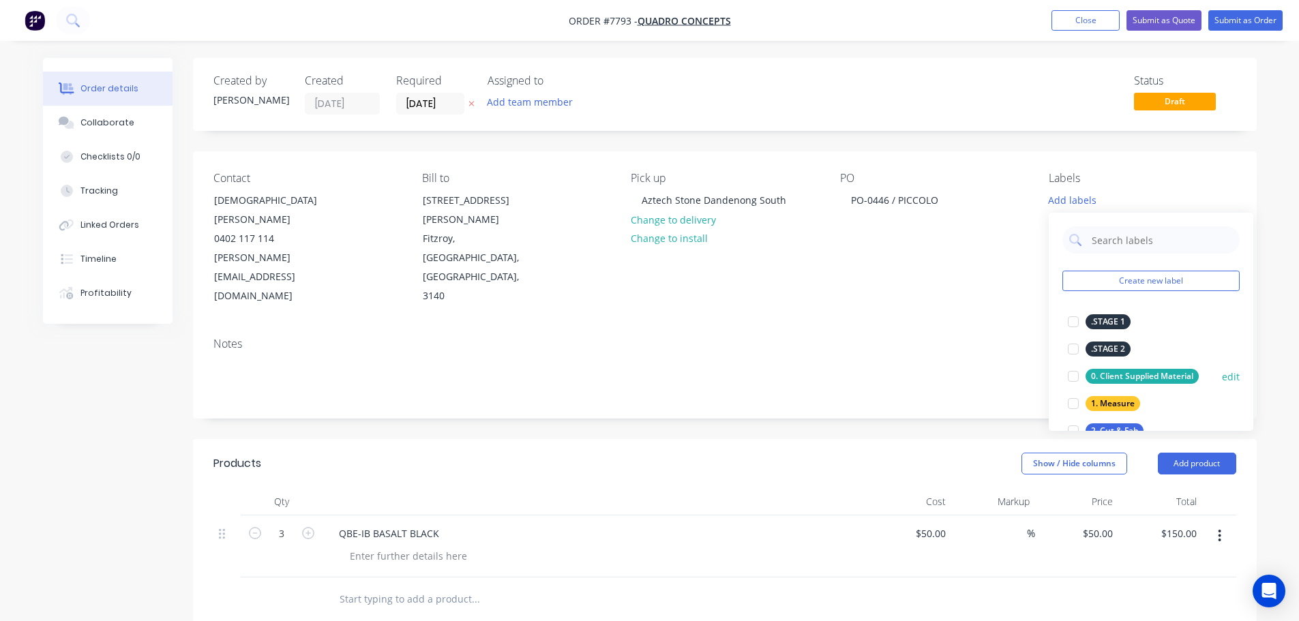
click at [1074, 379] on div at bounding box center [1073, 376] width 27 height 27
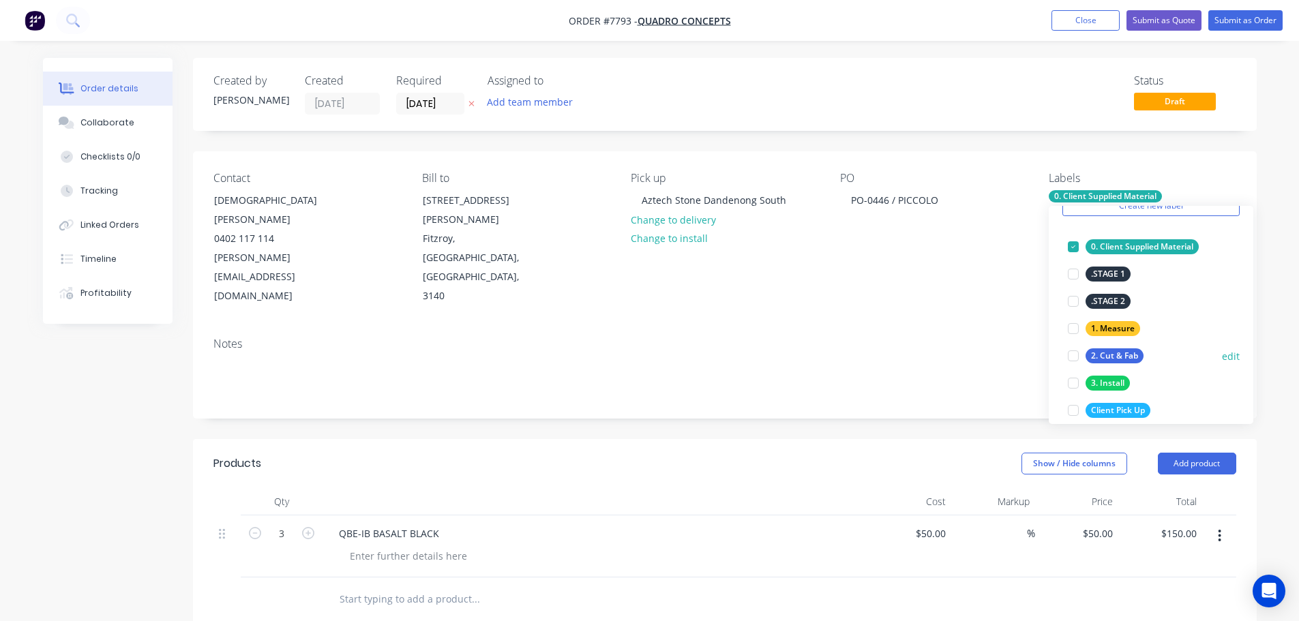
click at [1075, 355] on div at bounding box center [1073, 355] width 27 height 27
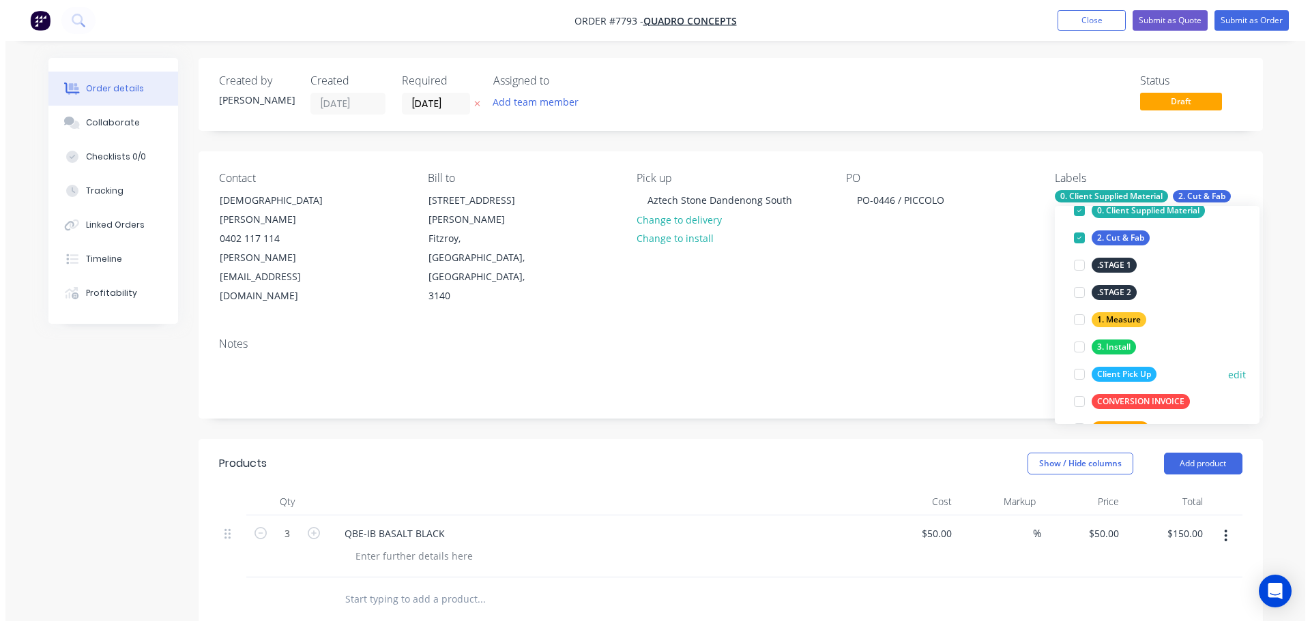
scroll to position [136, 0]
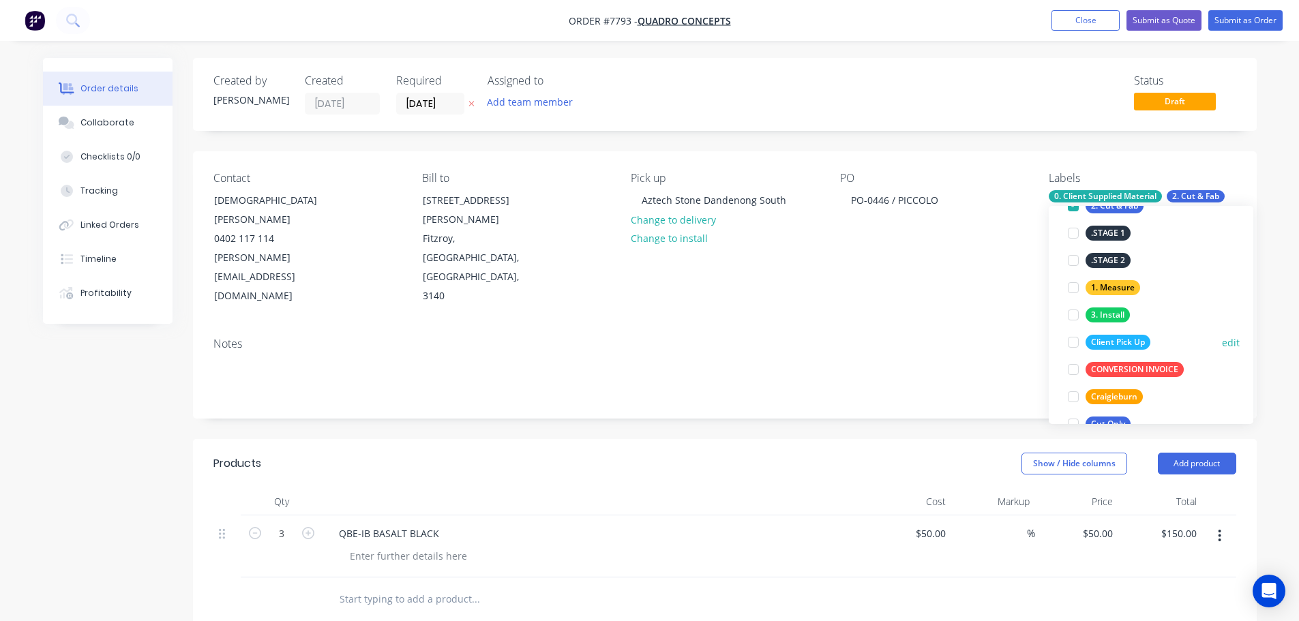
click at [1076, 344] on div at bounding box center [1073, 342] width 27 height 27
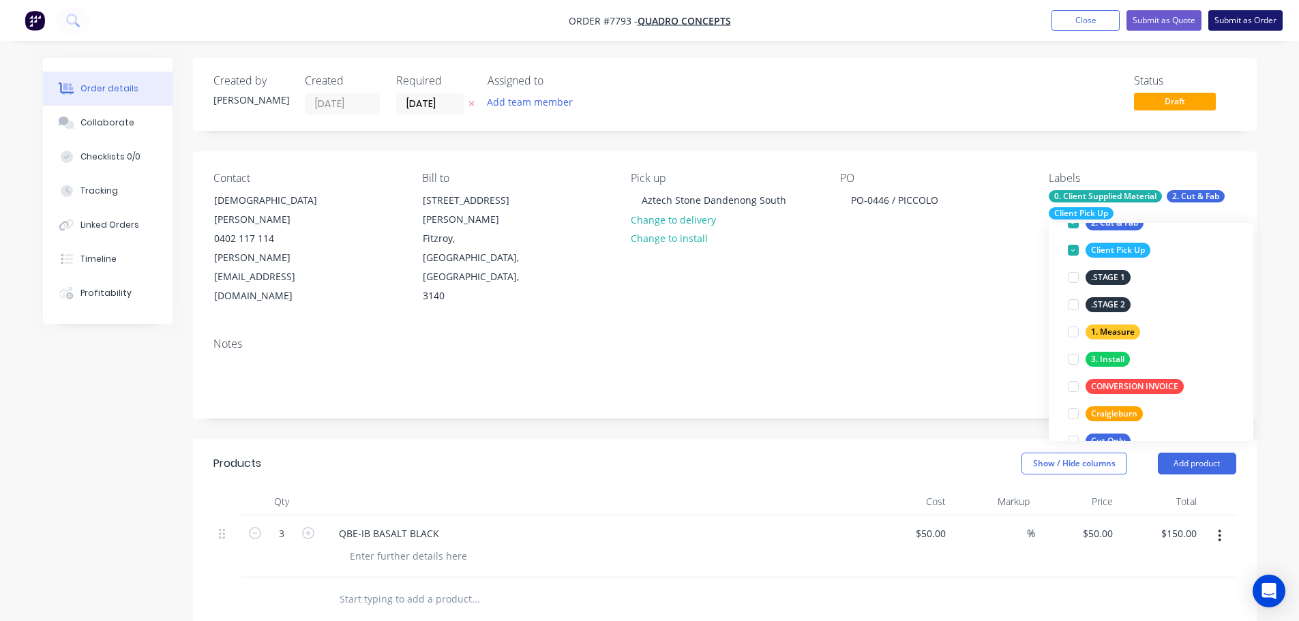
click at [1244, 17] on button "Submit as Order" at bounding box center [1246, 20] width 74 height 20
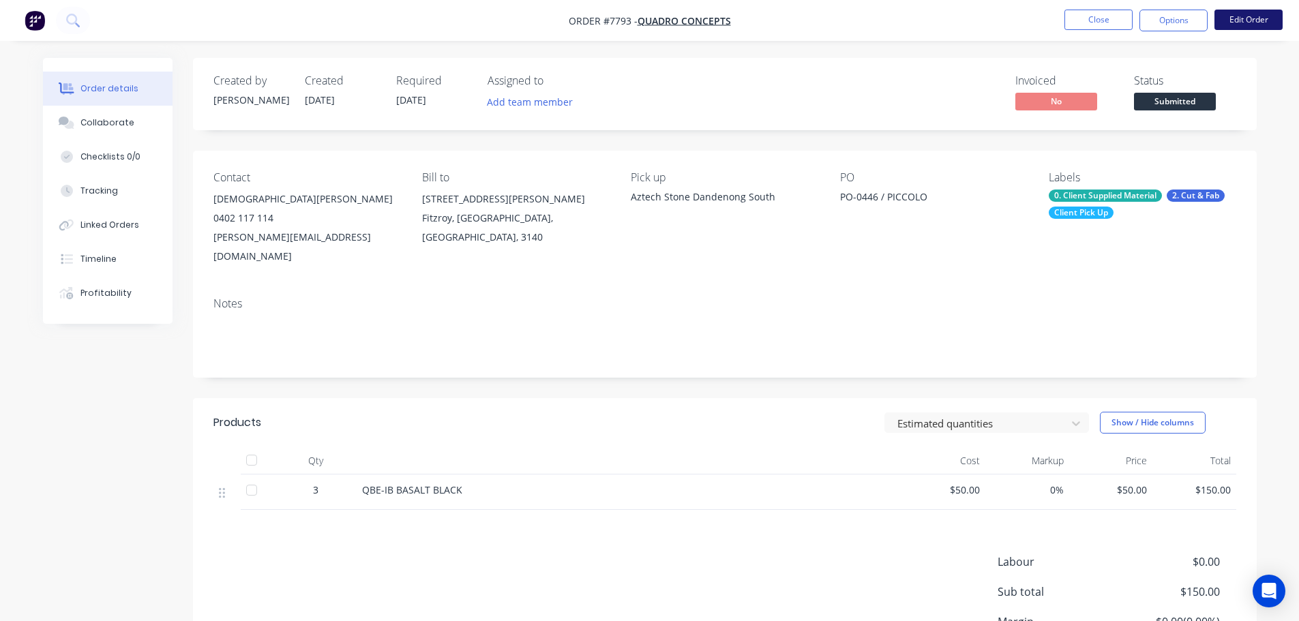
click at [1233, 10] on button "Edit Order" at bounding box center [1249, 20] width 68 height 20
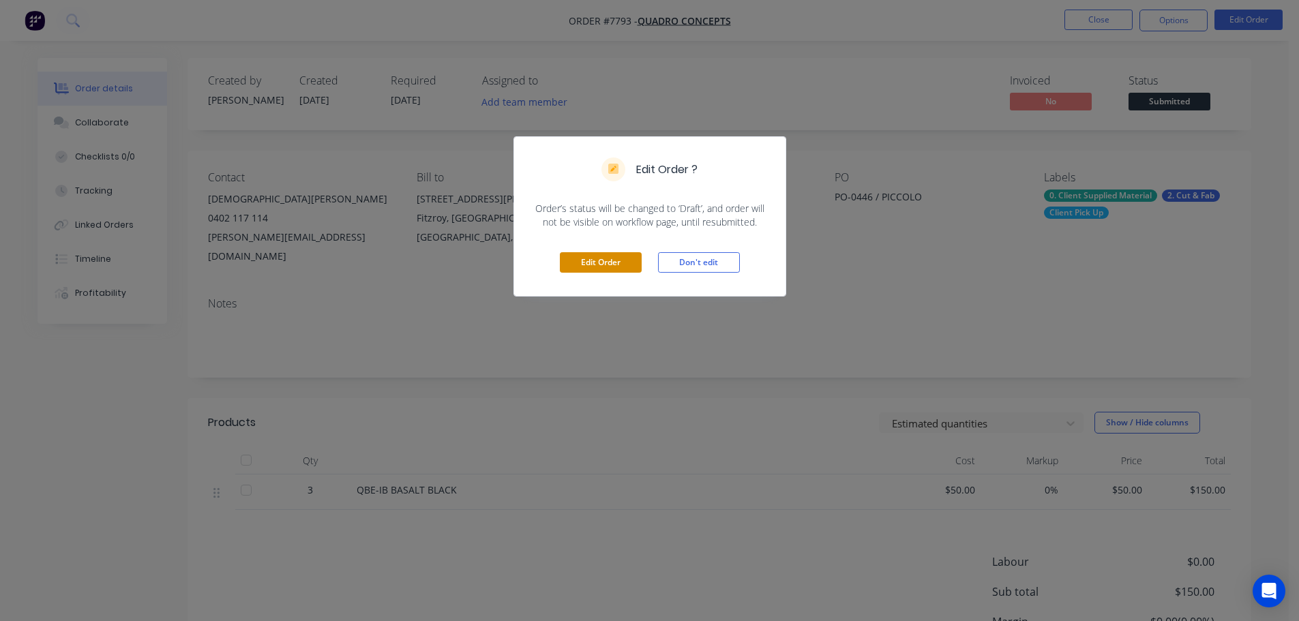
click at [610, 255] on button "Edit Order" at bounding box center [601, 262] width 82 height 20
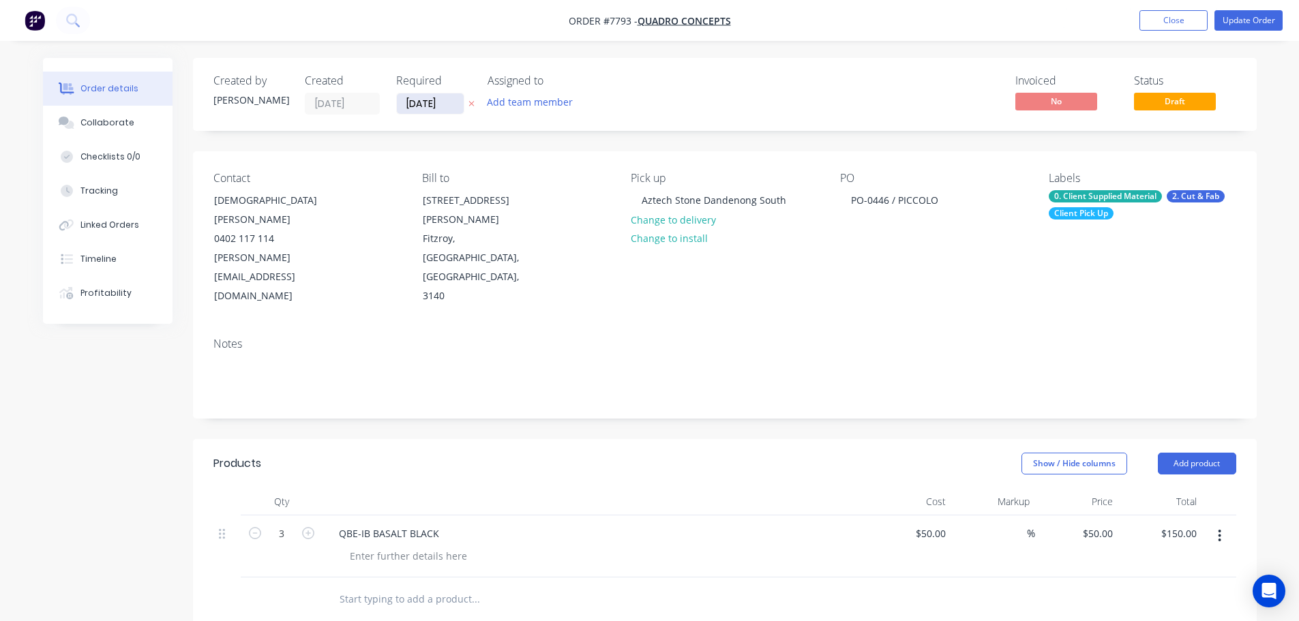
click at [444, 110] on input "[DATE]" at bounding box center [430, 103] width 67 height 20
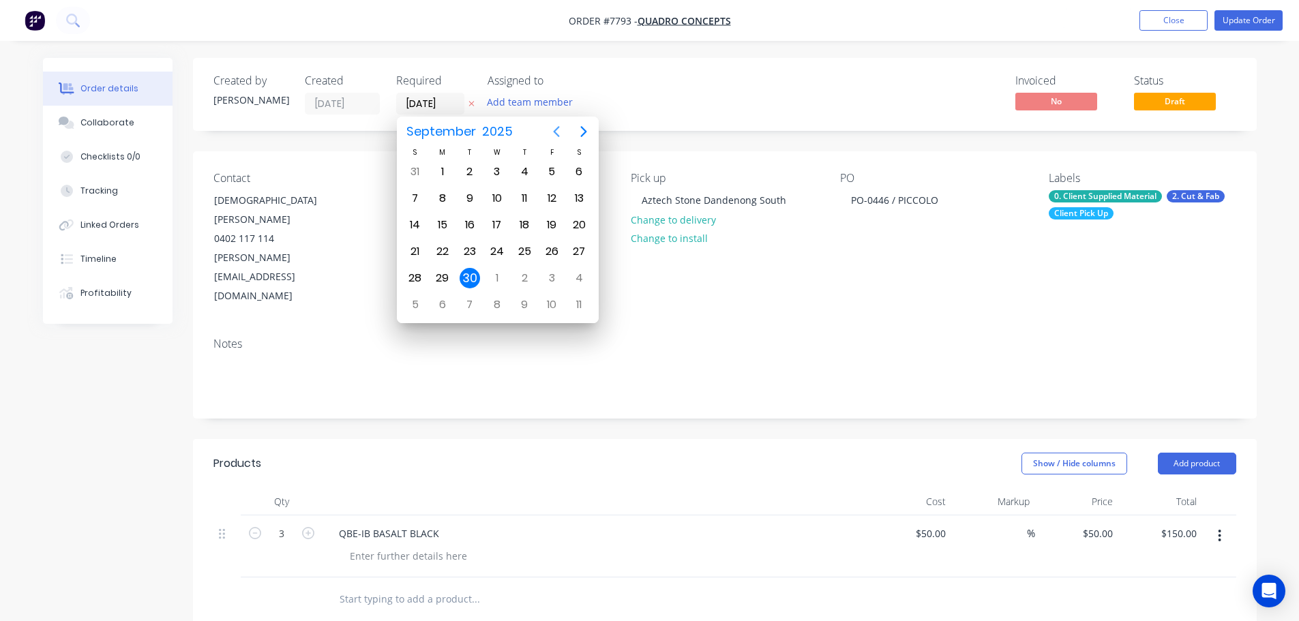
click at [583, 130] on icon "Next page" at bounding box center [584, 131] width 16 height 16
click at [470, 280] on div "28" at bounding box center [470, 278] width 20 height 20
type input "[DATE]"
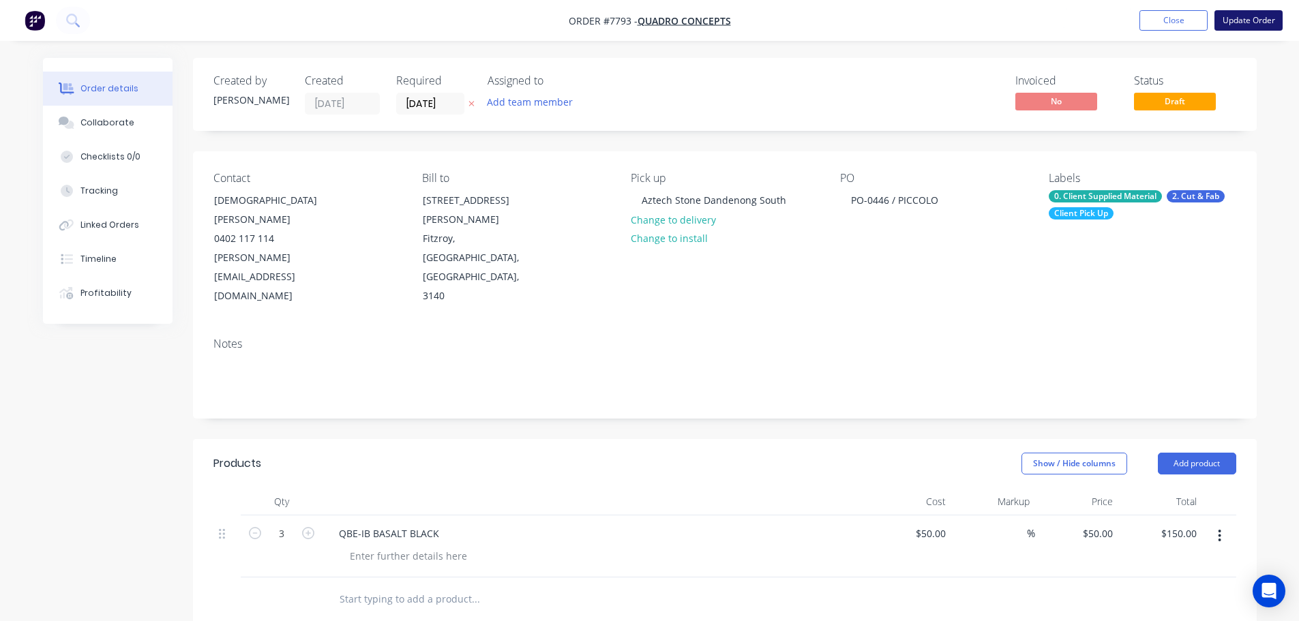
click at [1254, 23] on button "Update Order" at bounding box center [1249, 20] width 68 height 20
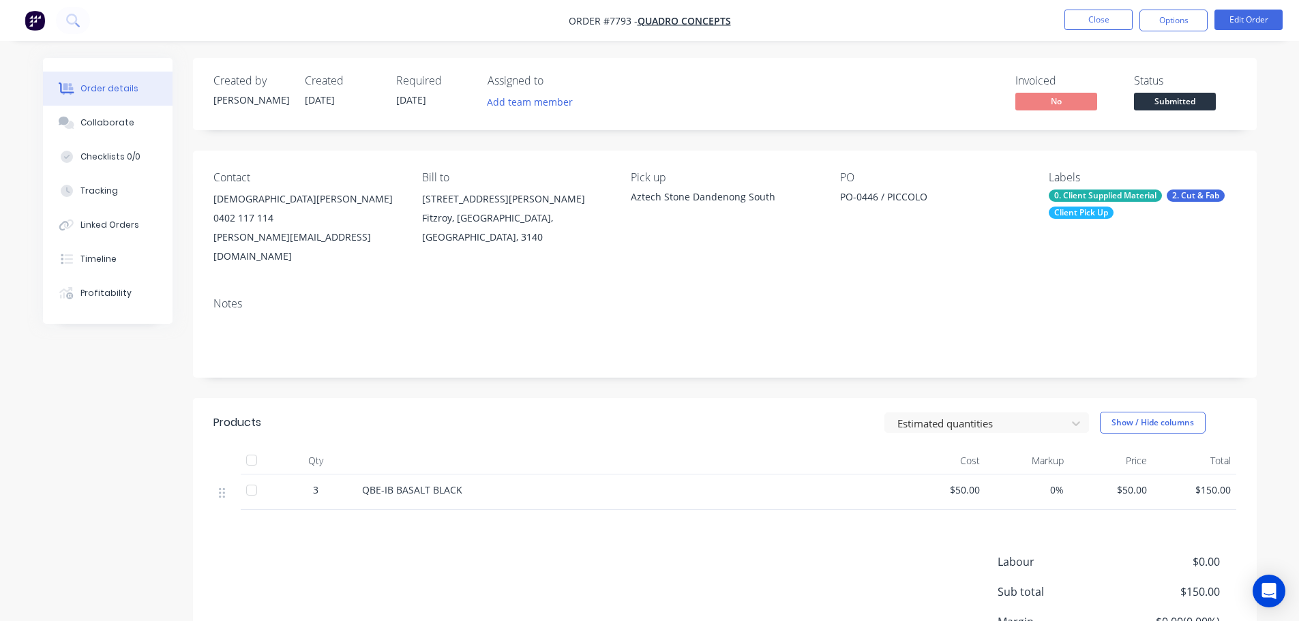
click at [1162, 96] on span "Submitted" at bounding box center [1175, 101] width 82 height 17
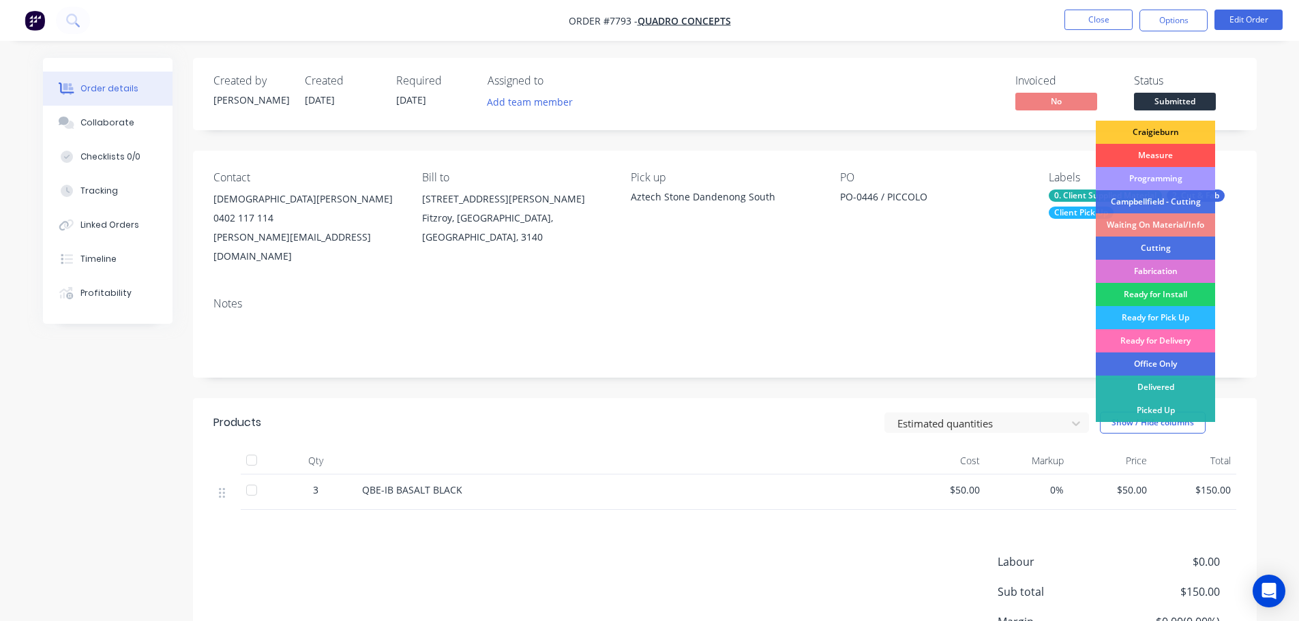
click at [1176, 179] on div "Programming" at bounding box center [1155, 178] width 119 height 23
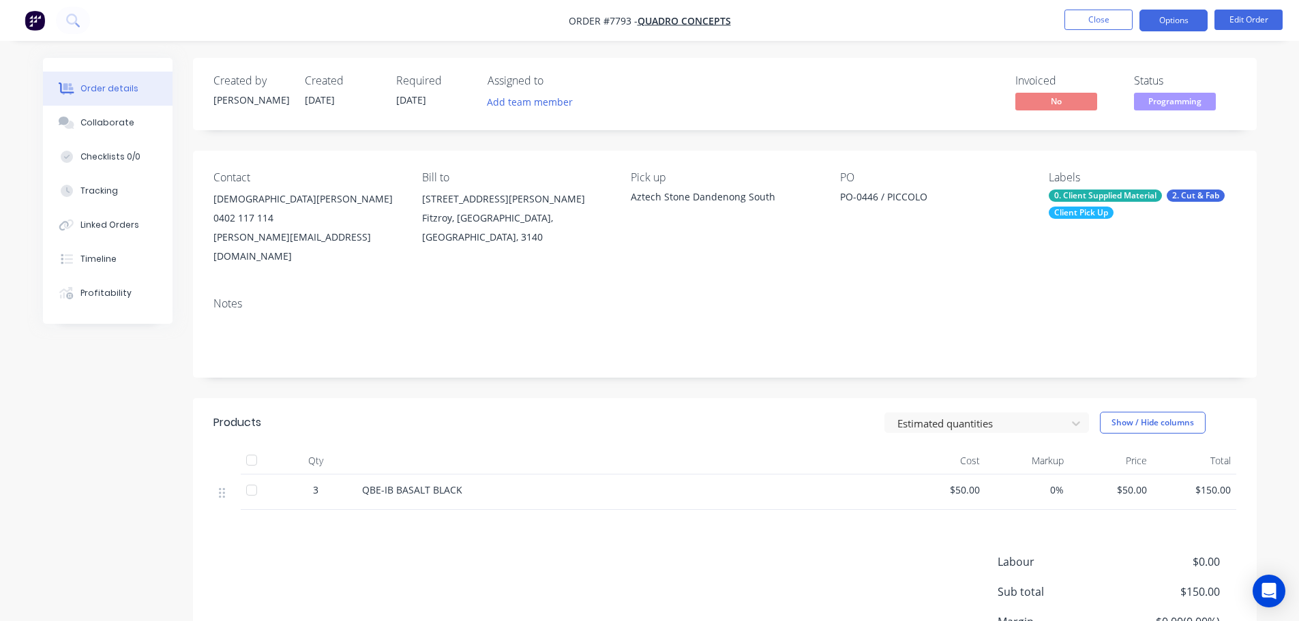
click at [1178, 19] on button "Options" at bounding box center [1174, 21] width 68 height 22
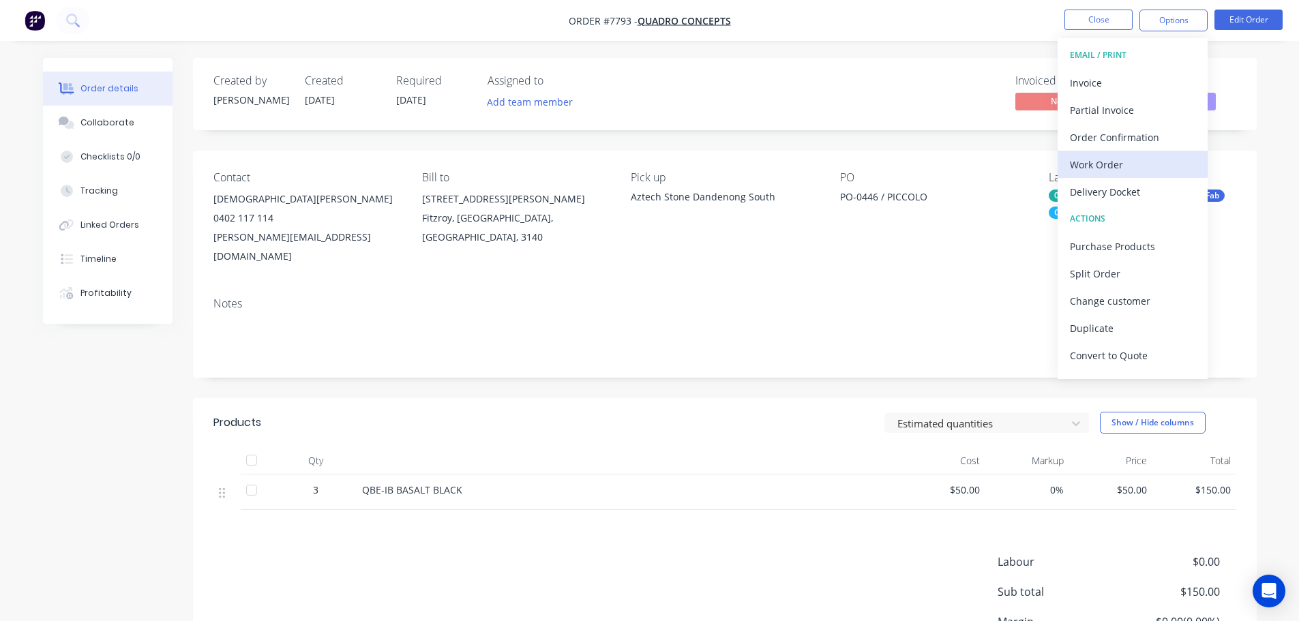
click at [1157, 172] on div "Work Order" at bounding box center [1133, 165] width 126 height 20
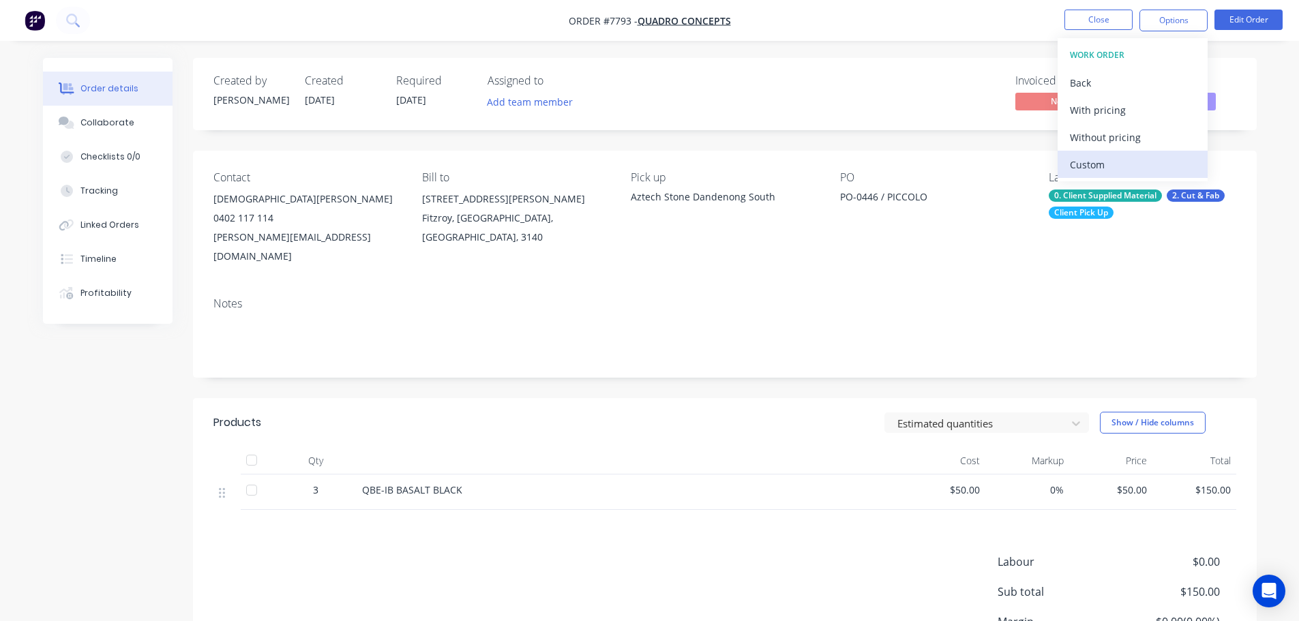
click at [1156, 158] on div "Custom" at bounding box center [1133, 165] width 126 height 20
click at [1155, 132] on div "Without pricing" at bounding box center [1133, 138] width 126 height 20
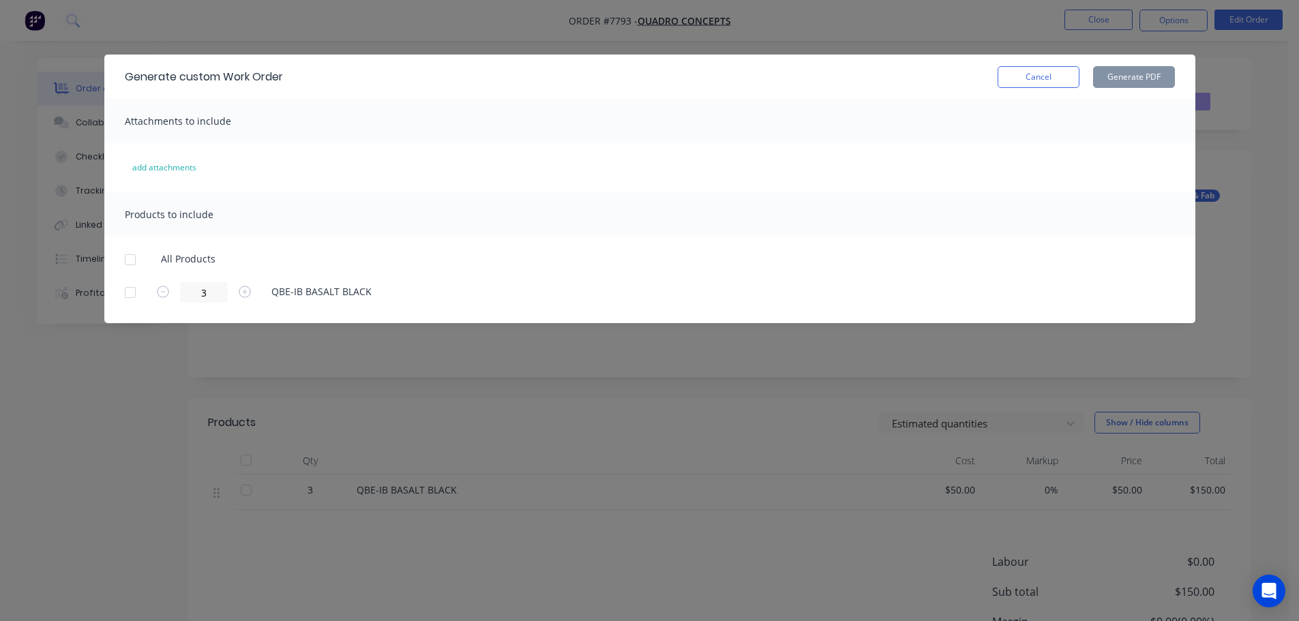
drag, startPoint x: 136, startPoint y: 259, endPoint x: 293, endPoint y: 230, distance: 159.5
click at [137, 259] on div at bounding box center [130, 259] width 27 height 27
click at [1105, 72] on button "Generate PDF" at bounding box center [1134, 77] width 82 height 22
drag, startPoint x: 1061, startPoint y: 88, endPoint x: 1059, endPoint y: 74, distance: 14.4
click at [1061, 86] on div "Generate custom Work Order Cancel Generate PDF" at bounding box center [649, 77] width 1091 height 44
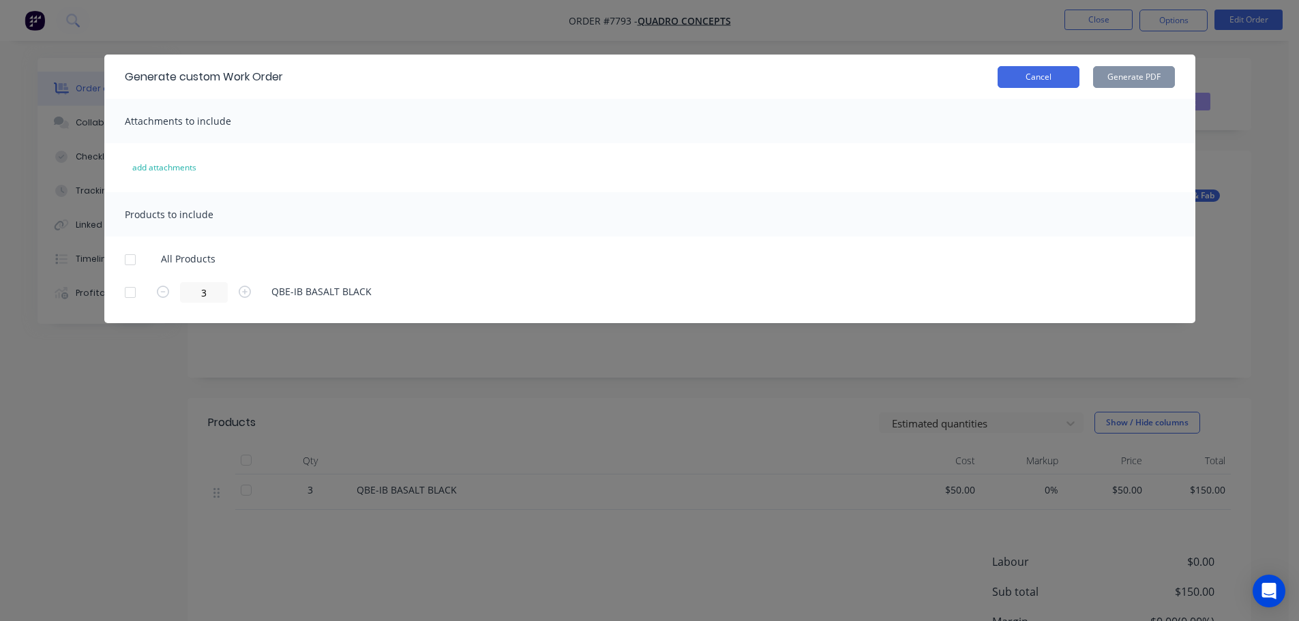
click at [1059, 74] on button "Cancel" at bounding box center [1039, 77] width 82 height 22
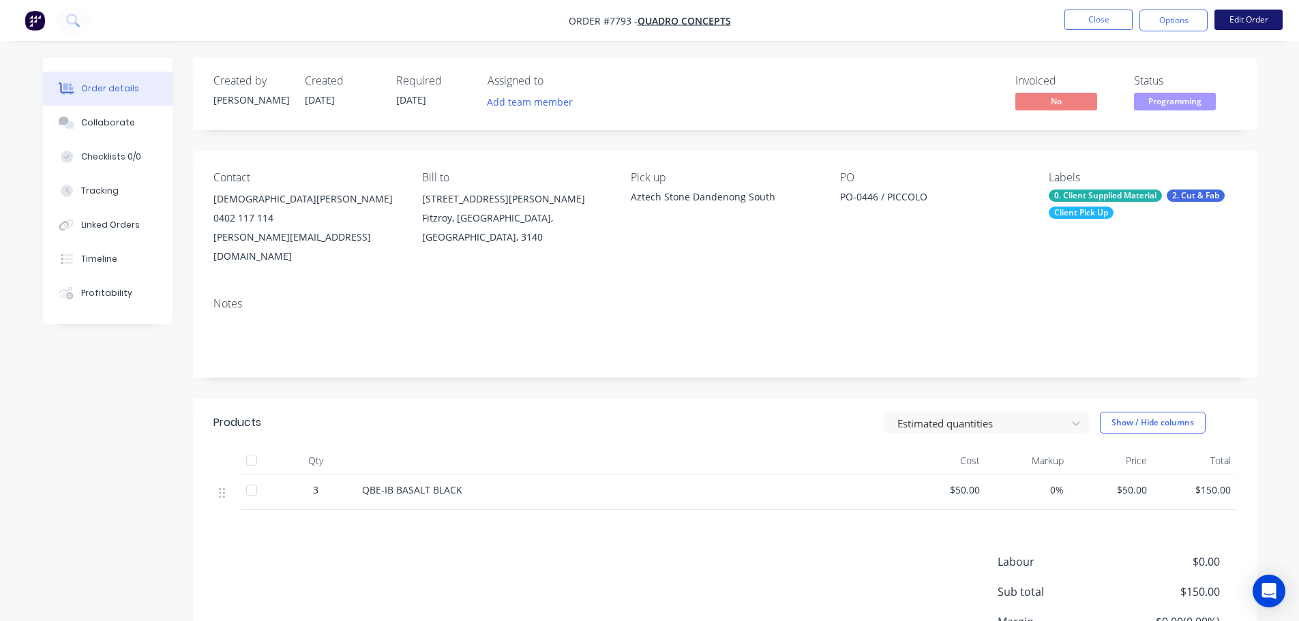
click at [1252, 16] on button "Edit Order" at bounding box center [1249, 20] width 68 height 20
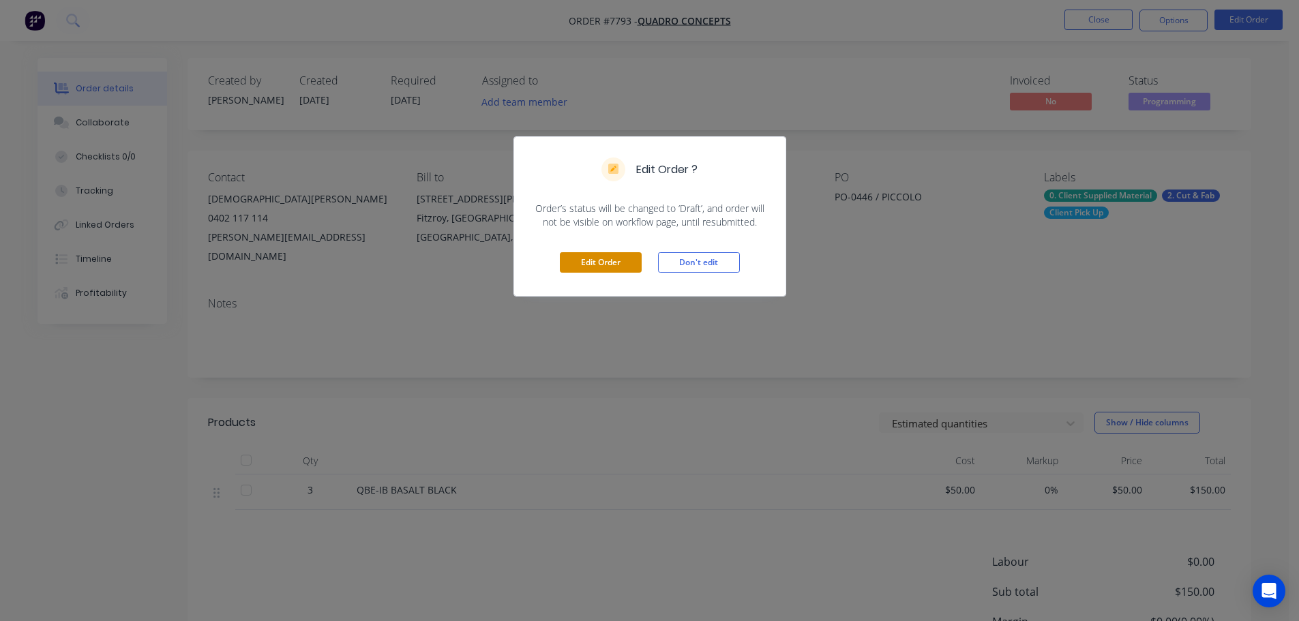
click at [569, 271] on button "Edit Order" at bounding box center [601, 262] width 82 height 20
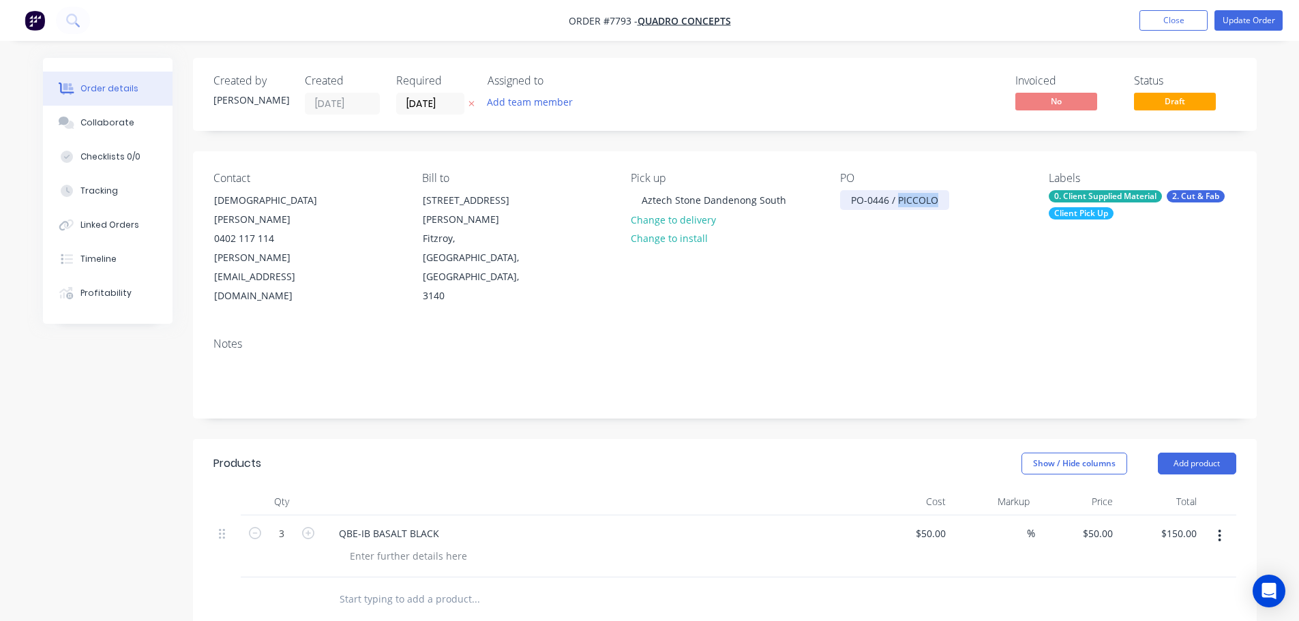
drag, startPoint x: 937, startPoint y: 201, endPoint x: 898, endPoint y: 205, distance: 39.1
click at [898, 205] on div "PO-0446 / PICCOLO" at bounding box center [894, 200] width 109 height 20
click at [1239, 19] on button "Update Order" at bounding box center [1249, 20] width 68 height 20
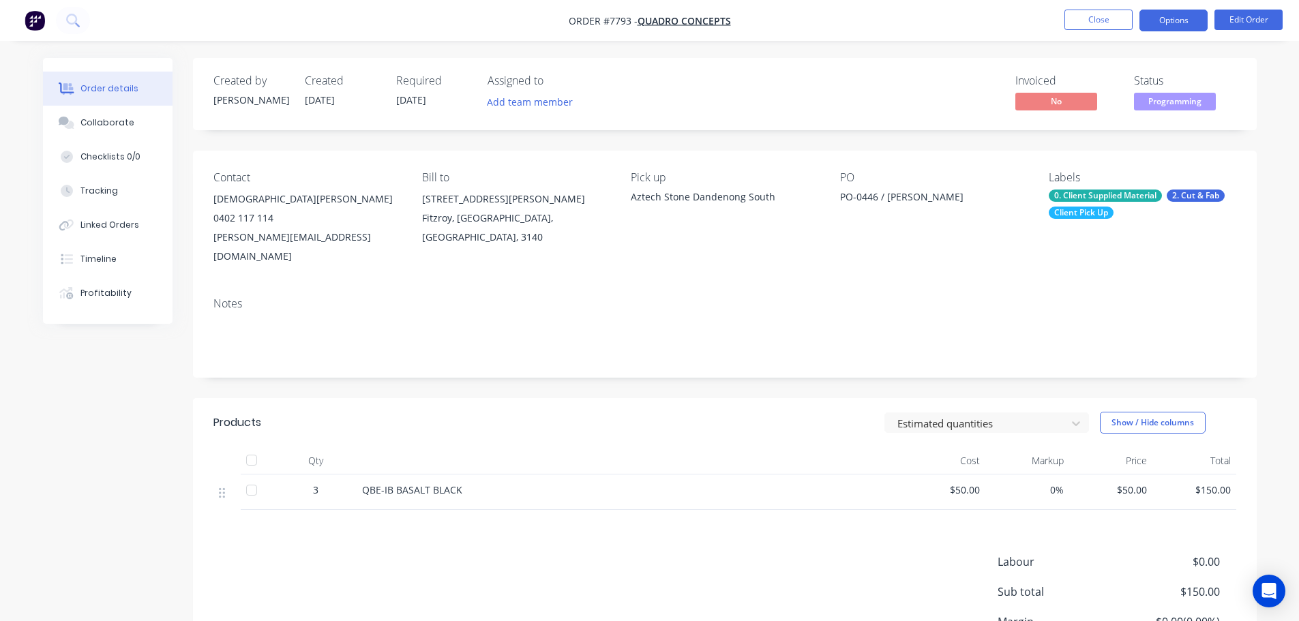
click at [1178, 25] on button "Options" at bounding box center [1174, 21] width 68 height 22
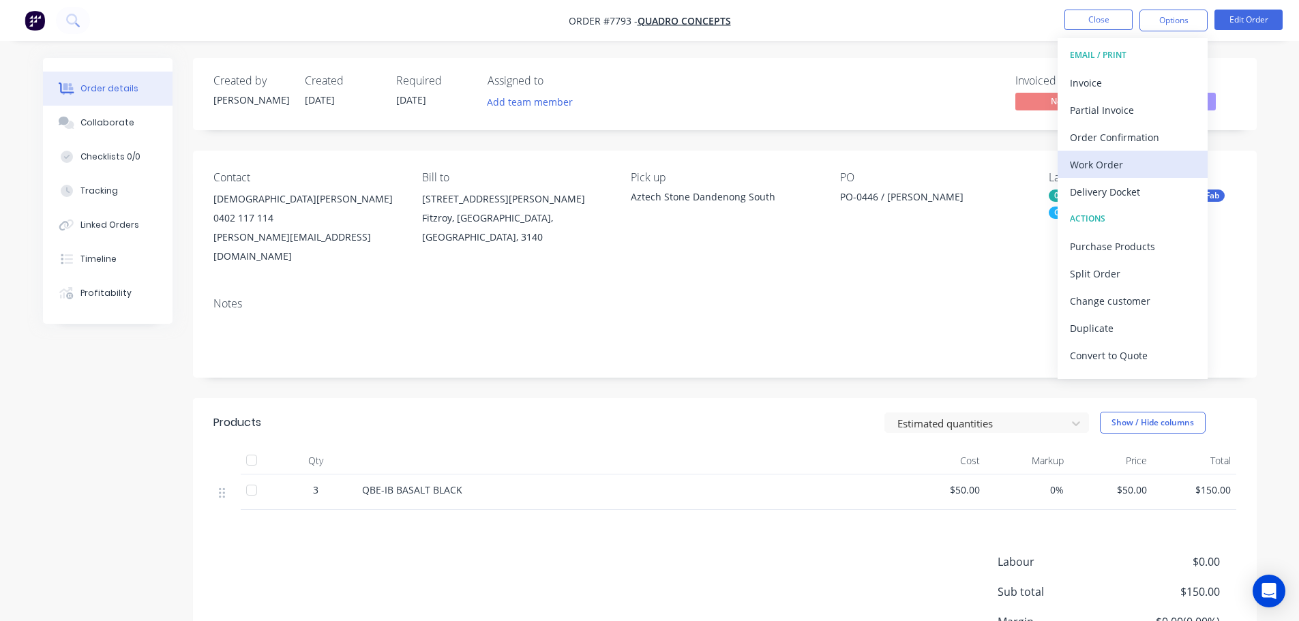
click at [1122, 160] on div "Work Order" at bounding box center [1133, 165] width 126 height 20
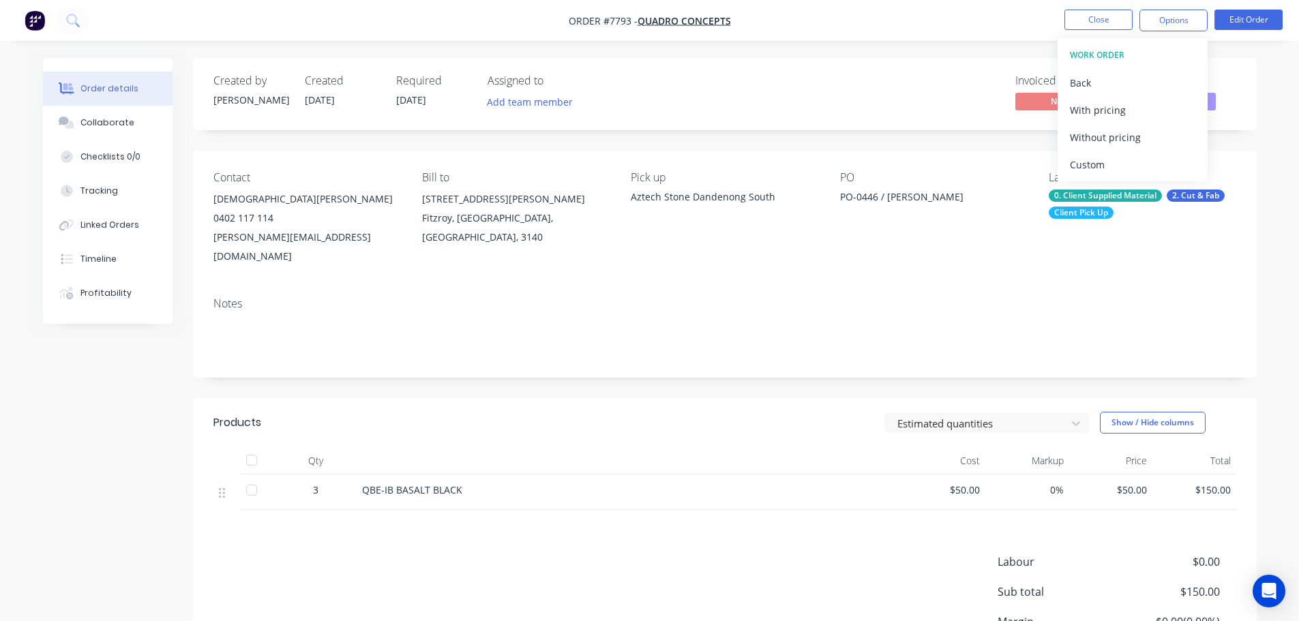
click at [1122, 161] on div "Custom" at bounding box center [1133, 165] width 126 height 20
click at [1121, 143] on div "Without pricing" at bounding box center [1133, 138] width 126 height 20
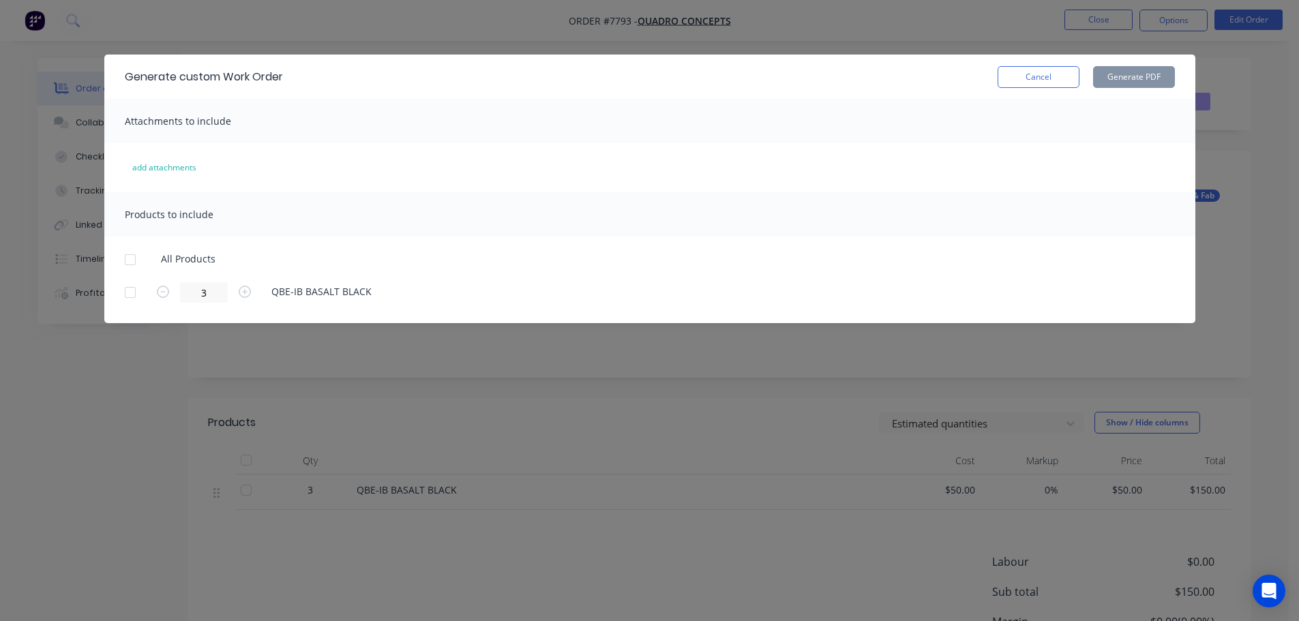
click at [136, 259] on div at bounding box center [130, 259] width 27 height 27
click at [1125, 70] on button "Generate PDF" at bounding box center [1134, 77] width 82 height 22
click at [1031, 85] on button "Cancel" at bounding box center [1039, 77] width 82 height 22
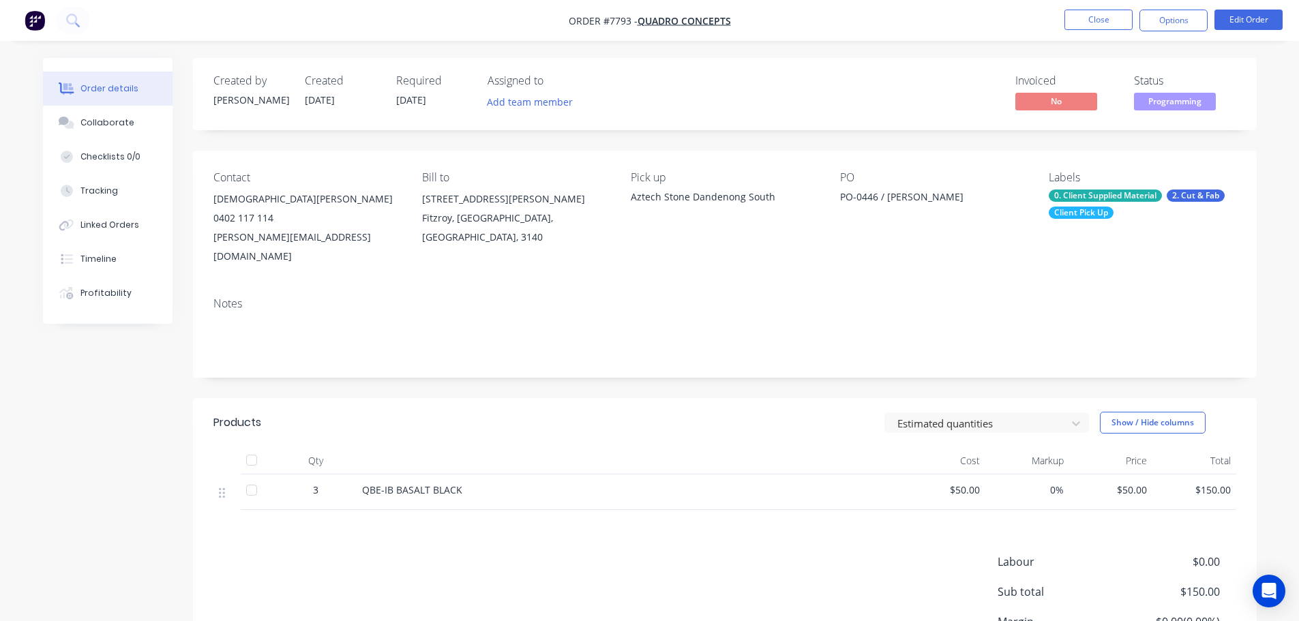
click at [529, 447] on div at bounding box center [630, 460] width 546 height 27
click at [1107, 13] on button "Close" at bounding box center [1099, 20] width 68 height 20
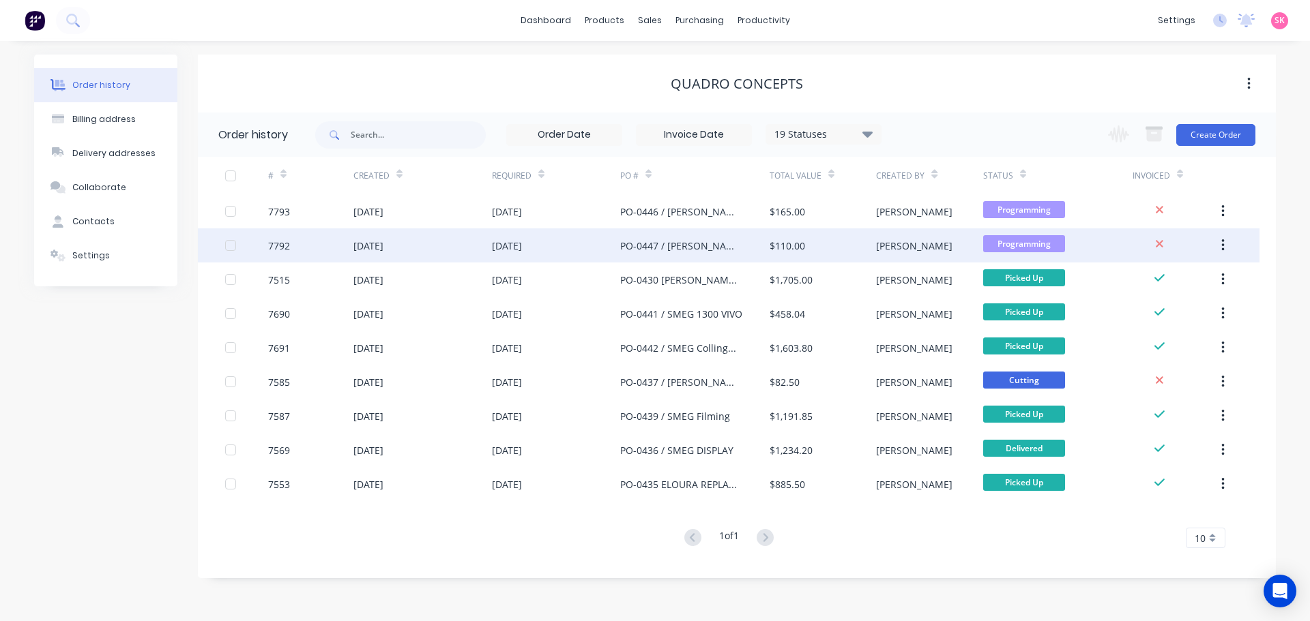
click at [632, 246] on div "PO-0447 / [PERSON_NAME]" at bounding box center [681, 246] width 122 height 14
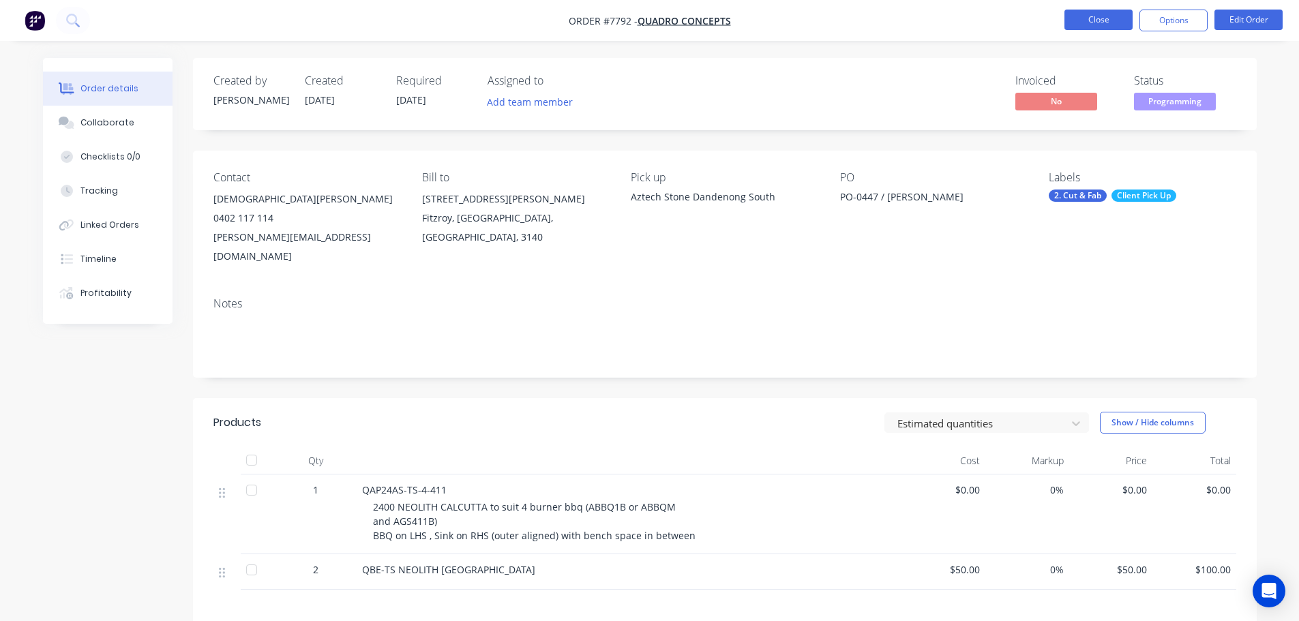
click at [1108, 17] on button "Close" at bounding box center [1099, 20] width 68 height 20
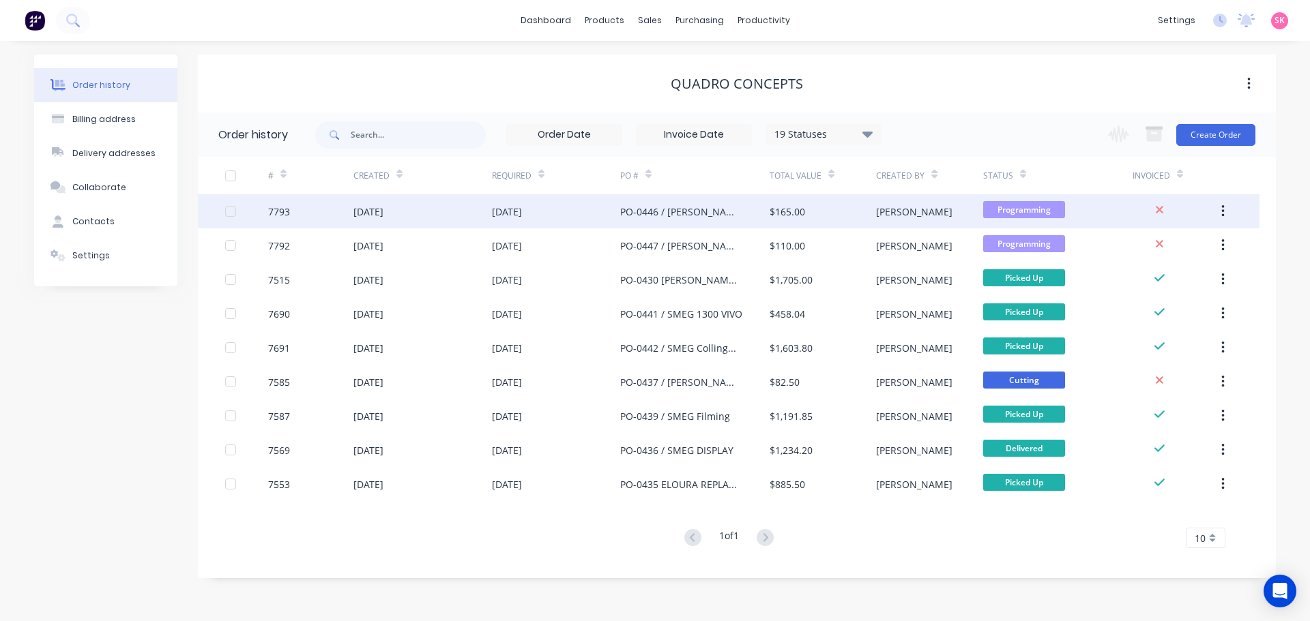
click at [795, 206] on div "$165.00" at bounding box center [786, 212] width 35 height 14
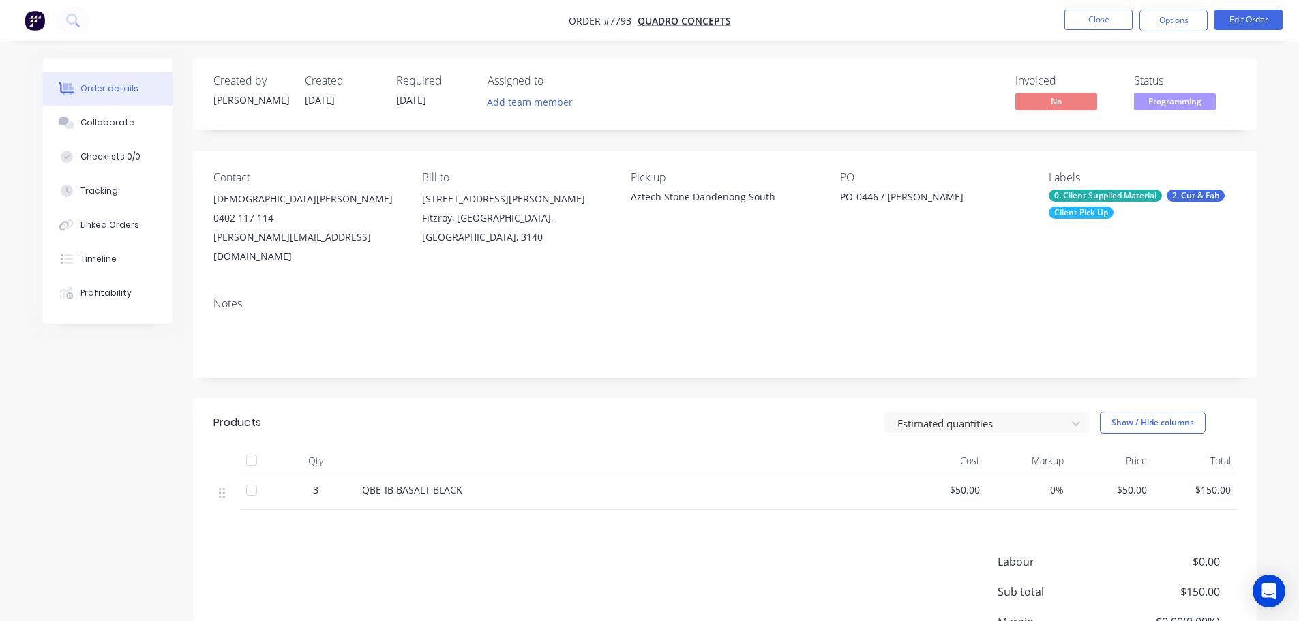
click at [500, 398] on header "Products Estimated quantities Show / Hide columns" at bounding box center [725, 422] width 1064 height 49
click at [1108, 20] on button "Close" at bounding box center [1099, 20] width 68 height 20
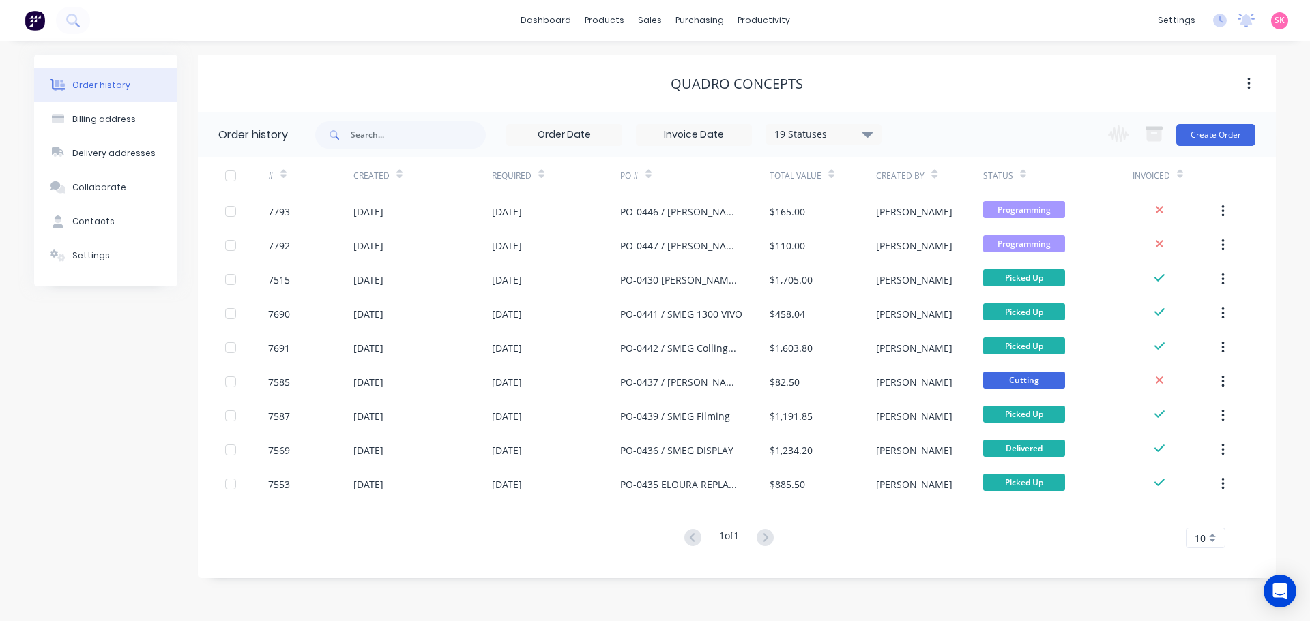
click at [507, 85] on div "Quadro Concepts" at bounding box center [737, 84] width 1078 height 16
click at [714, 70] on div "Purchase Orders" at bounding box center [743, 65] width 72 height 12
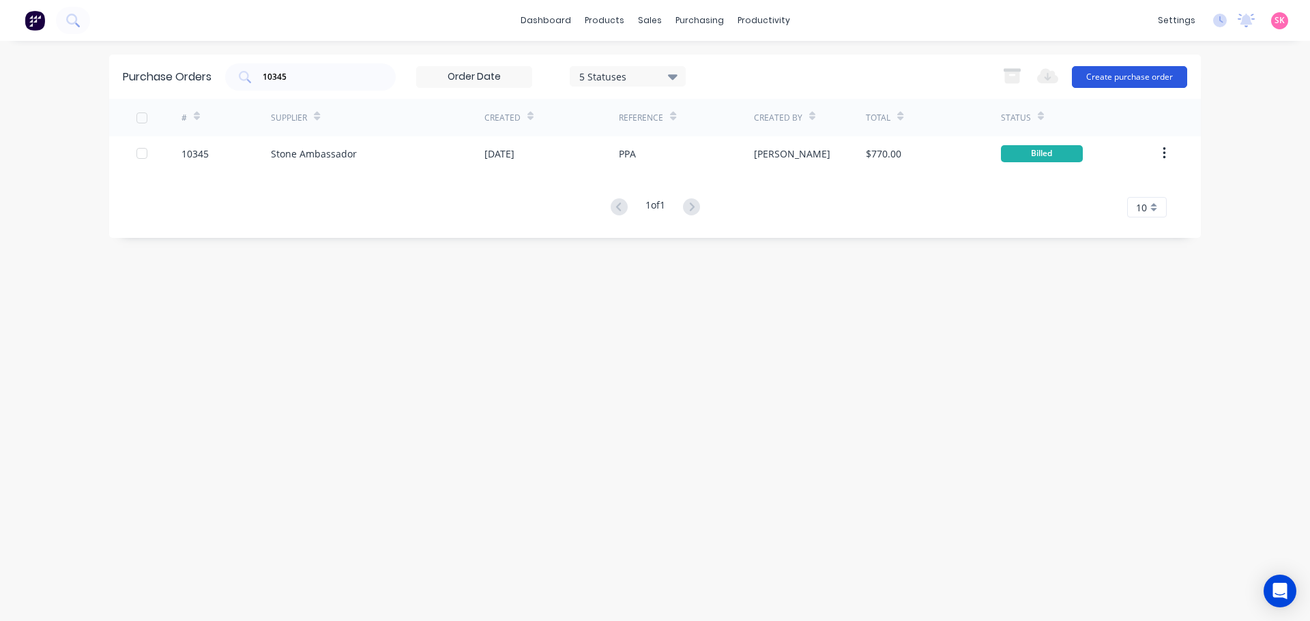
click at [1117, 83] on button "Create purchase order" at bounding box center [1129, 77] width 115 height 22
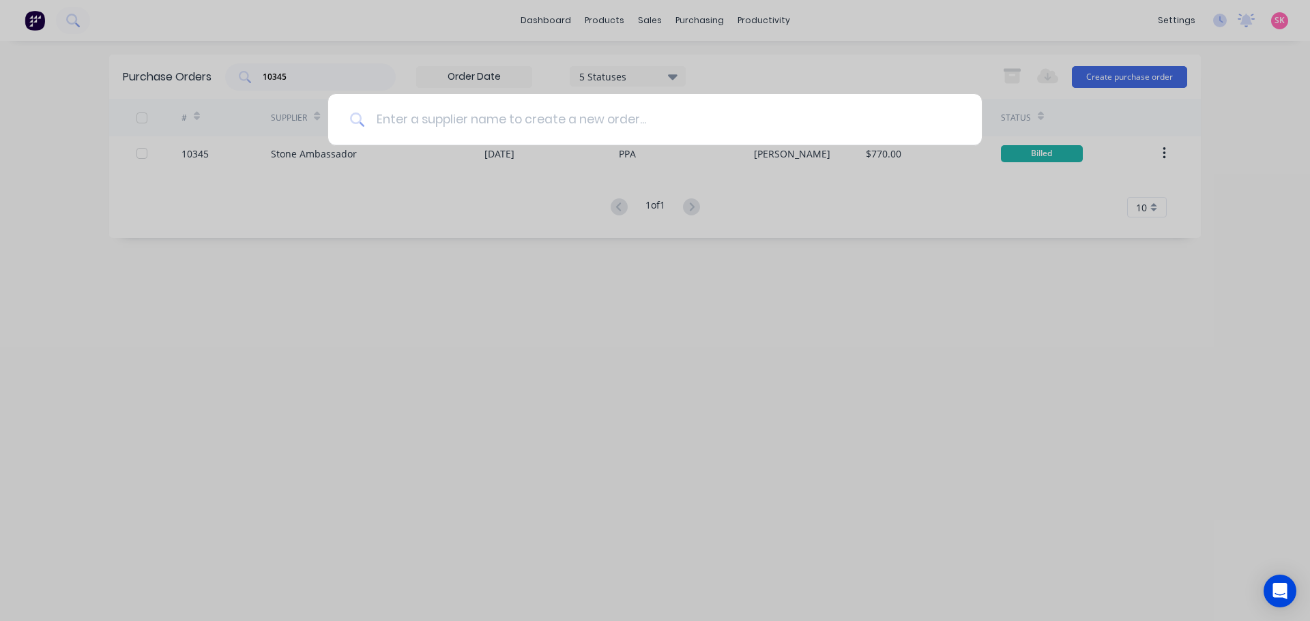
drag, startPoint x: 556, startPoint y: 123, endPoint x: 548, endPoint y: 118, distance: 9.5
click at [556, 122] on input at bounding box center [662, 119] width 595 height 51
type input "arch"
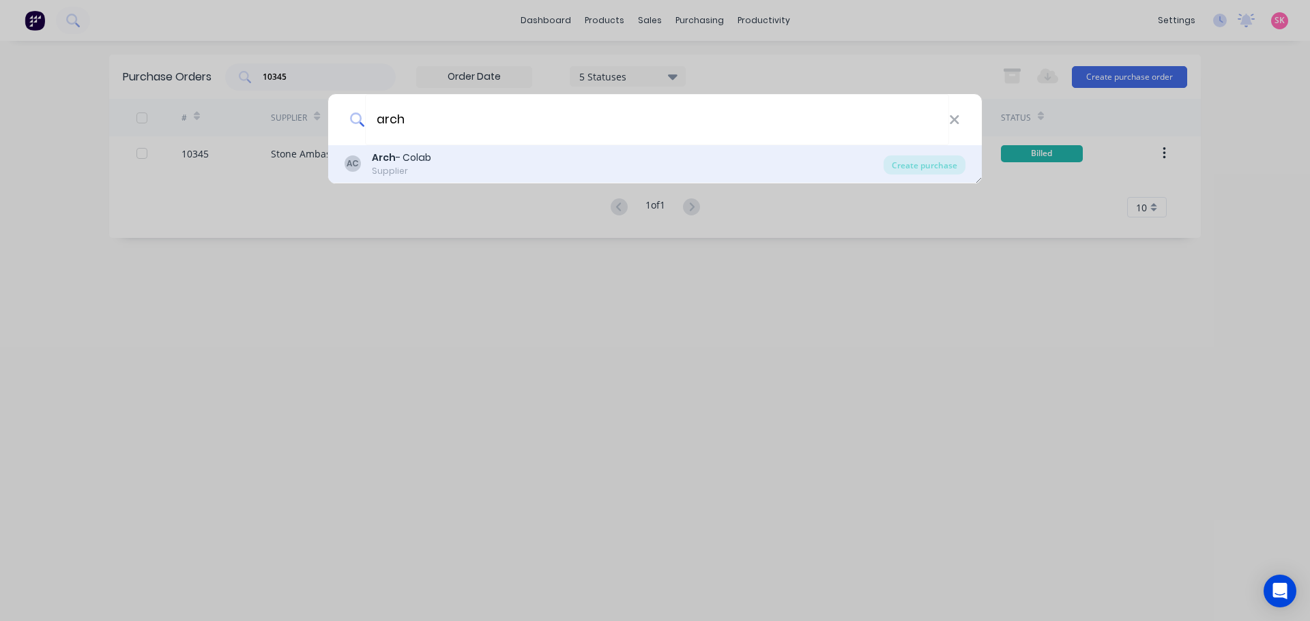
click at [512, 170] on div "AC Arch - Colab Supplier" at bounding box center [613, 164] width 539 height 27
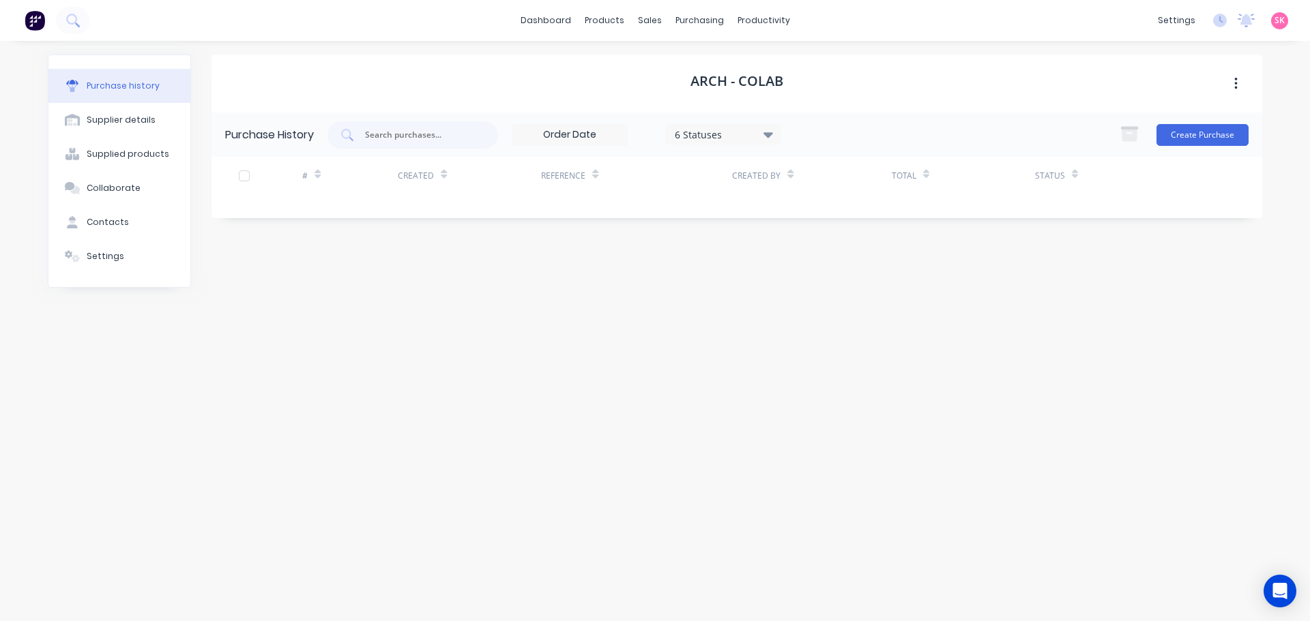
click at [1194, 146] on div "Create Purchase" at bounding box center [1181, 134] width 136 height 27
click at [1198, 138] on button "Create Purchase" at bounding box center [1202, 135] width 92 height 22
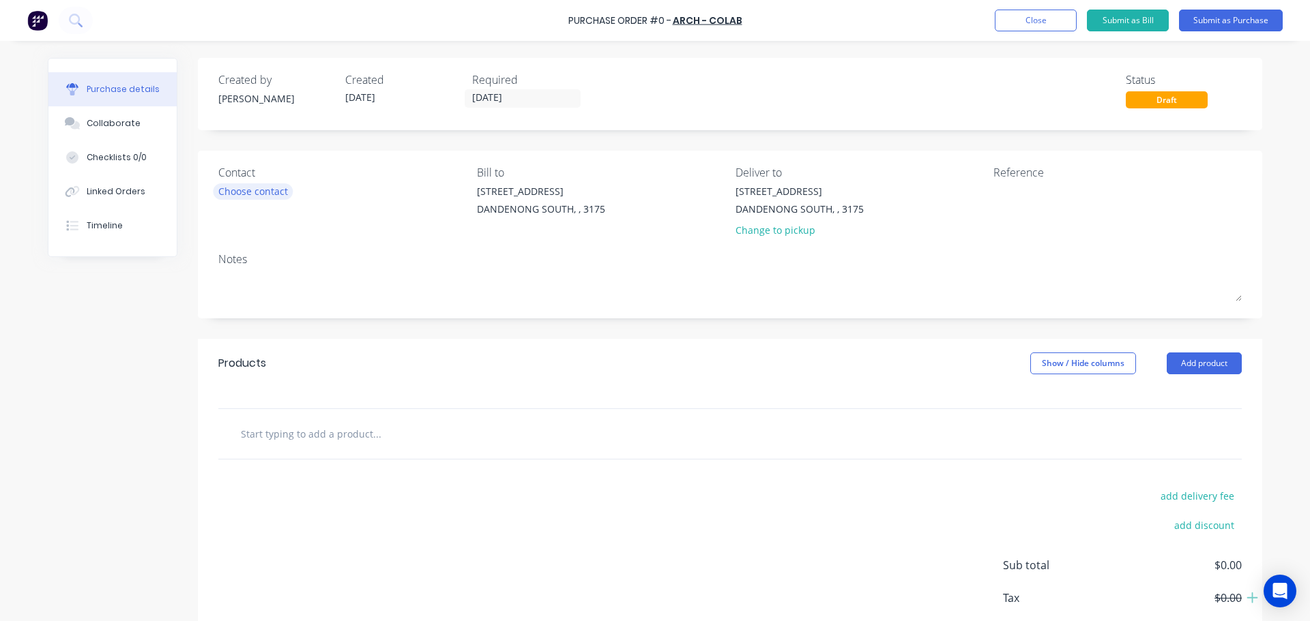
click at [257, 188] on div "Choose contact" at bounding box center [253, 191] width 70 height 14
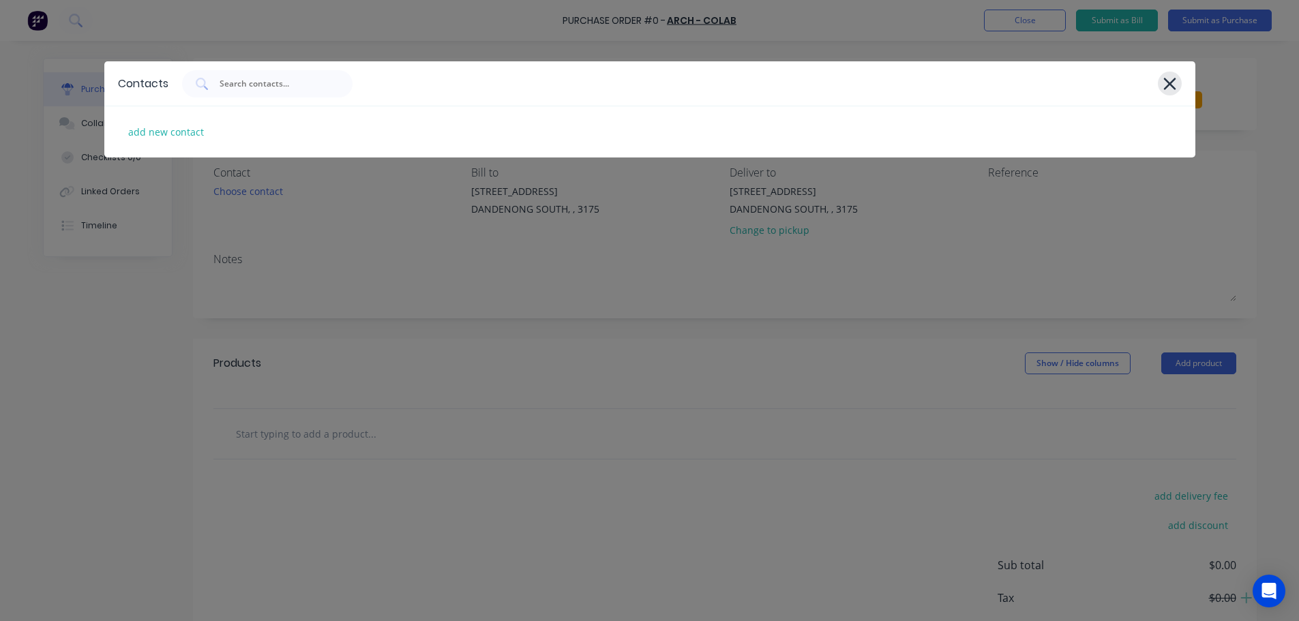
click at [1175, 83] on icon at bounding box center [1170, 83] width 14 height 19
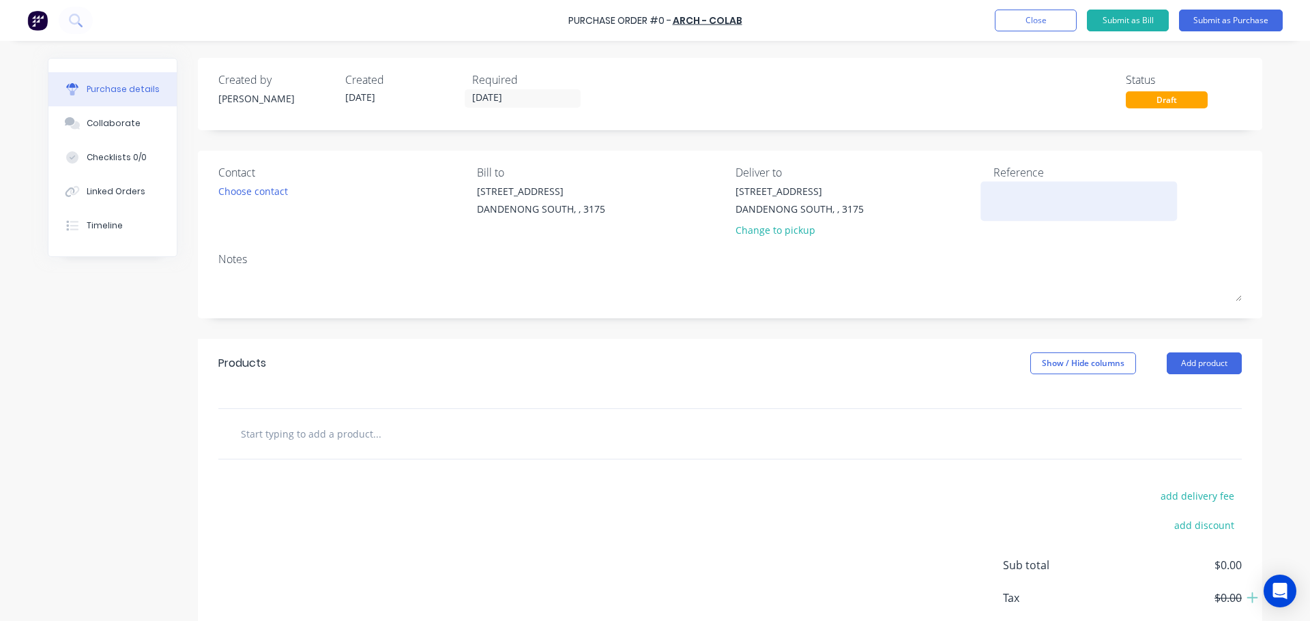
click at [1005, 193] on textarea at bounding box center [1078, 199] width 171 height 31
click at [995, 202] on textarea at bounding box center [1078, 199] width 171 height 31
type textarea "[PERSON_NAME] Toolb"
type textarea "x"
type textarea "[PERSON_NAME] Toolbo"
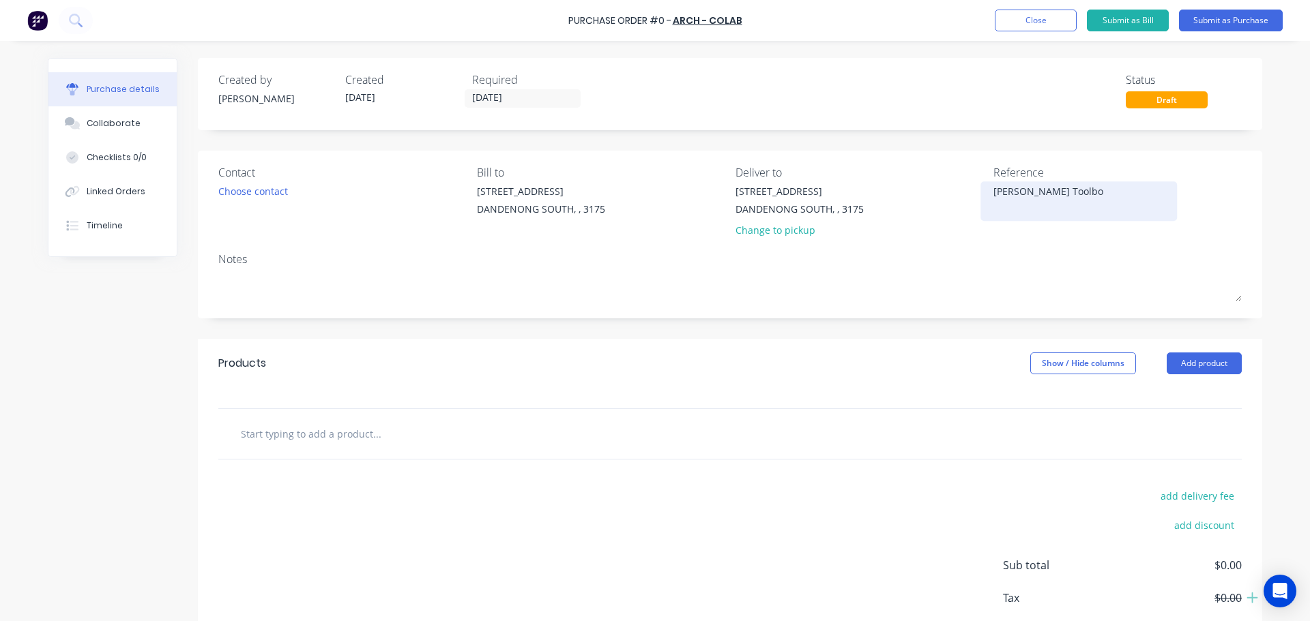
type textarea "x"
type textarea "[PERSON_NAME] Toolbox"
type textarea "x"
type textarea "[PERSON_NAME] Toolbox"
click at [362, 428] on input "text" at bounding box center [376, 433] width 273 height 27
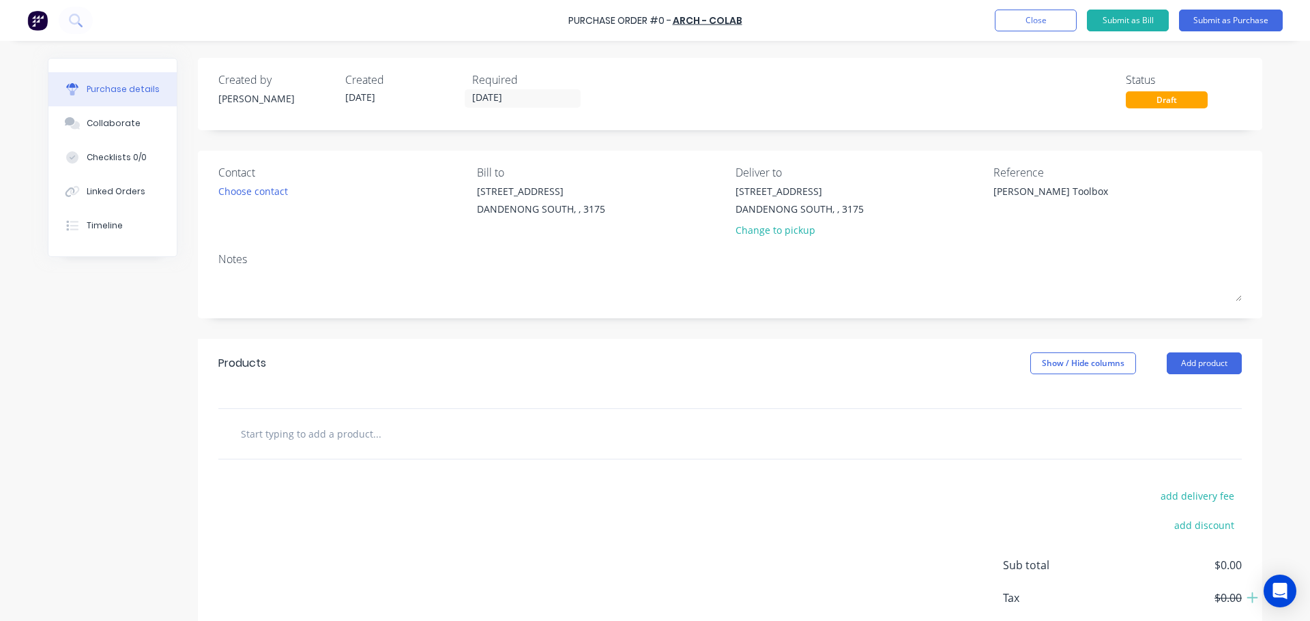
paste input "1845 in total delivered of [PERSON_NAME] Toolbox 600GM sausages (only 600 bille…"
type textarea "x"
type input "1845 in total delivered of [PERSON_NAME] Toolbox 600GM sausages (only 600 bille…"
type textarea "x"
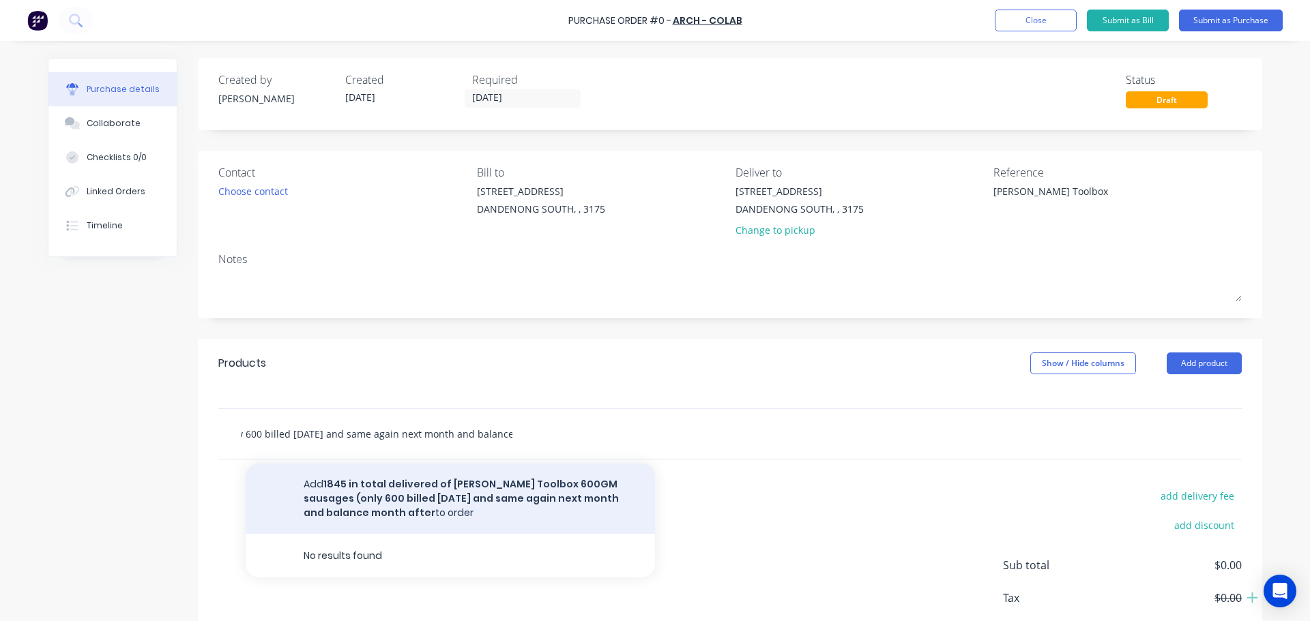
type input "1845 in total delivered of [PERSON_NAME] Toolbox 600GM sausages (only 600 bille…"
click at [557, 495] on button "Add 1845 in total delivered of [PERSON_NAME] Toolbox 600GM sausages (only 600 b…" at bounding box center [450, 499] width 409 height 70
type textarea "x"
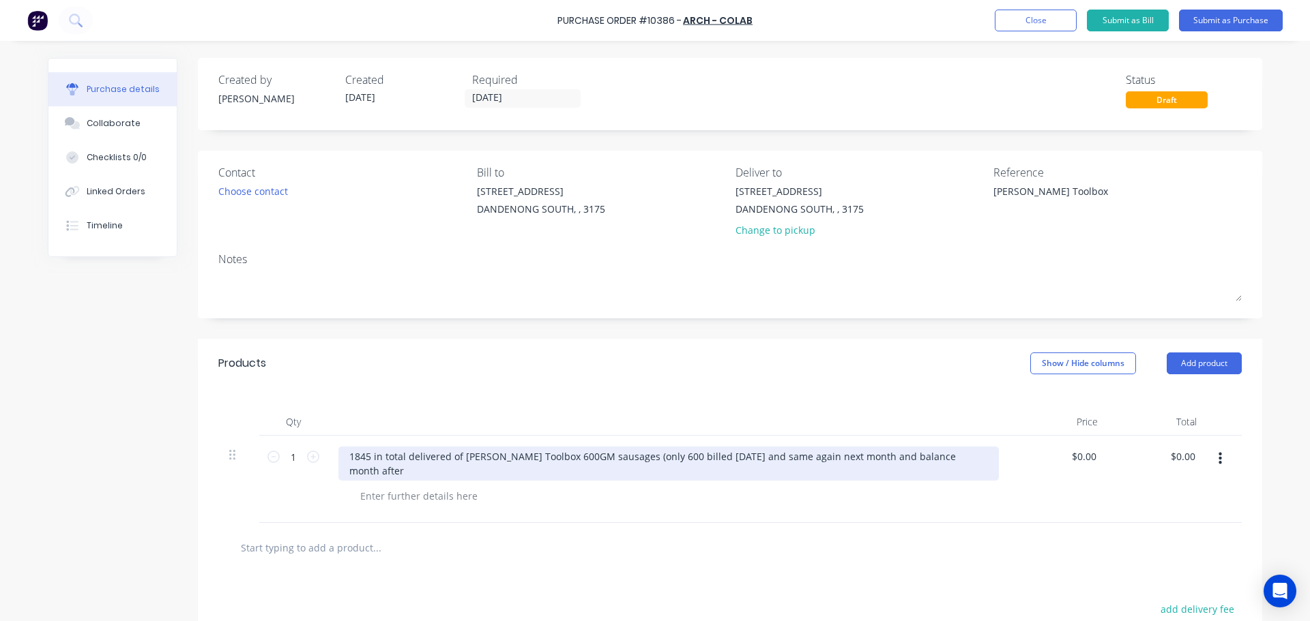
click at [598, 455] on div "1845 in total delivered of [PERSON_NAME] Toolbox 600GM sausages (only 600 bille…" at bounding box center [668, 464] width 660 height 34
type textarea "x"
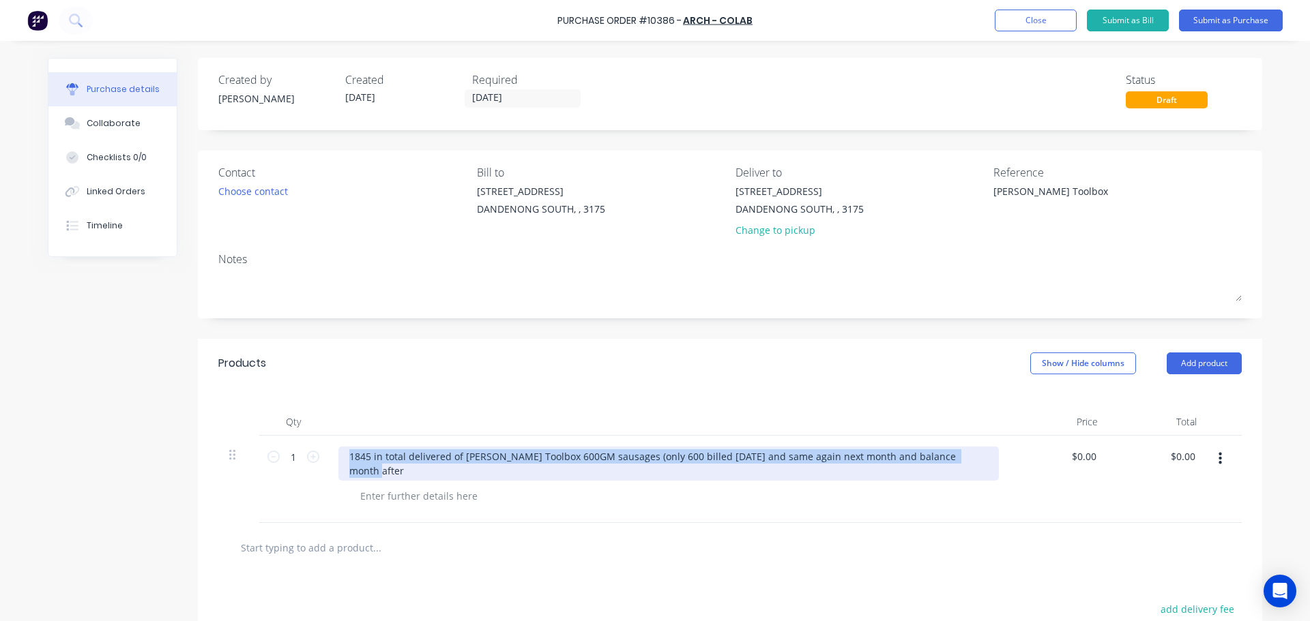
click at [598, 455] on div "1845 in total delivered of [PERSON_NAME] Toolbox 600GM sausages (only 600 bille…" at bounding box center [668, 464] width 660 height 34
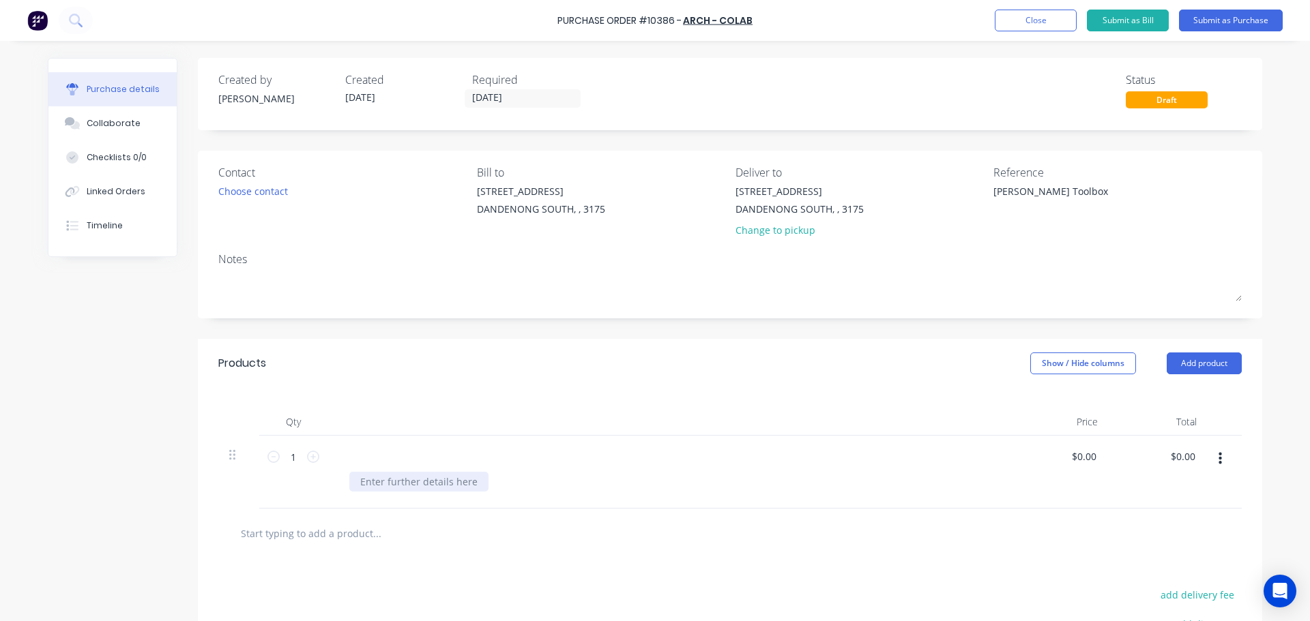
type textarea "x"
click at [411, 484] on div at bounding box center [418, 482] width 139 height 20
paste div
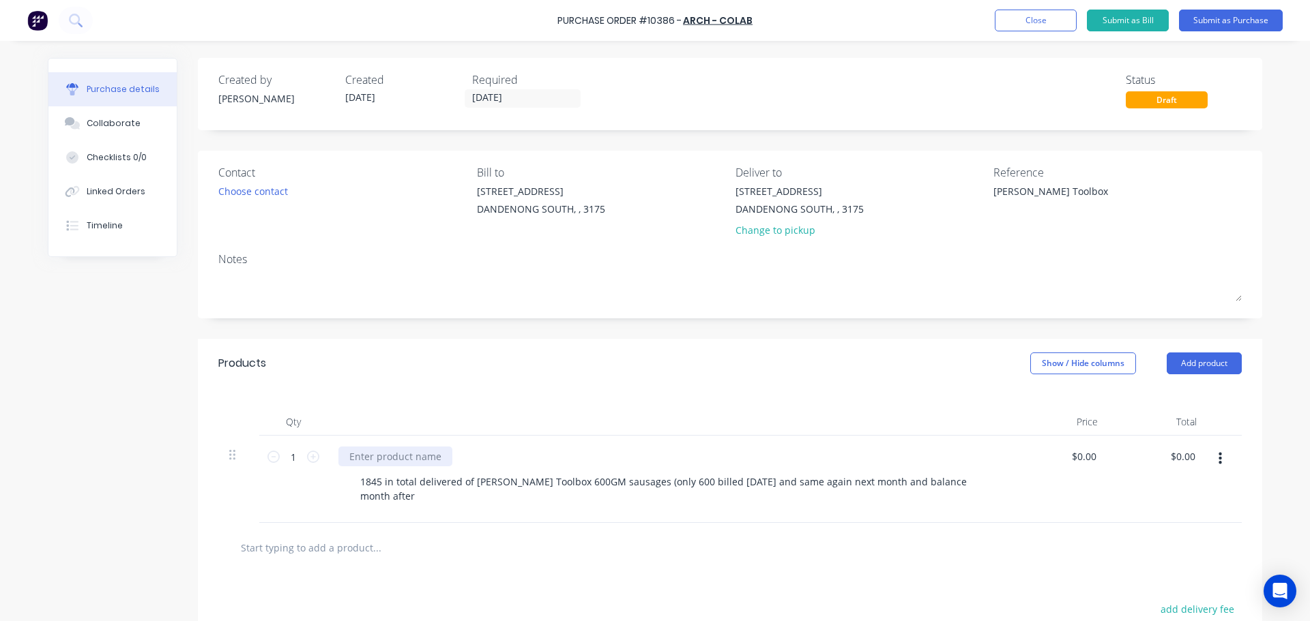
click at [417, 459] on div at bounding box center [395, 457] width 114 height 20
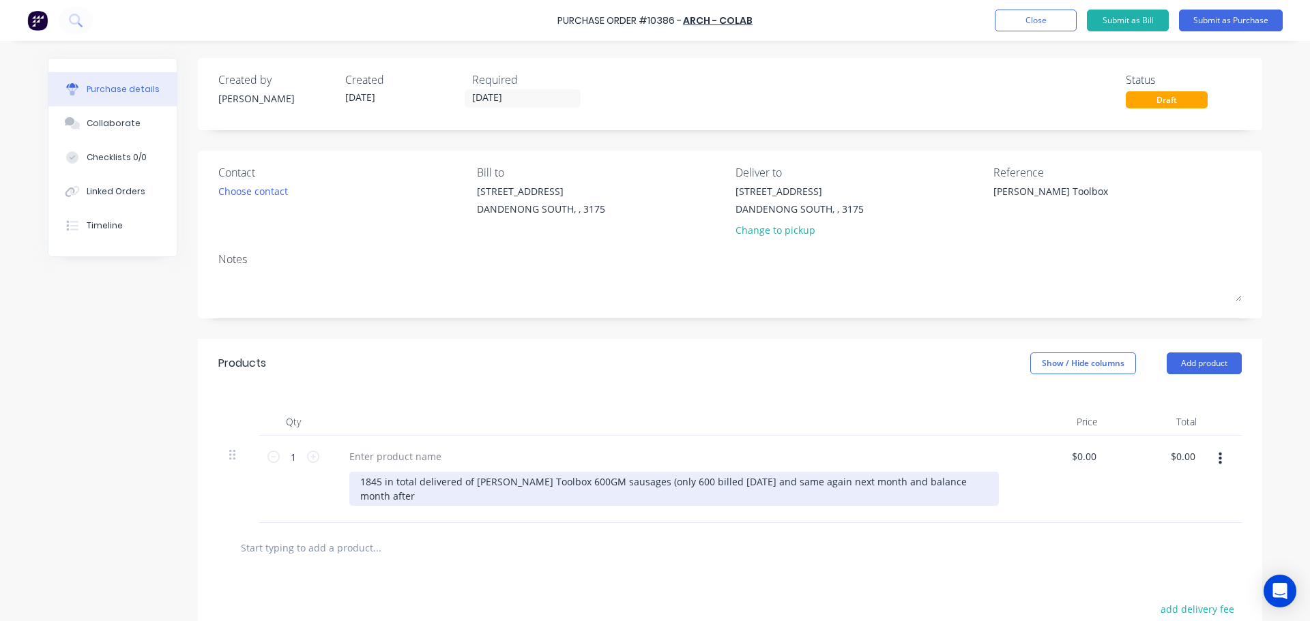
click at [628, 482] on div "1845 in total delivered of [PERSON_NAME] Toolbox 600GM sausages (only 600 bille…" at bounding box center [673, 489] width 649 height 34
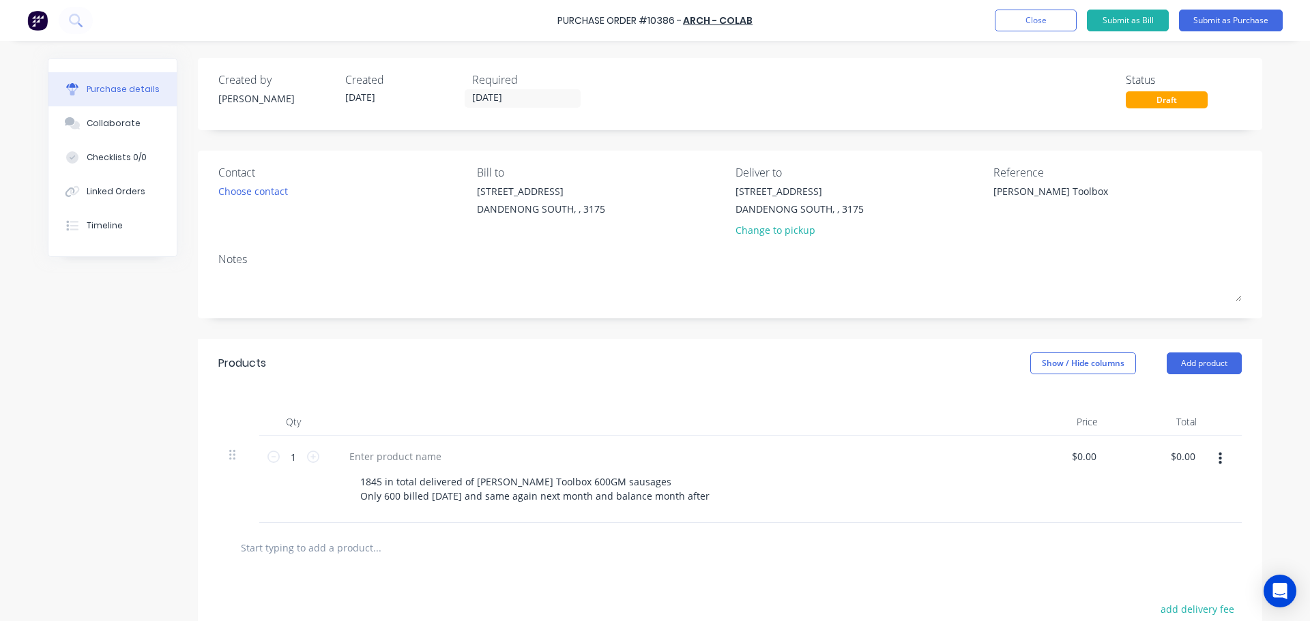
click at [748, 513] on div "1845 in total delivered of [PERSON_NAME] Toolbox 600GM sausages Only 600 billed…" at bounding box center [668, 479] width 682 height 87
click at [402, 452] on div at bounding box center [395, 457] width 114 height 20
click at [320, 555] on input "text" at bounding box center [376, 547] width 273 height 27
paste input "Standard tray truck delivery"
type textarea "x"
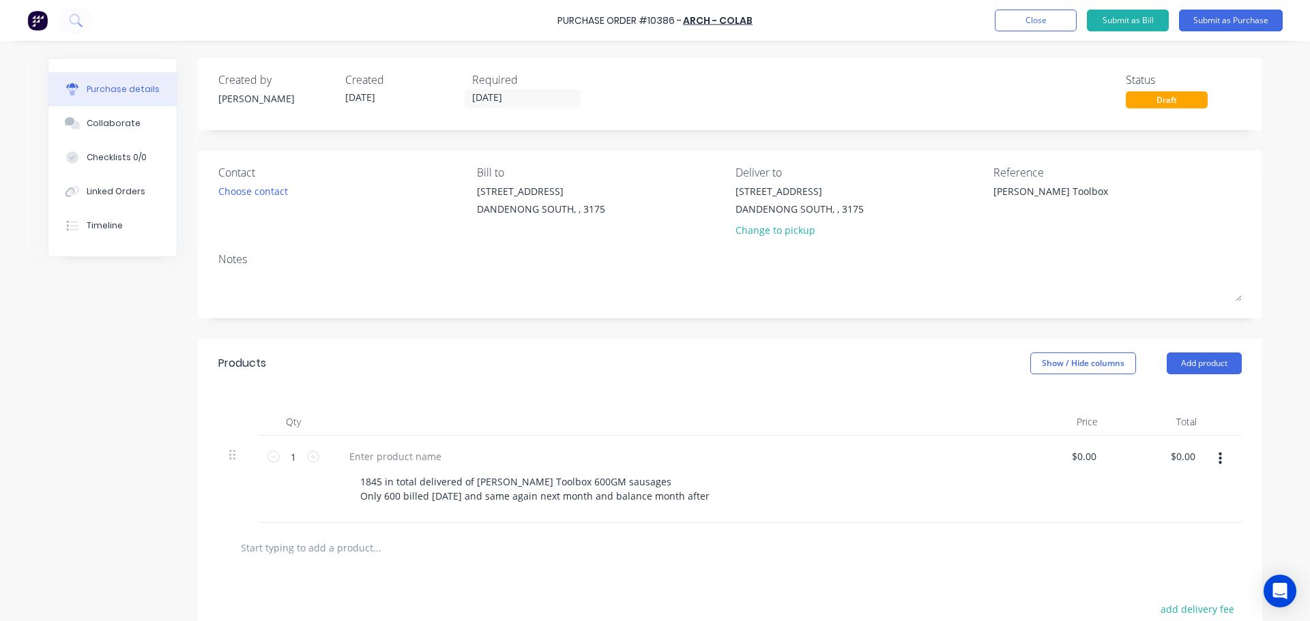
type input "Standard tray truck delivery"
type textarea "x"
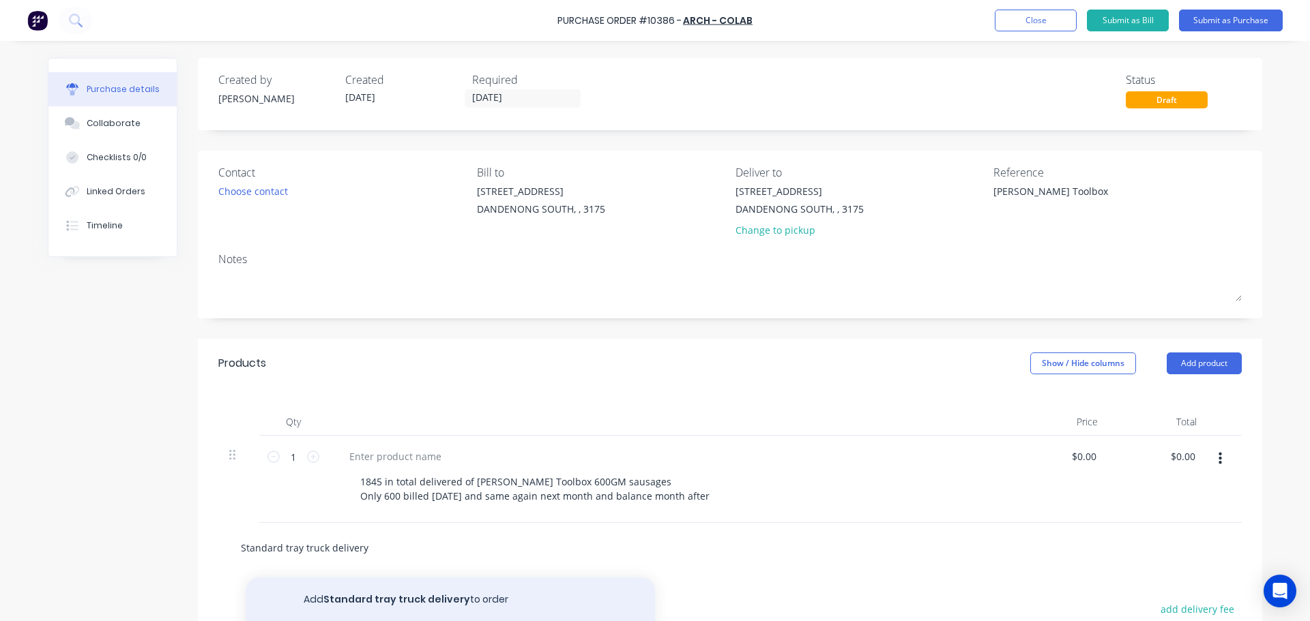
type input "Standard tray truck delivery"
click at [437, 592] on button "Add Standard tray truck delivery to order" at bounding box center [450, 600] width 409 height 44
type textarea "x"
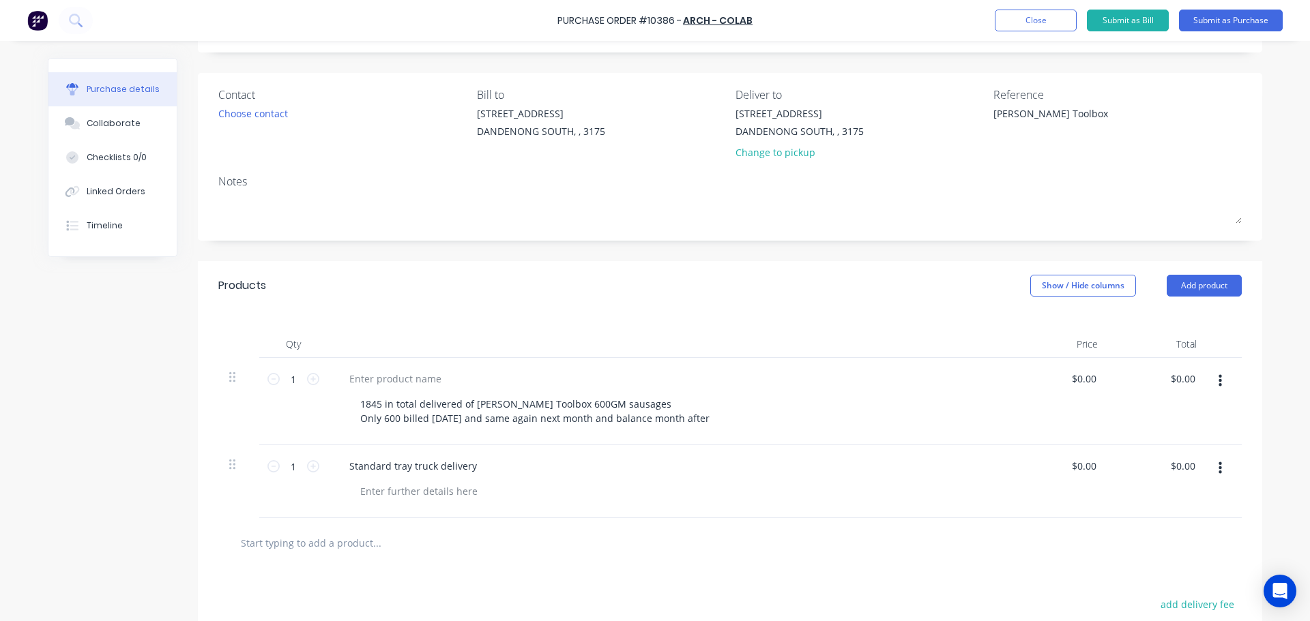
scroll to position [136, 0]
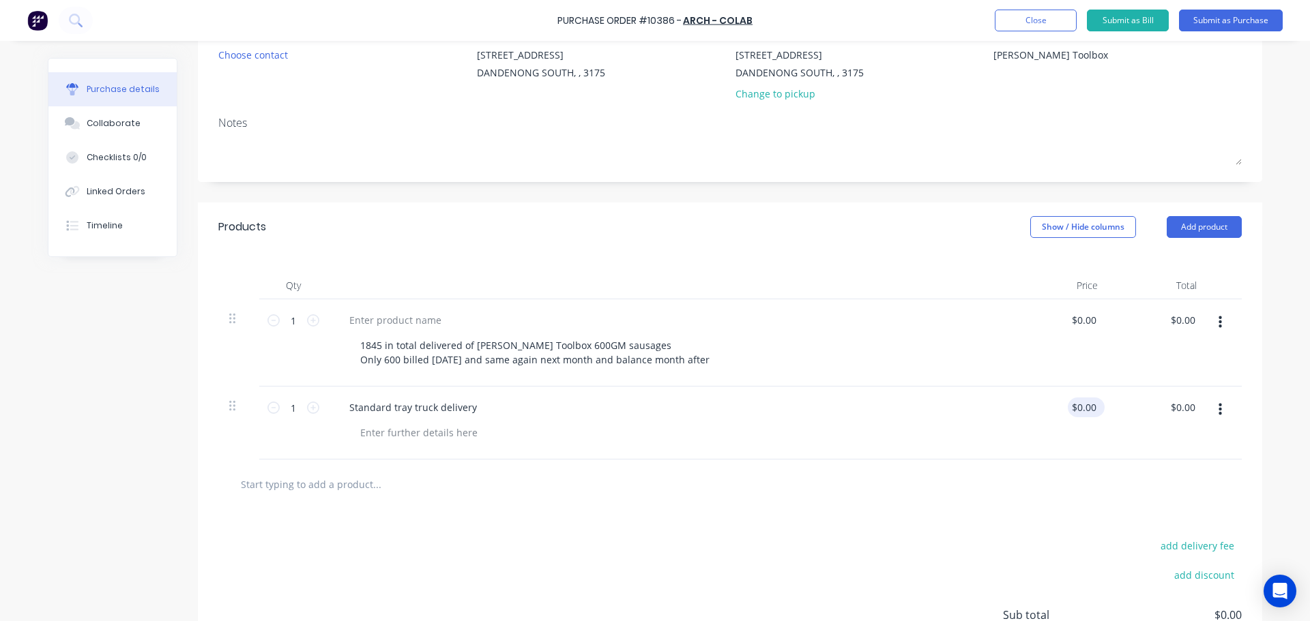
type textarea "x"
click at [1076, 406] on input "0.00" at bounding box center [1086, 408] width 26 height 20
type input "0"
type input "120"
click at [1074, 325] on input "$0.00" at bounding box center [1082, 320] width 31 height 20
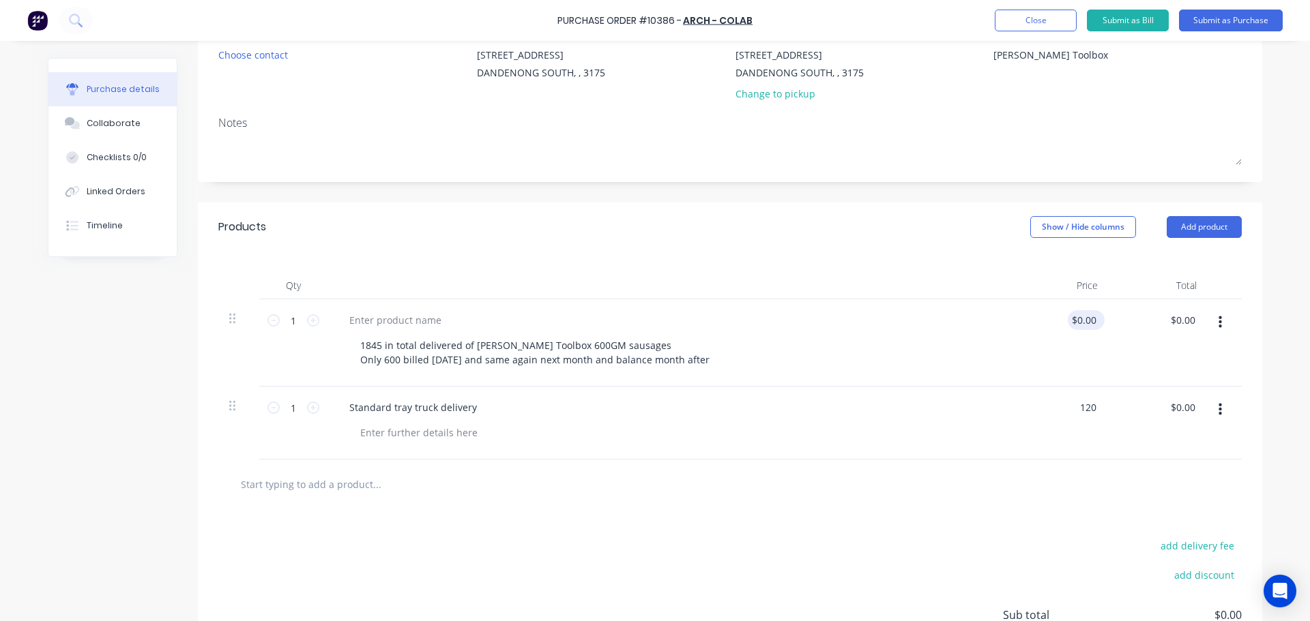
type textarea "x"
type input "0.00"
type input "$120.00"
click at [1074, 325] on input "0.00" at bounding box center [1086, 320] width 26 height 20
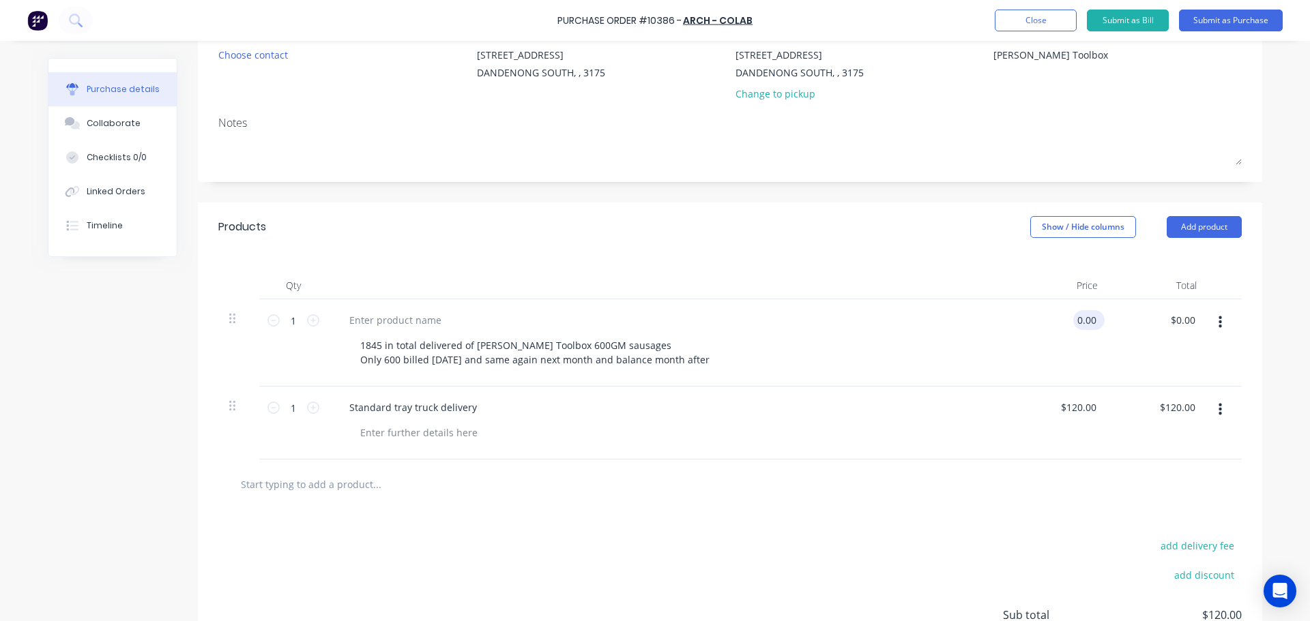
click at [1074, 325] on input "0.00" at bounding box center [1086, 320] width 26 height 20
type textarea "x"
click at [1074, 325] on input "0.00" at bounding box center [1086, 320] width 26 height 20
type input "600"
type textarea "x"
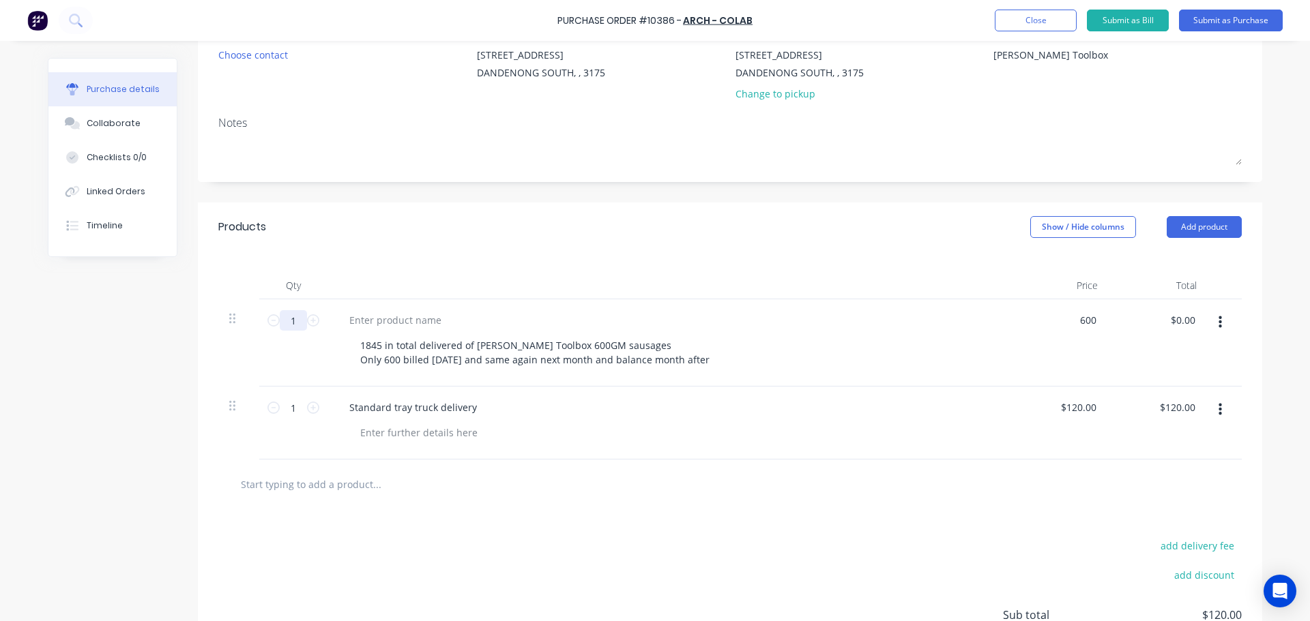
type input "$600.00"
click at [285, 316] on input "1" at bounding box center [293, 320] width 27 height 20
type textarea "x"
type input "4"
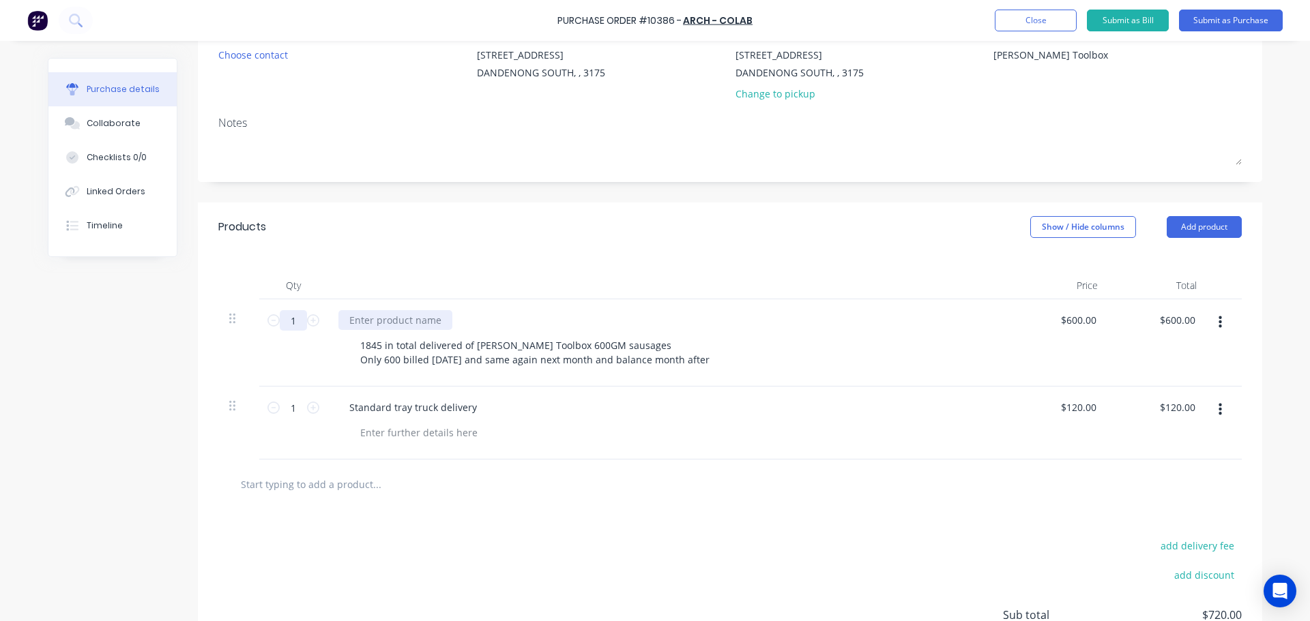
type input "$2,400.00"
type textarea "x"
type input "4"
click at [561, 251] on div "Products Show / Hide columns Add product" at bounding box center [730, 227] width 1064 height 49
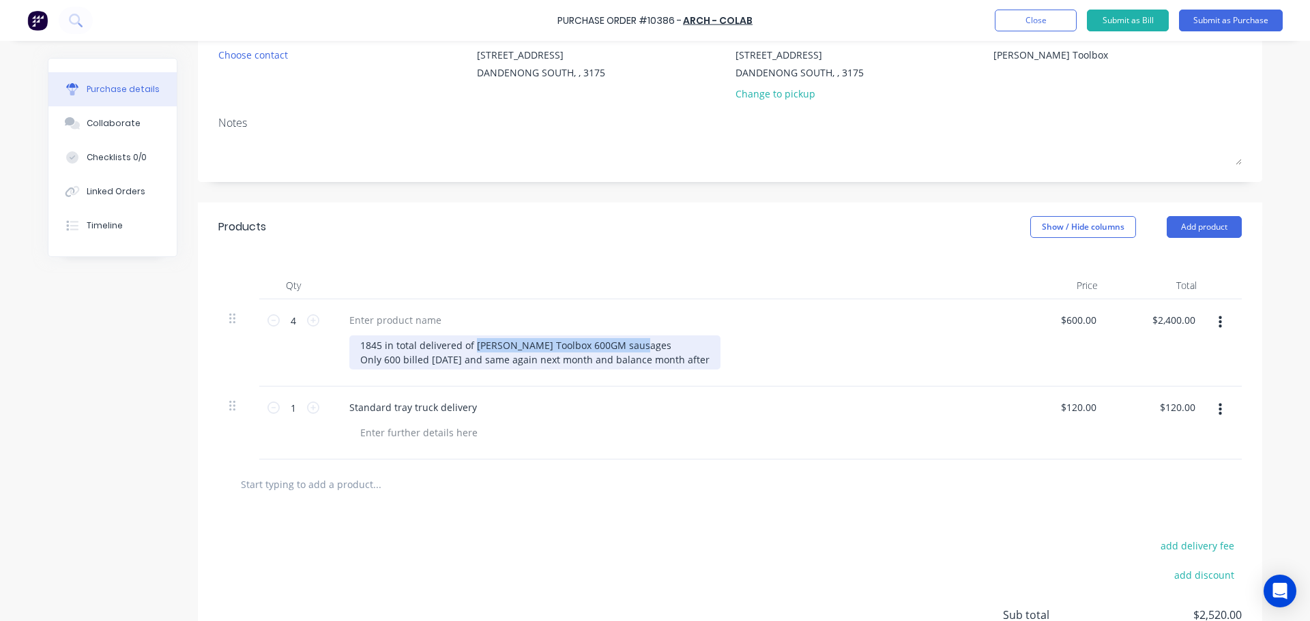
drag, startPoint x: 625, startPoint y: 346, endPoint x: 490, endPoint y: 348, distance: 134.4
click at [470, 350] on div "1845 in total delivered of [PERSON_NAME] Toolbox 600GM sausages Only 600 billed…" at bounding box center [534, 353] width 371 height 34
click at [488, 342] on div "1845 in total delivered of Only 600 billed [DATE] and same again next month and…" at bounding box center [534, 353] width 371 height 34
drag, startPoint x: 480, startPoint y: 343, endPoint x: 455, endPoint y: 342, distance: 25.2
click at [455, 342] on div "1845 in total delivered of Only 600 billed [DATE] and same again next month and…" at bounding box center [534, 353] width 371 height 34
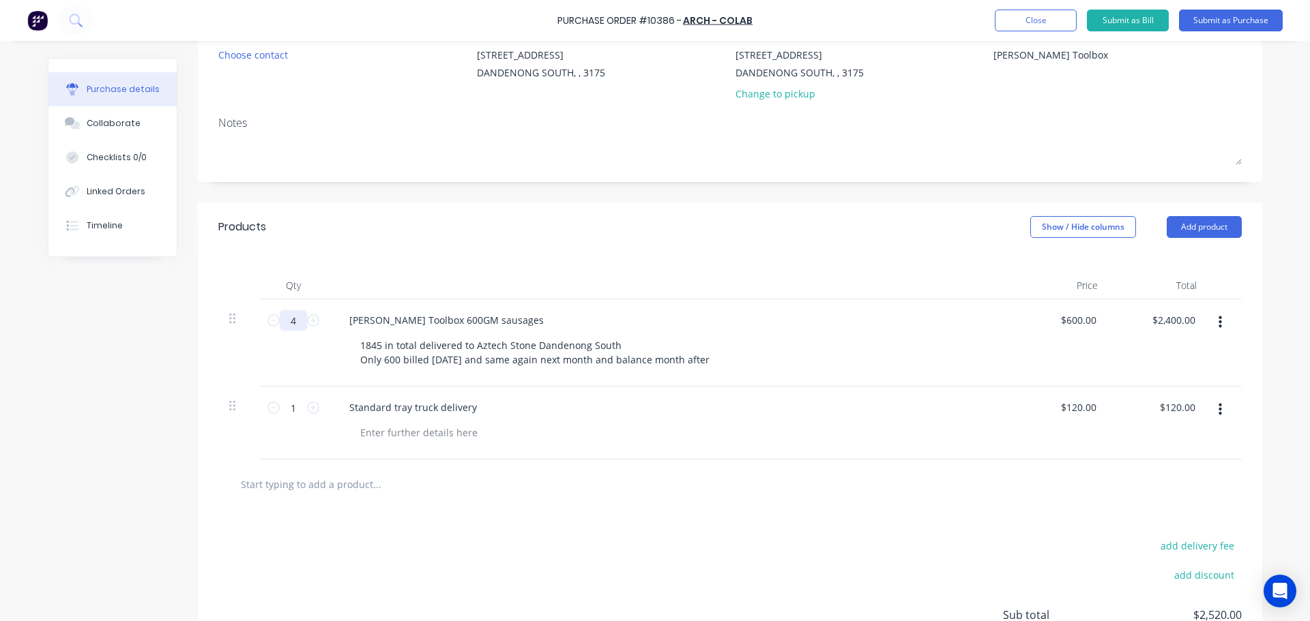
drag, startPoint x: 286, startPoint y: 319, endPoint x: 211, endPoint y: 319, distance: 75.0
click at [211, 319] on div "Qty Price Total 4 4 [PERSON_NAME] Toolbox 600GM sausages 1845 in total delivere…" at bounding box center [730, 356] width 1064 height 208
type textarea "x"
type input "6"
type input "$3,600.00"
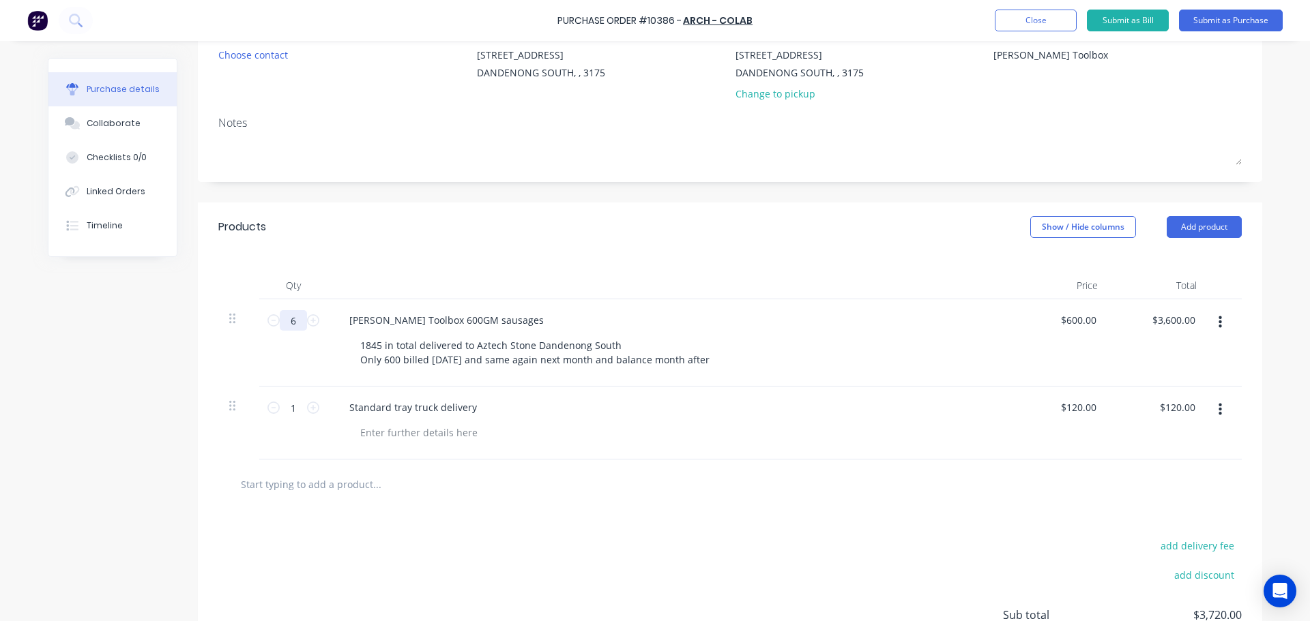
type textarea "x"
type input "60"
type input "$36,000.00"
type textarea "x"
type input "600"
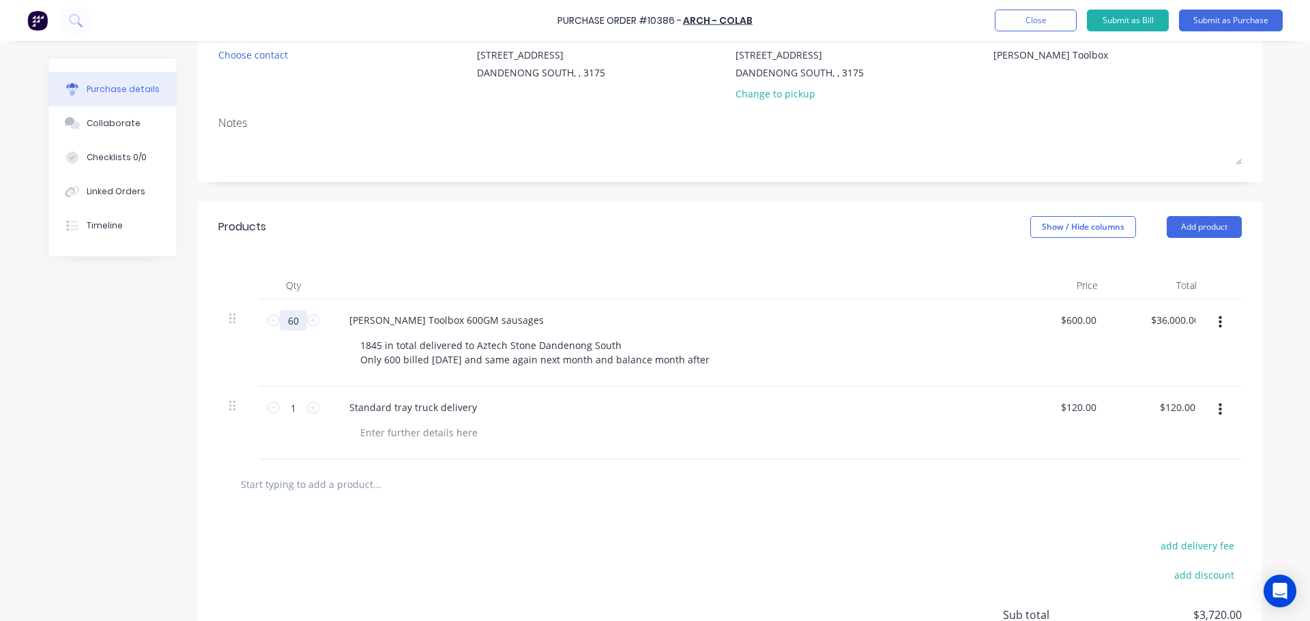
type input "$360,000.00"
type textarea "x"
type input "600"
type textarea "x"
type input "600.00"
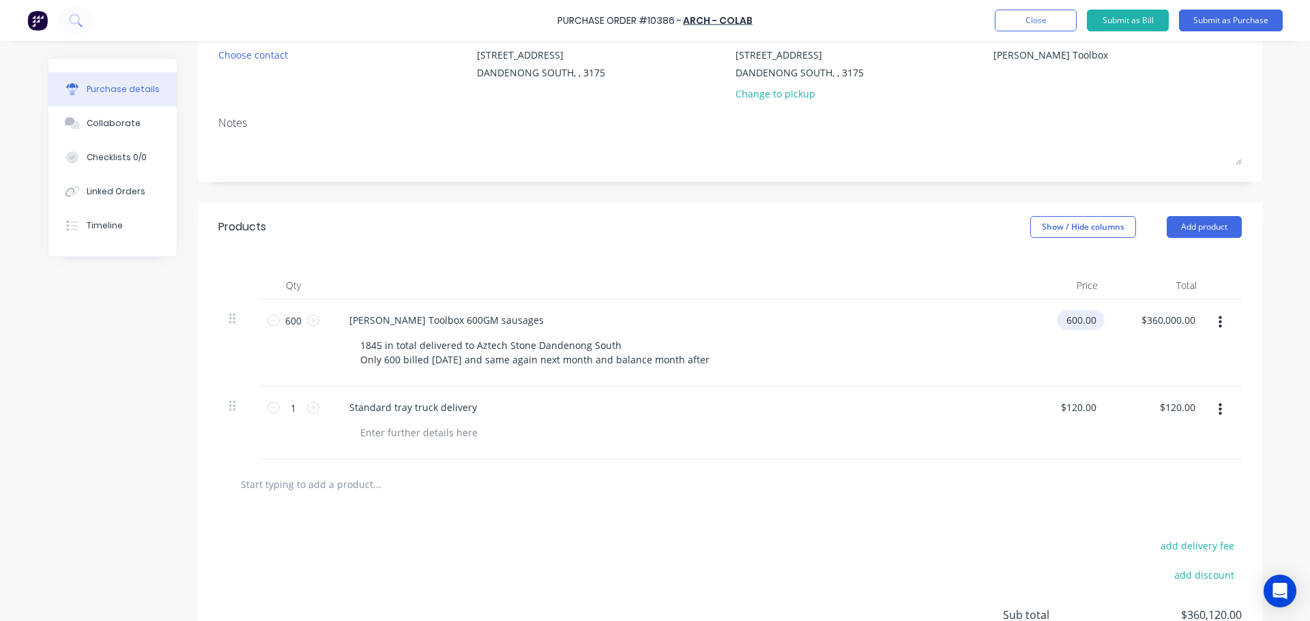
click at [1093, 317] on input "600.00" at bounding box center [1078, 320] width 42 height 20
type textarea "x"
drag, startPoint x: 1093, startPoint y: 317, endPoint x: 1016, endPoint y: 329, distance: 78.7
click at [1016, 329] on div "600.00 600.00" at bounding box center [1059, 342] width 99 height 87
type input "4"
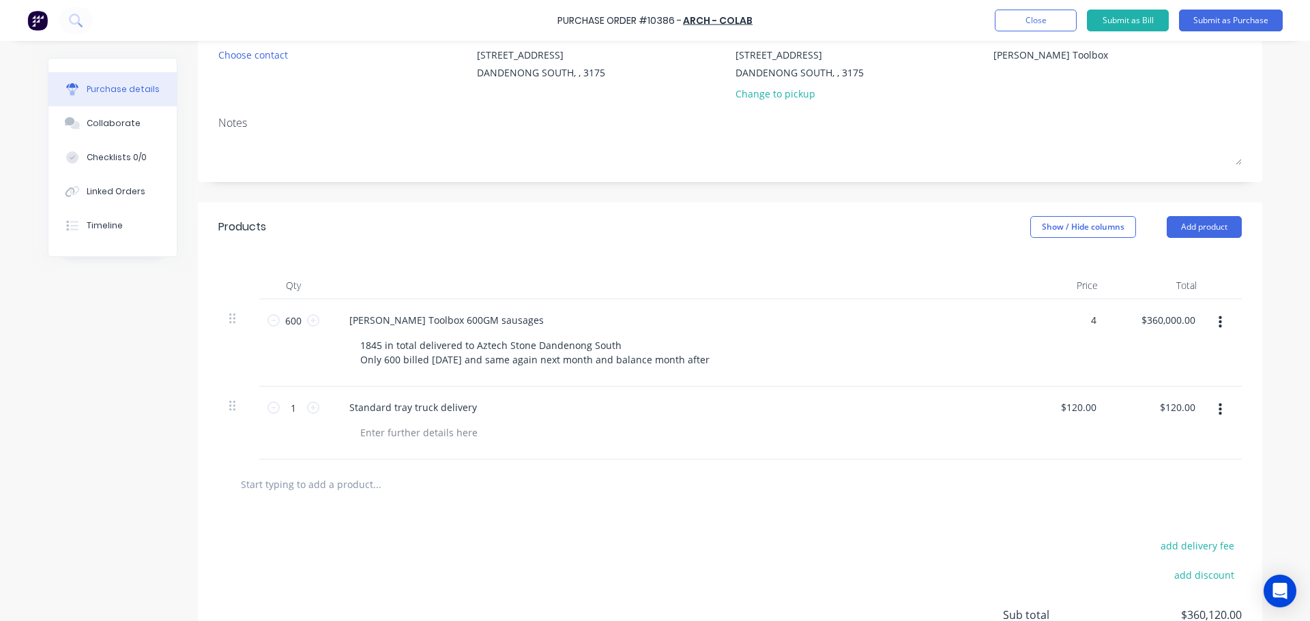
type textarea "x"
type input "$4.00"
type input "$2,400.00"
click at [889, 196] on div "Created by [PERSON_NAME] Created [DATE] Required [DATE] Status Draft Contact Ch…" at bounding box center [730, 328] width 1064 height 812
click at [688, 309] on div "[PERSON_NAME] Toolbox 600GM sausages 1845 in total delivered to Aztech Stone Da…" at bounding box center [668, 342] width 682 height 87
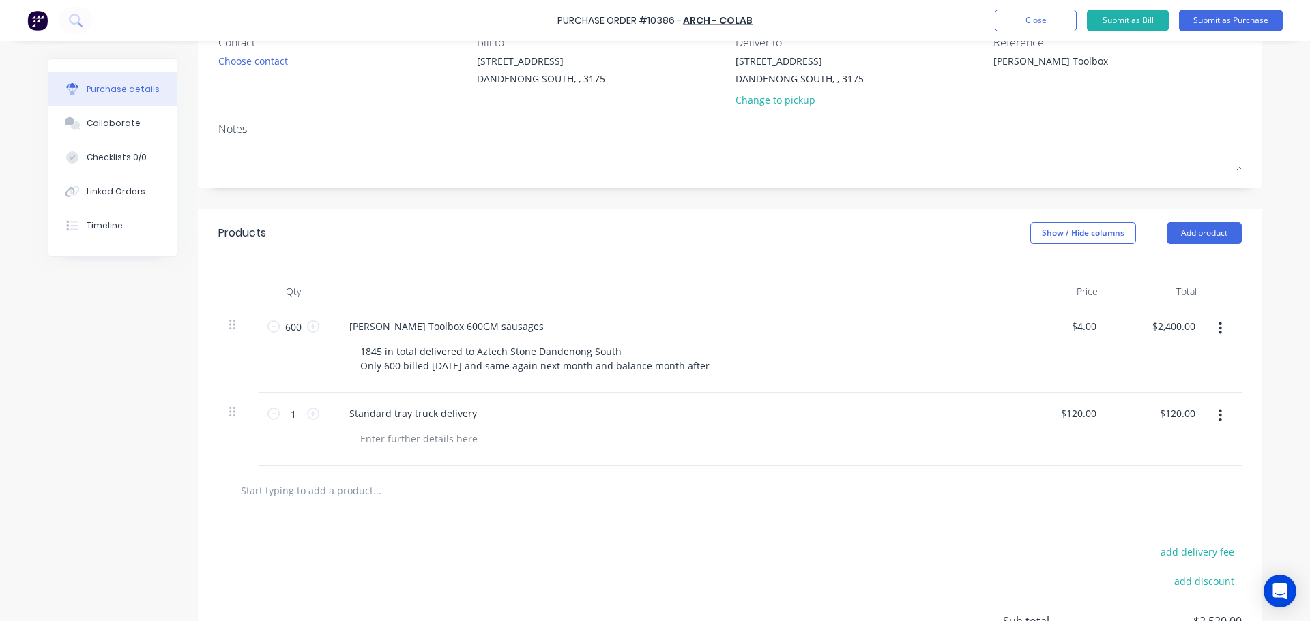
scroll to position [0, 0]
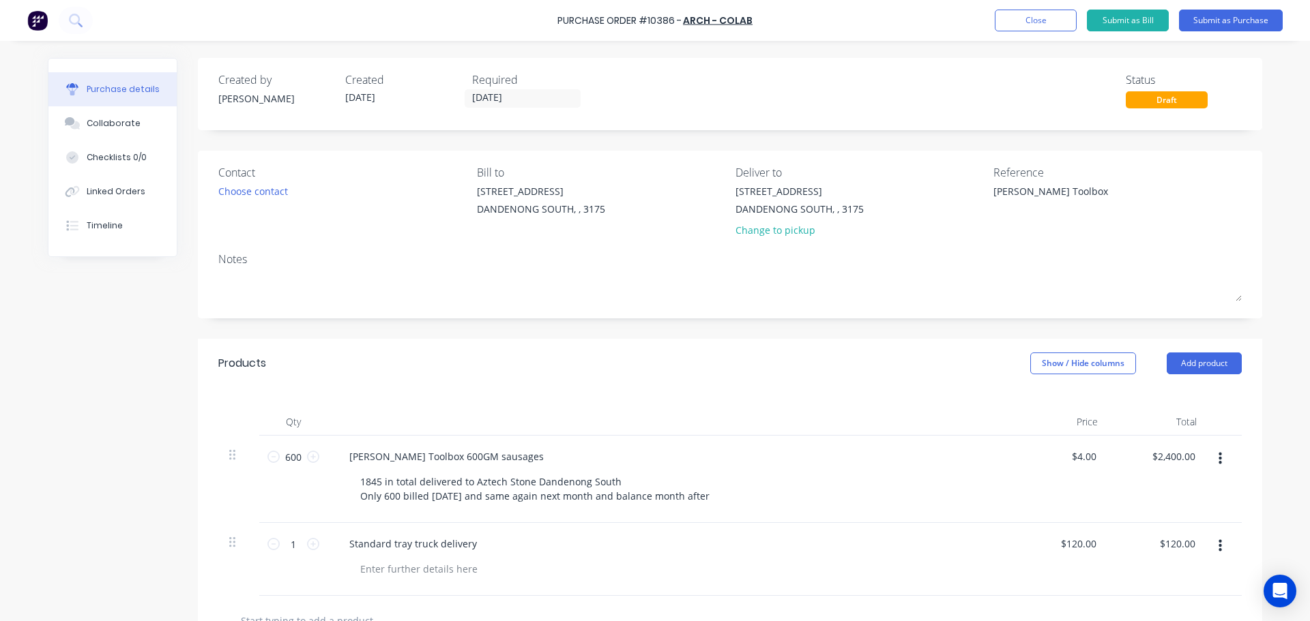
click at [679, 358] on div "Products Show / Hide columns Add product" at bounding box center [730, 363] width 1064 height 49
click at [1223, 20] on button "Submit as Purchase" at bounding box center [1231, 21] width 104 height 22
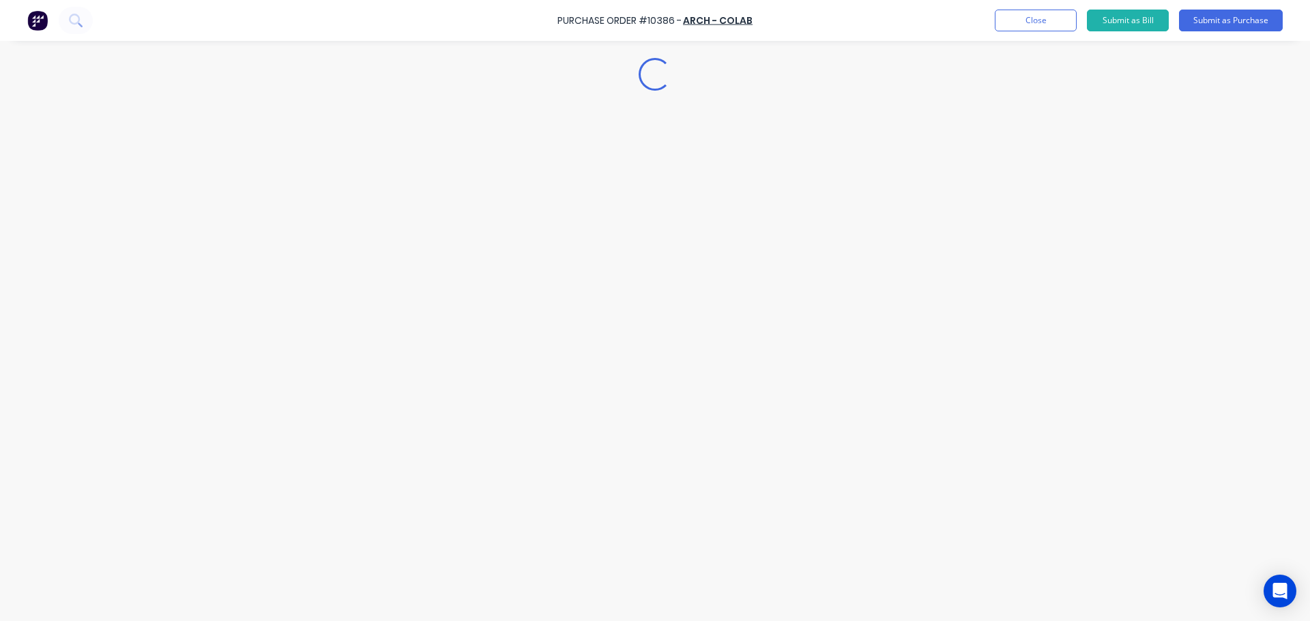
type textarea "x"
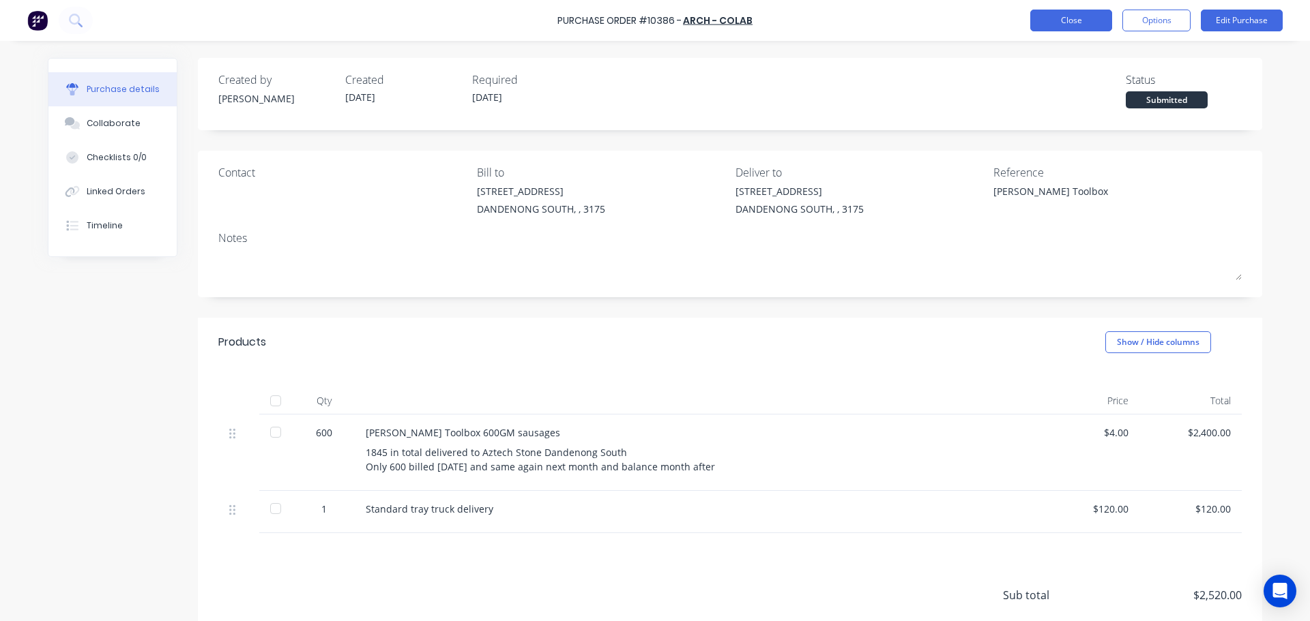
click at [1073, 18] on button "Close" at bounding box center [1071, 21] width 82 height 22
